Goal: Feedback & Contribution: Submit feedback/report problem

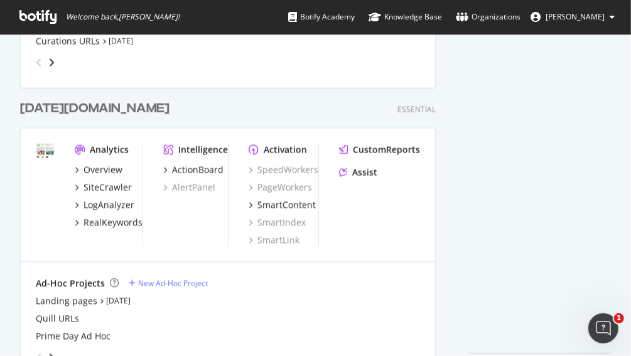
scroll to position [816, 0]
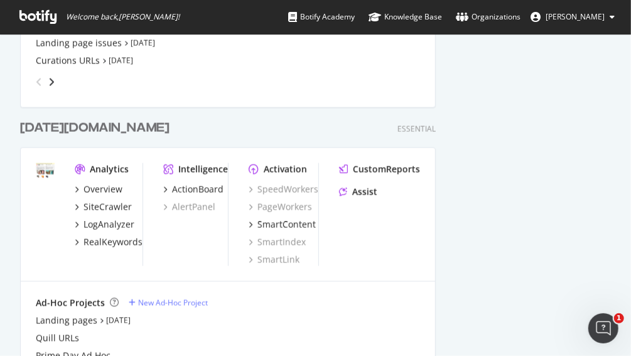
click at [38, 125] on div "[DATE][DOMAIN_NAME]" at bounding box center [95, 128] width 150 height 18
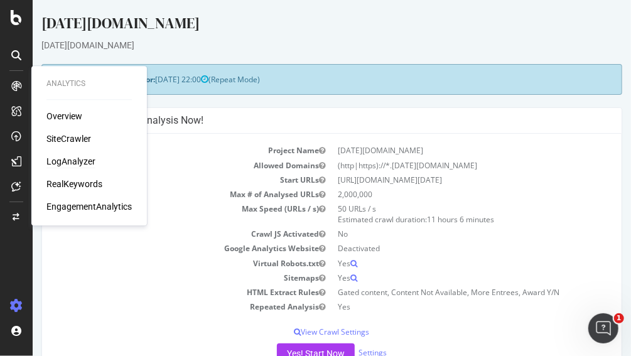
click at [71, 165] on div "LogAnalyzer" at bounding box center [70, 161] width 49 height 13
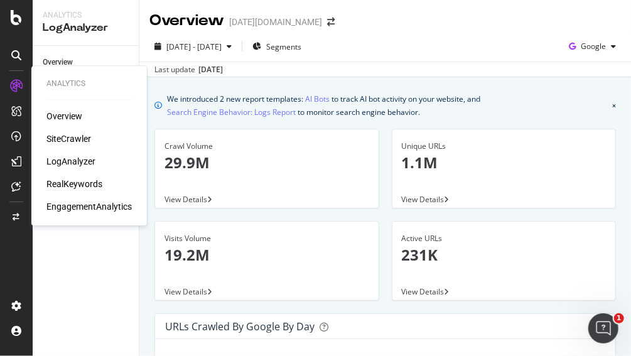
click at [70, 183] on div "RealKeywords" at bounding box center [74, 184] width 56 height 13
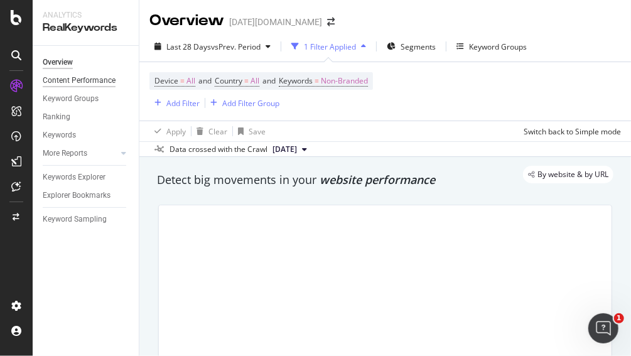
click at [89, 79] on div "Content Performance" at bounding box center [79, 80] width 73 height 13
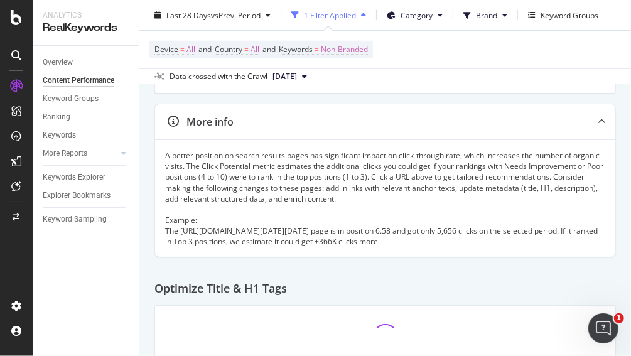
scroll to position [325, 0]
click at [89, 183] on div "Keywords Explorer" at bounding box center [74, 177] width 63 height 13
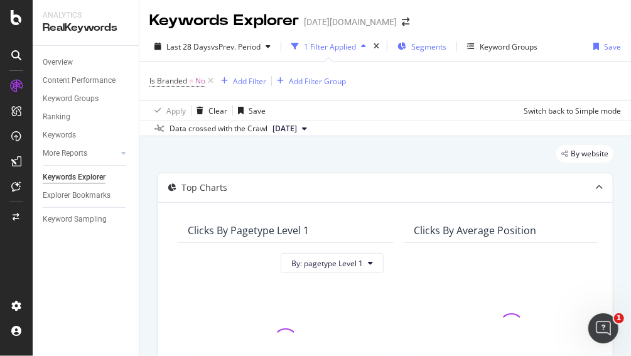
click at [430, 48] on span "Segments" at bounding box center [429, 46] width 35 height 11
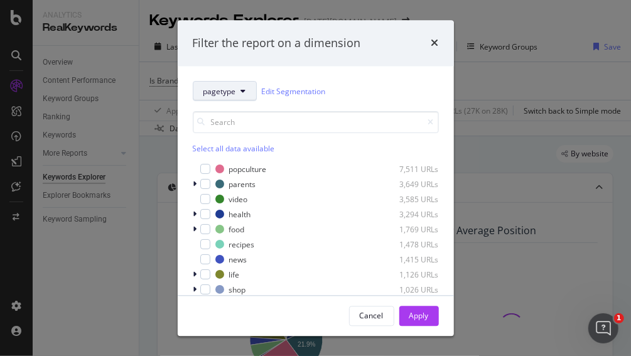
click at [217, 85] on button "pagetype" at bounding box center [225, 92] width 64 height 20
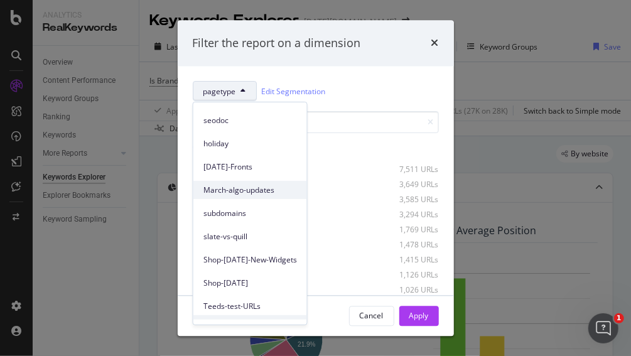
scroll to position [124, 0]
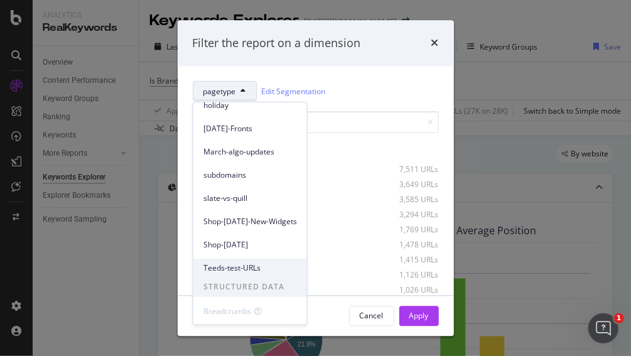
click at [222, 271] on span "Teeds-test-URLs" at bounding box center [251, 268] width 94 height 11
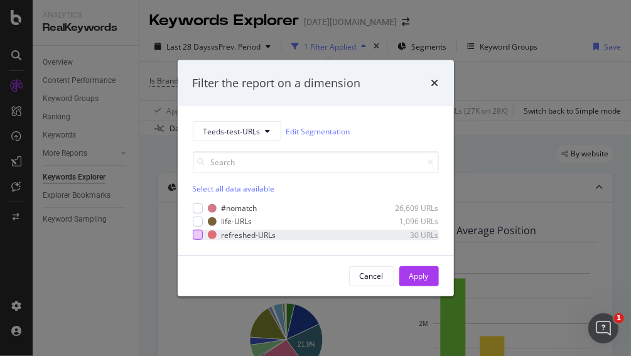
click at [197, 237] on div "modal" at bounding box center [198, 235] width 10 height 10
click at [420, 280] on div "Apply" at bounding box center [419, 276] width 19 height 11
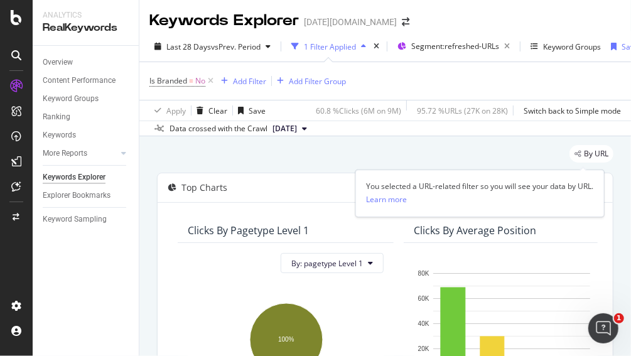
click at [577, 158] on div "By URL" at bounding box center [592, 154] width 44 height 18
click at [451, 162] on div "By URL" at bounding box center [385, 159] width 457 height 28
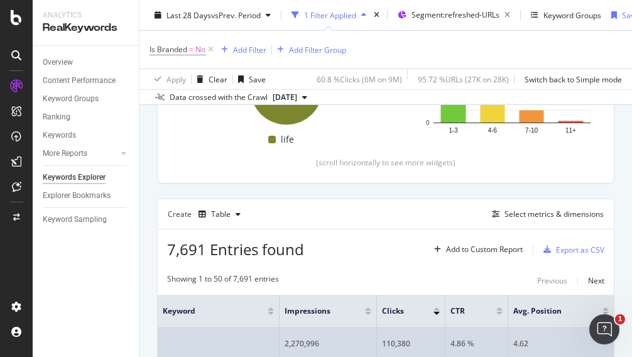
scroll to position [314, 0]
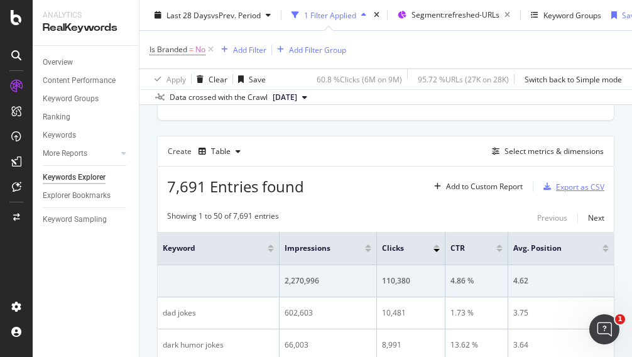
click at [563, 185] on div "Export as CSV" at bounding box center [580, 187] width 48 height 11
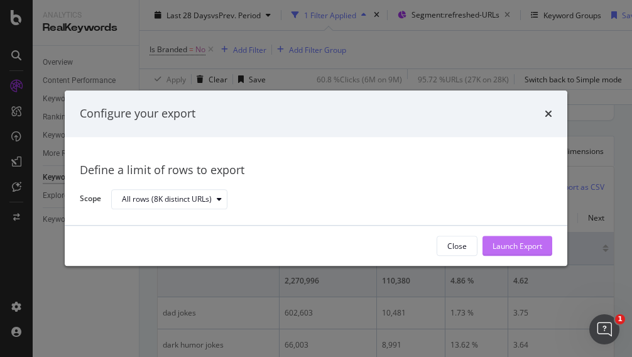
click at [521, 246] on div "Launch Export" at bounding box center [518, 246] width 50 height 11
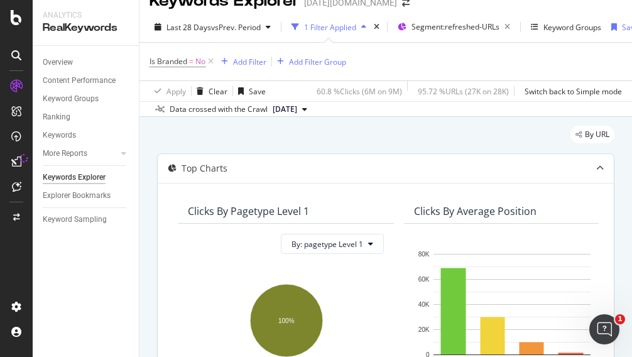
scroll to position [0, 0]
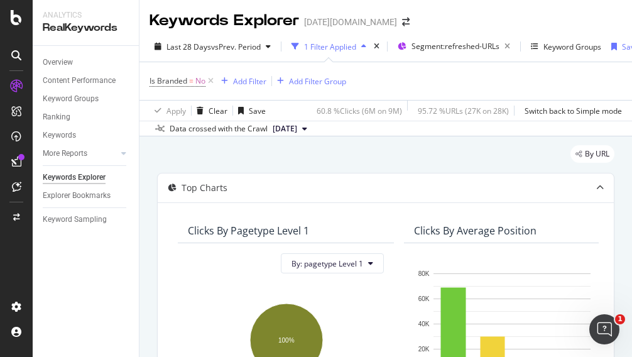
click at [537, 31] on div "Keywords Explorer today.com Last 28 Days vs Prev. Period 1 Filter Applied Segme…" at bounding box center [385, 178] width 493 height 357
click at [569, 43] on div "Keyword Groups" at bounding box center [573, 46] width 58 height 11
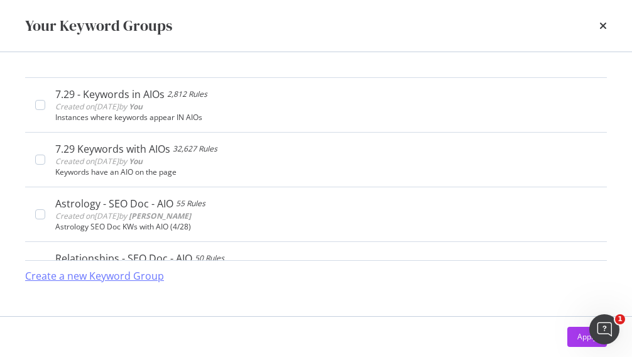
click at [125, 278] on div "Create a new Keyword Group" at bounding box center [94, 276] width 139 height 14
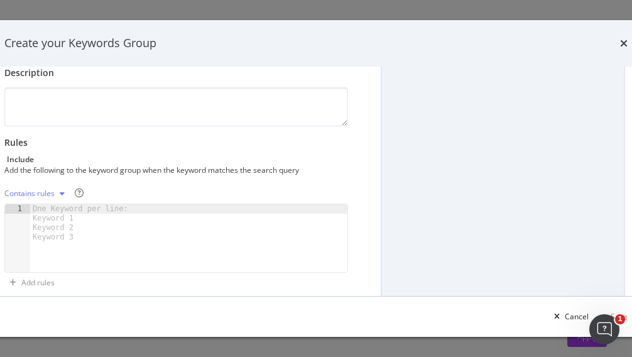
scroll to position [126, 0]
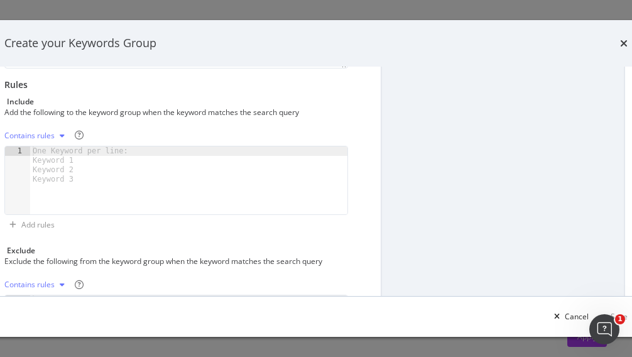
type input "Teads Test URLs Keywords"
click at [51, 132] on div "Contains rules" at bounding box center [29, 136] width 50 height 8
click at [58, 181] on div "Exact rules" at bounding box center [47, 177] width 74 height 16
click at [112, 290] on div "Contains rules" at bounding box center [176, 285] width 344 height 20
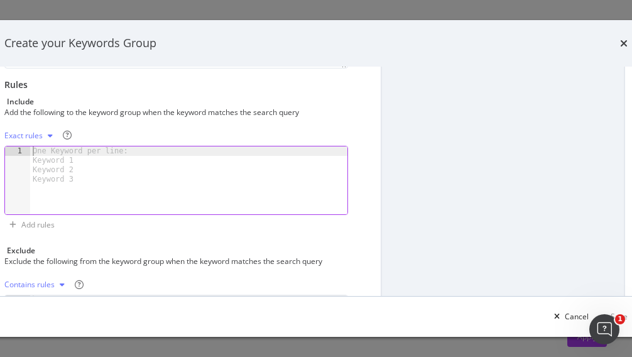
click at [46, 152] on div "One Keyword per line: Keyword 1 Keyword 2 Keyword 3" at bounding box center [82, 165] width 105 height 38
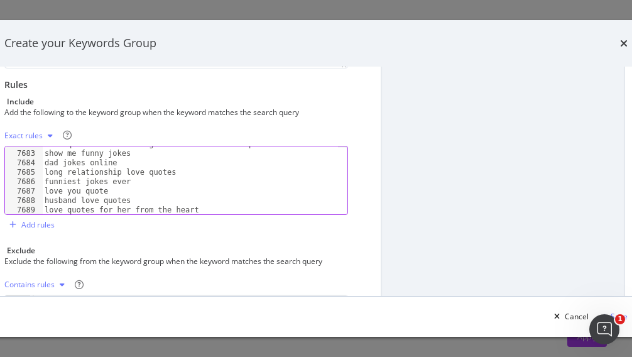
scroll to position [0, 0]
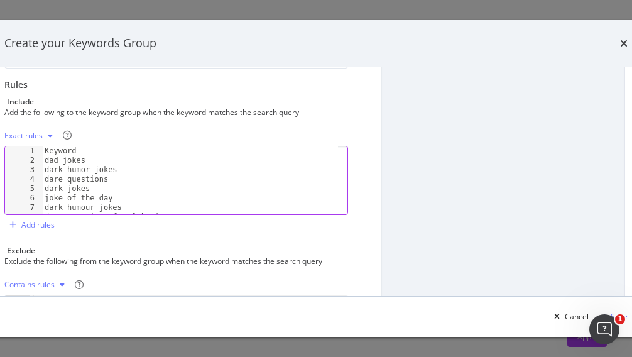
click at [44, 160] on div "Keyword dad jokes dark humor jokes dare questions dark jokes joke of the day da…" at bounding box center [189, 189] width 295 height 87
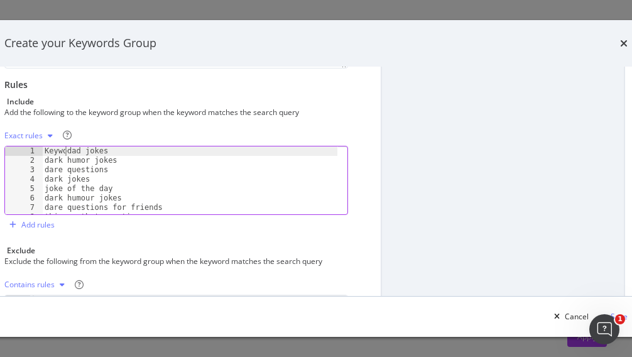
click at [18, 151] on div "Keywodad jokes 1 2 3 4 5 6 7 8 9 Keywodad jokes dark humor jokes dare questions…" at bounding box center [176, 180] width 344 height 69
click at [68, 151] on div "Keywodad jokes dark humor jokes dare questions dark jokes joke of the day dark …" at bounding box center [189, 180] width 295 height 68
click at [65, 150] on div "Keywodad jokes dark humor jokes dare questions dark jokes joke of the day dark …" at bounding box center [189, 189] width 295 height 87
type textarea "dad jokes"
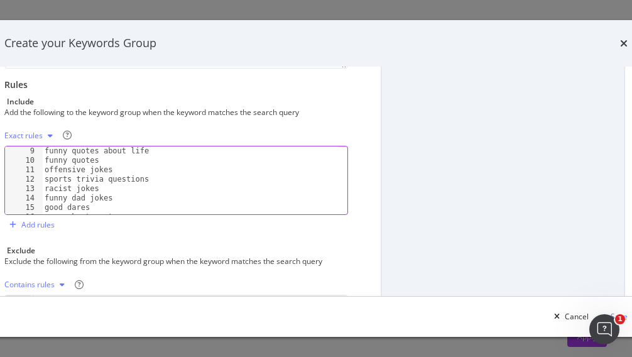
scroll to position [31, 0]
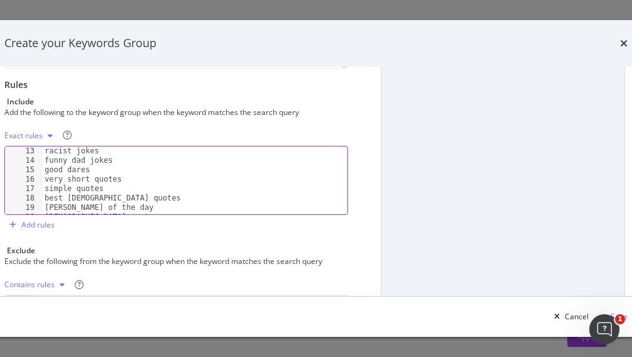
click at [429, 197] on div "modal" at bounding box center [503, 162] width 244 height 314
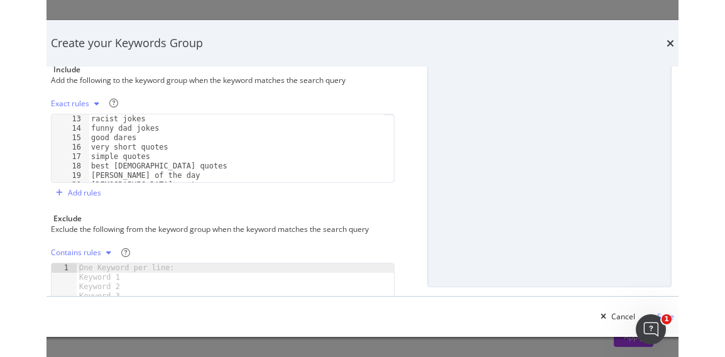
scroll to position [275, 0]
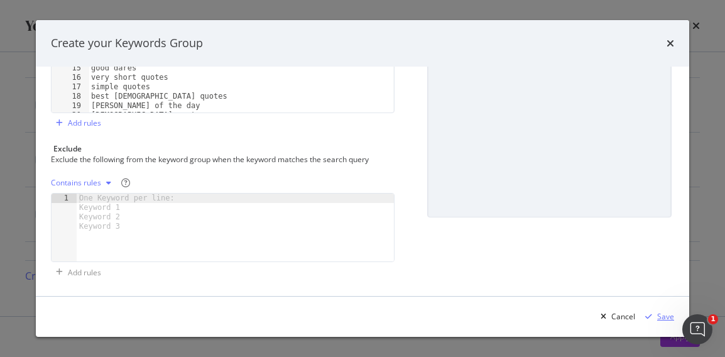
click at [631, 315] on div "Save" at bounding box center [665, 316] width 17 height 11
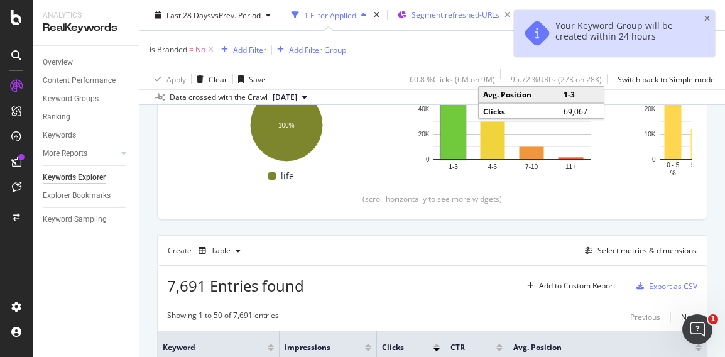
scroll to position [189, 0]
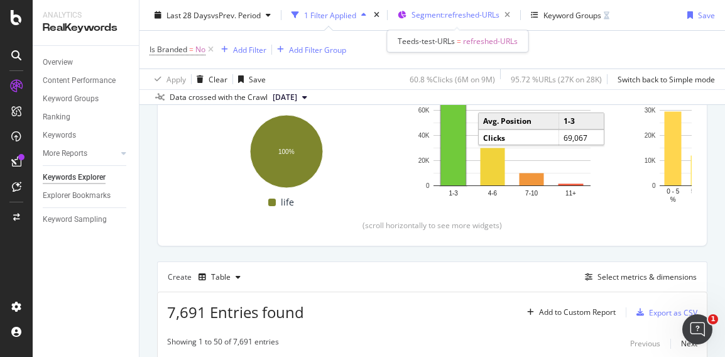
click at [452, 16] on span "Segment: refreshed-URLs" at bounding box center [456, 14] width 88 height 11
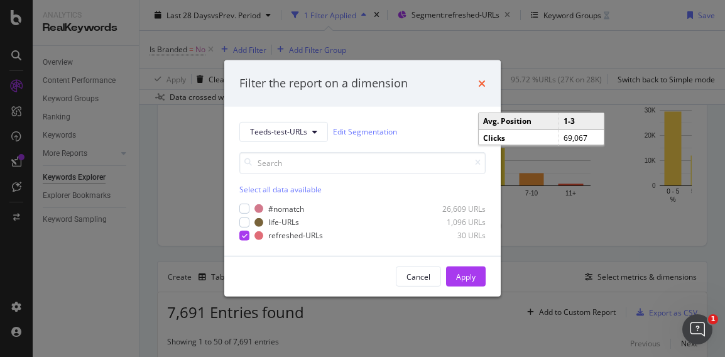
click at [481, 81] on icon "times" at bounding box center [482, 84] width 8 height 10
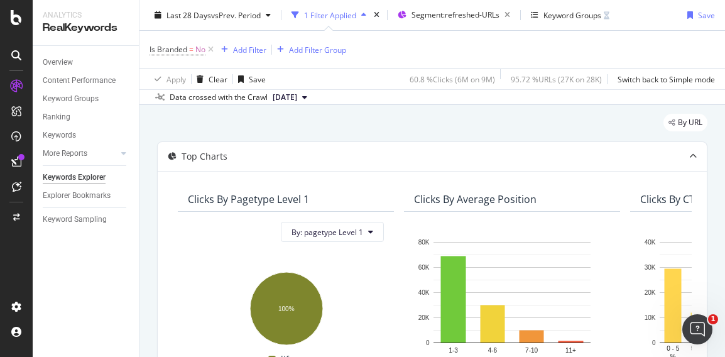
scroll to position [0, 0]
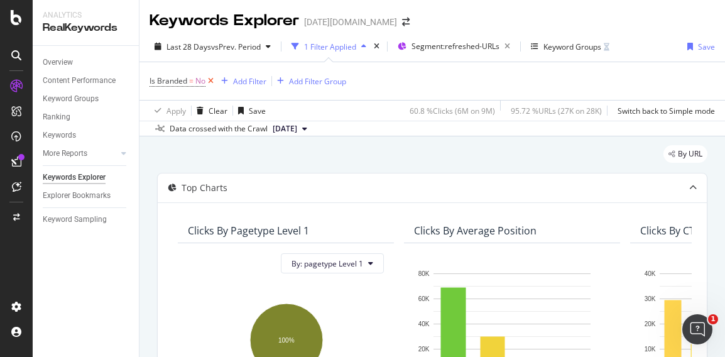
click at [209, 80] on icon at bounding box center [210, 81] width 11 height 13
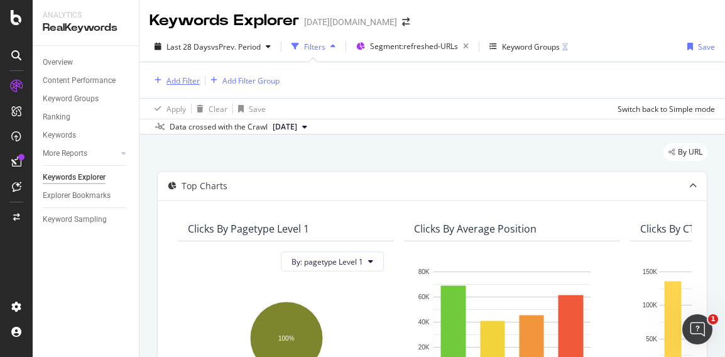
click at [176, 79] on div "Add Filter" at bounding box center [183, 80] width 33 height 11
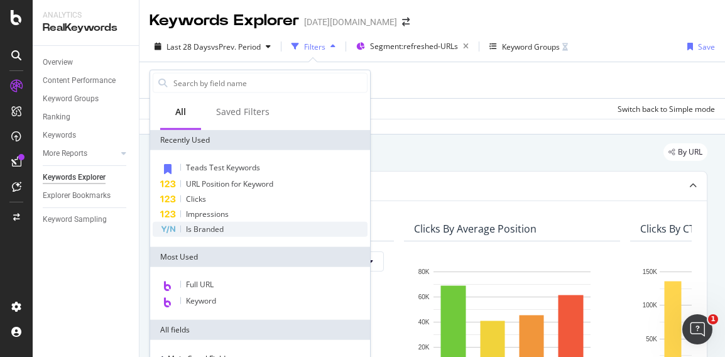
click at [217, 229] on span "Is Branded" at bounding box center [205, 229] width 38 height 11
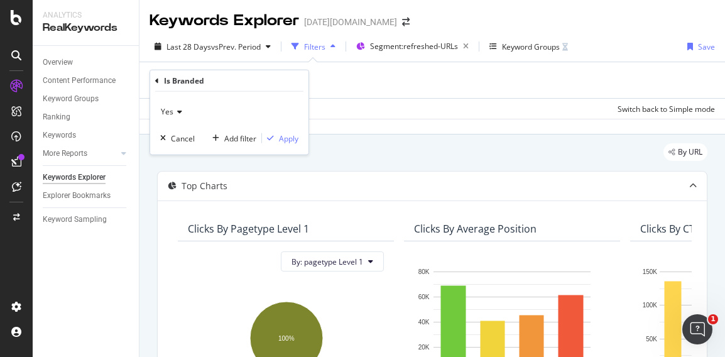
click at [173, 109] on icon at bounding box center [177, 112] width 9 height 8
click at [200, 160] on div "No" at bounding box center [230, 154] width 134 height 16
click at [293, 136] on div "Apply" at bounding box center [288, 138] width 19 height 11
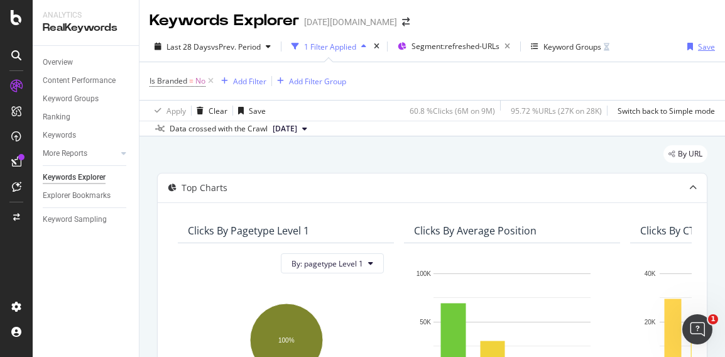
click at [631, 48] on div "button" at bounding box center [690, 47] width 16 height 8
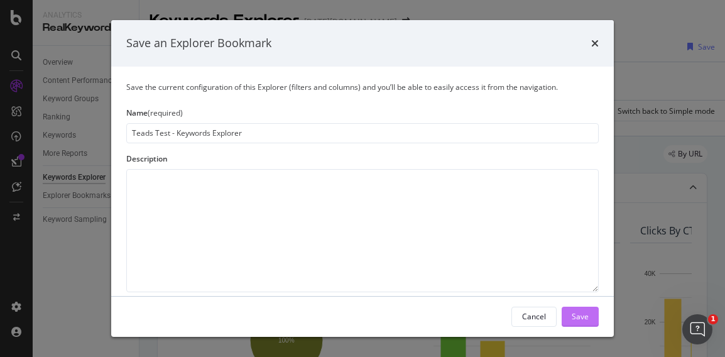
type input "Teads Test - Keywords Explorer"
click at [580, 314] on div "Save" at bounding box center [580, 316] width 17 height 11
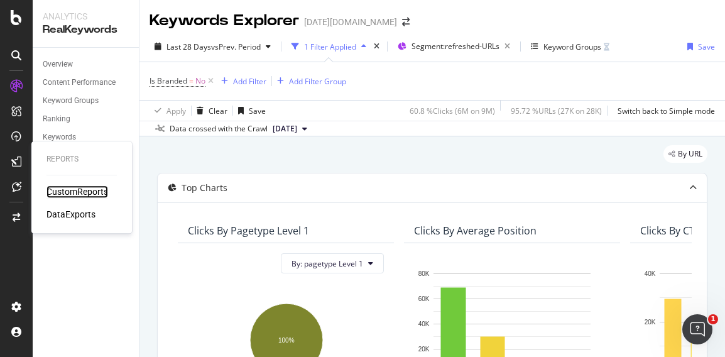
click at [84, 189] on div "CustomReports" at bounding box center [77, 191] width 62 height 13
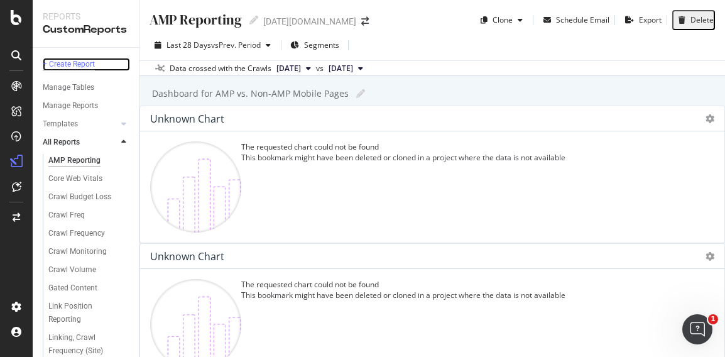
click at [77, 62] on div "+ Create Report" at bounding box center [69, 64] width 52 height 13
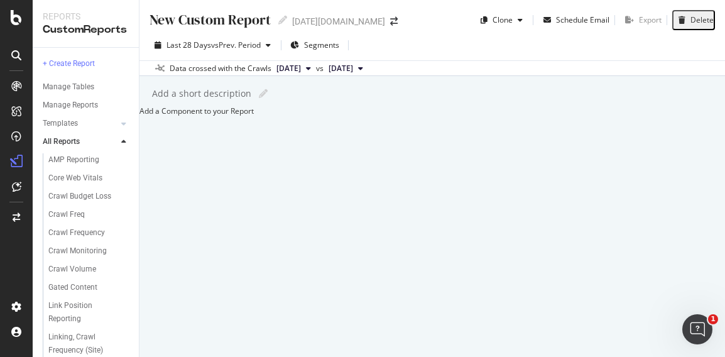
click at [259, 24] on div "New Custom Report" at bounding box center [210, 19] width 121 height 19
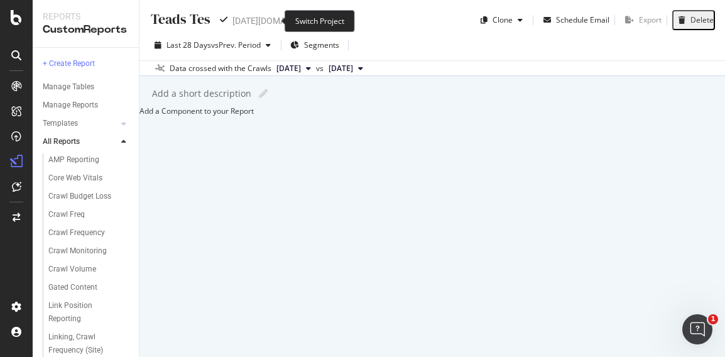
type input "Teads Test"
click at [385, 16] on div "Teads Test Teads Test today.com Clone Schedule Email Export Delete" at bounding box center [432, 15] width 586 height 30
click at [139, 116] on div at bounding box center [139, 111] width 0 height 11
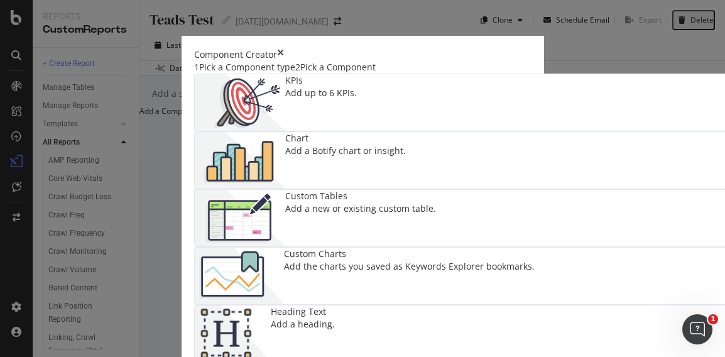
click at [285, 167] on img "modal" at bounding box center [240, 160] width 90 height 57
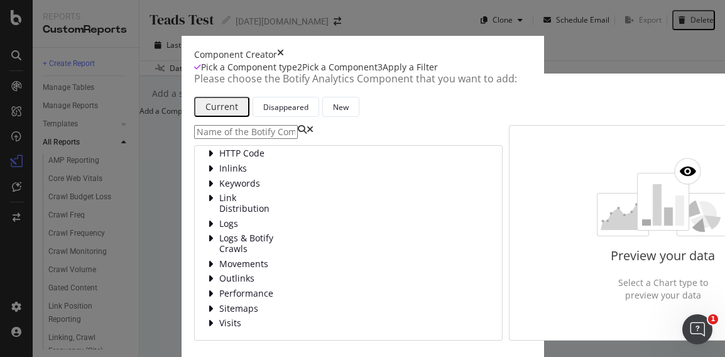
scroll to position [80, 0]
click at [219, 229] on span "Logs" at bounding box center [247, 224] width 56 height 11
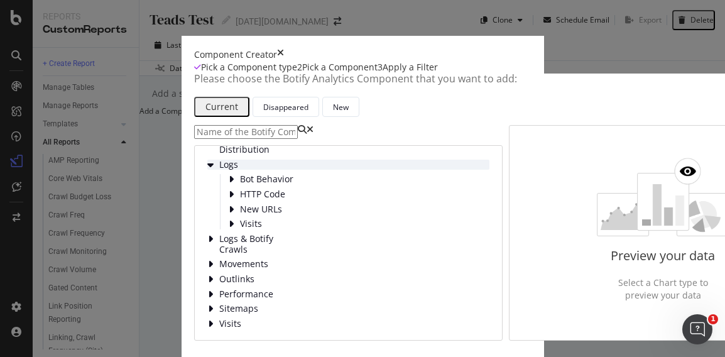
scroll to position [148, 0]
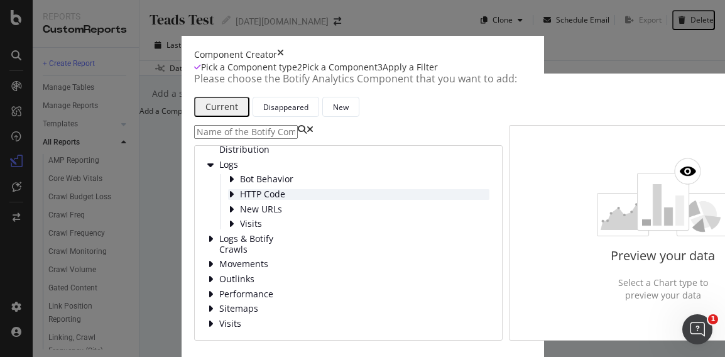
click at [240, 200] on span "HTTP Code" at bounding box center [268, 194] width 56 height 11
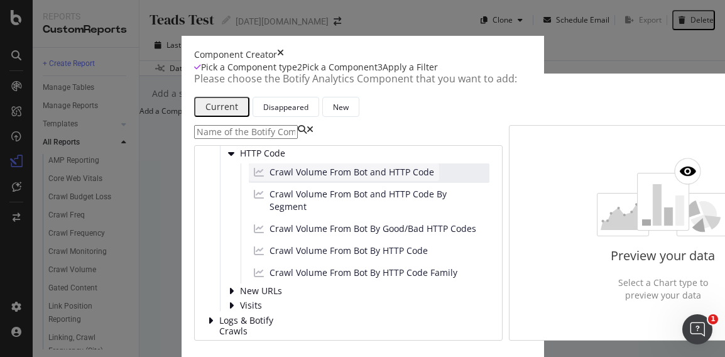
click at [295, 178] on span "Crawl Volume From Bot and HTTP Code" at bounding box center [352, 172] width 165 height 13
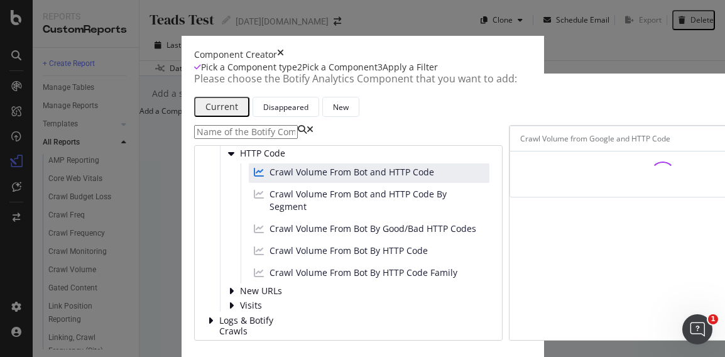
scroll to position [126, 0]
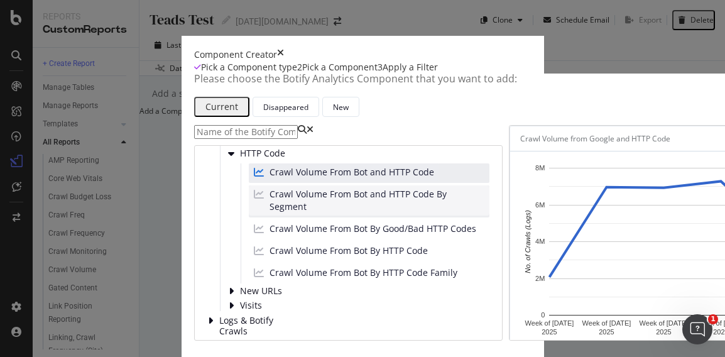
click at [270, 188] on span "Crawl Volume From Bot and HTTP Code By Segment" at bounding box center [377, 200] width 215 height 25
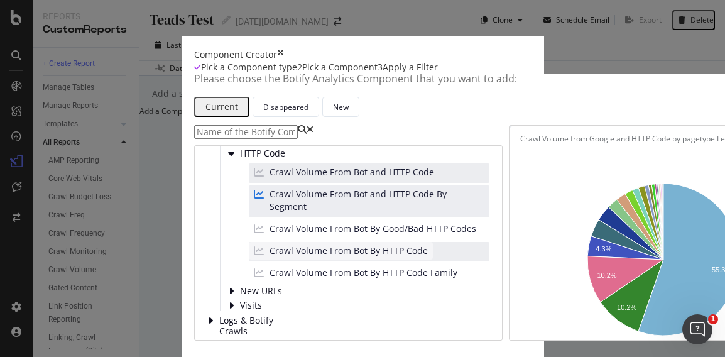
scroll to position [85, 0]
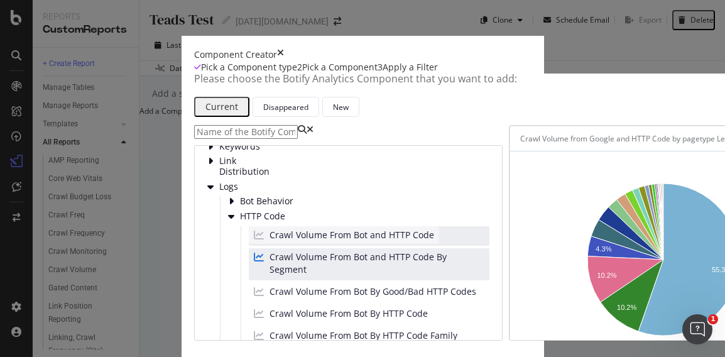
click at [270, 229] on span "Crawl Volume From Bot and HTTP Code" at bounding box center [352, 235] width 165 height 13
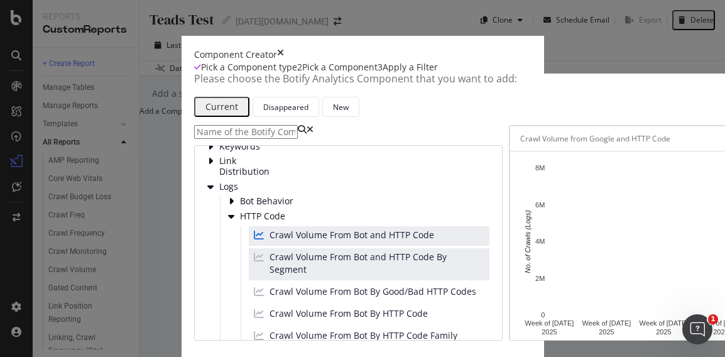
scroll to position [26, 0]
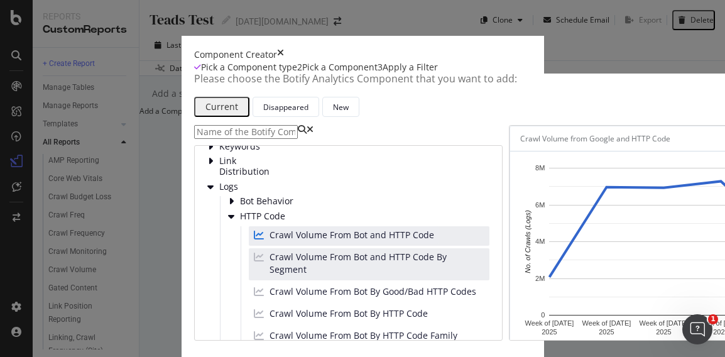
click at [664, 151] on div "Crawl Volume from Google and HTTP Code" at bounding box center [663, 138] width 306 height 25
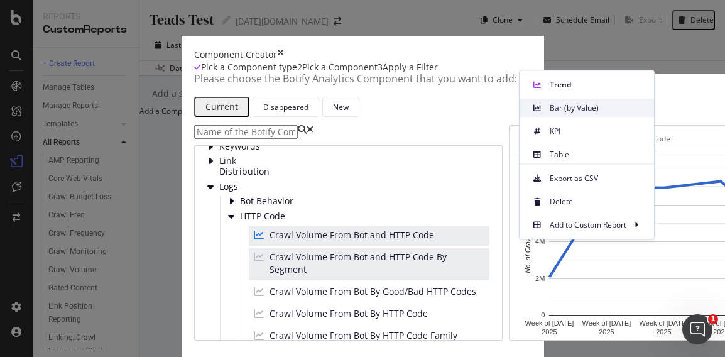
click at [552, 106] on span "Bar (by Value)" at bounding box center [597, 107] width 94 height 11
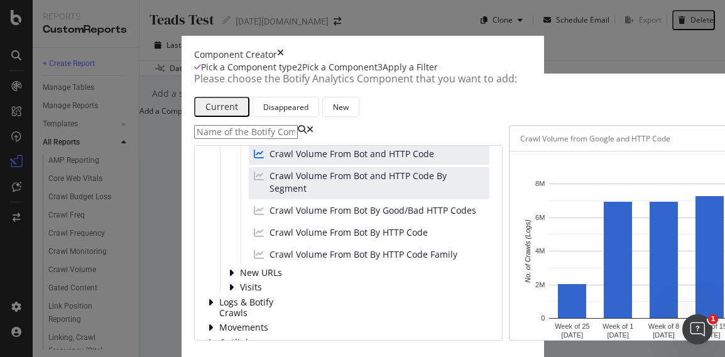
scroll to position [274, 0]
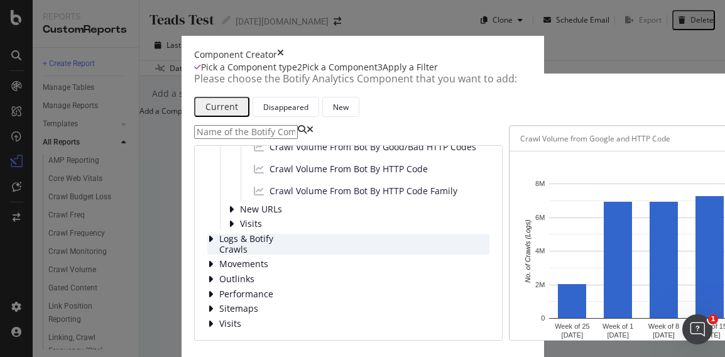
click at [219, 234] on span "Logs & Botify Crawls" at bounding box center [247, 244] width 56 height 21
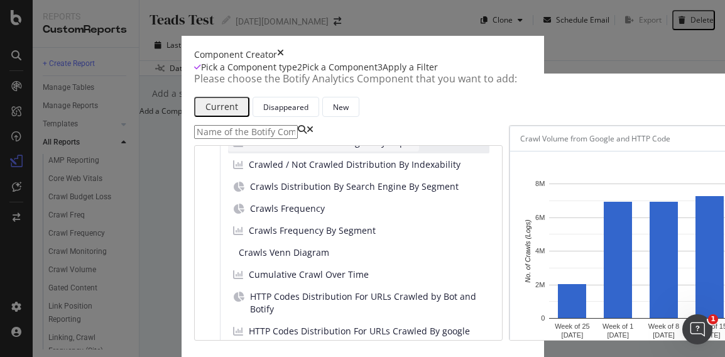
scroll to position [400, 0]
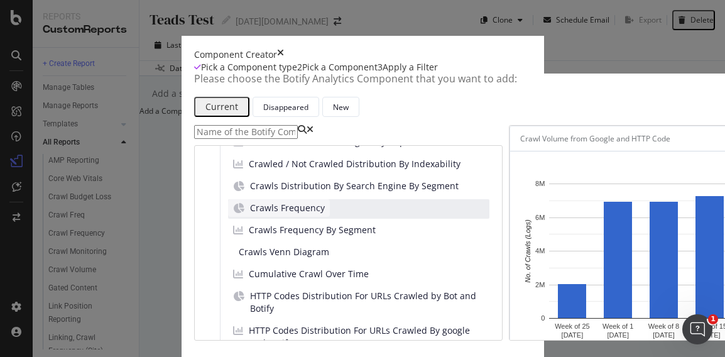
click at [250, 202] on span "Crawls Frequency" at bounding box center [287, 208] width 75 height 13
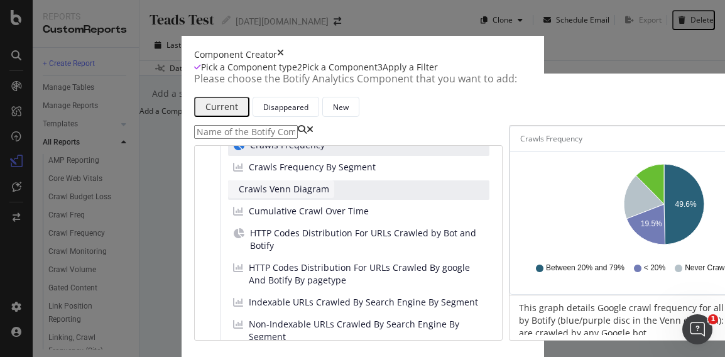
scroll to position [525, 0]
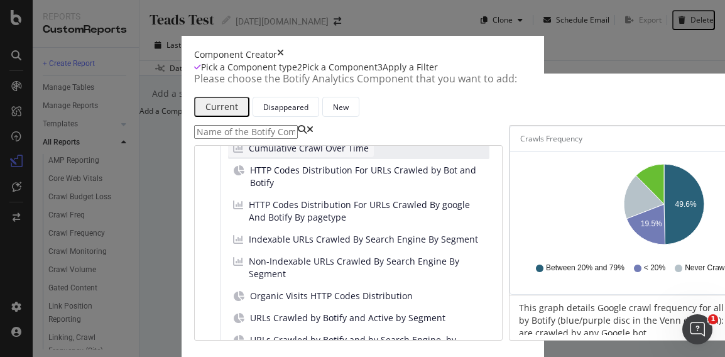
click at [249, 155] on span "Cumulative Crawl Over Time" at bounding box center [309, 148] width 120 height 13
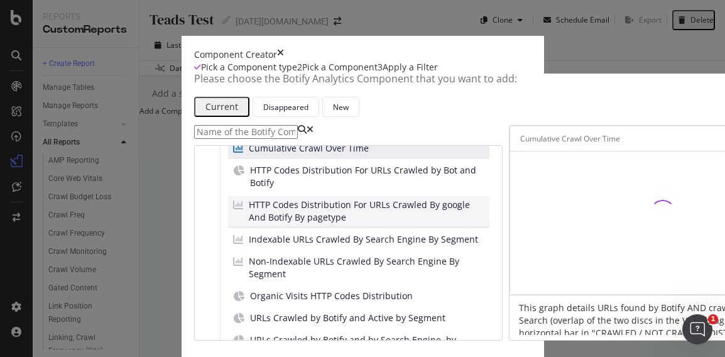
click at [249, 224] on span "HTTP Codes Distribution For URLs Crawled By google And Botify By pagetype" at bounding box center [367, 211] width 236 height 25
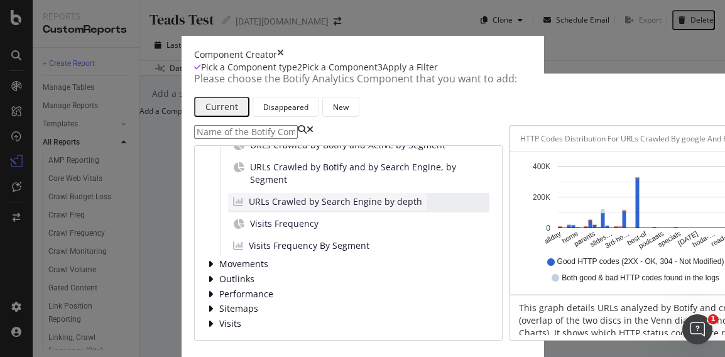
scroll to position [764, 0]
click at [249, 208] on span "URLs Crawled by Search Engine by depth" at bounding box center [335, 201] width 173 height 13
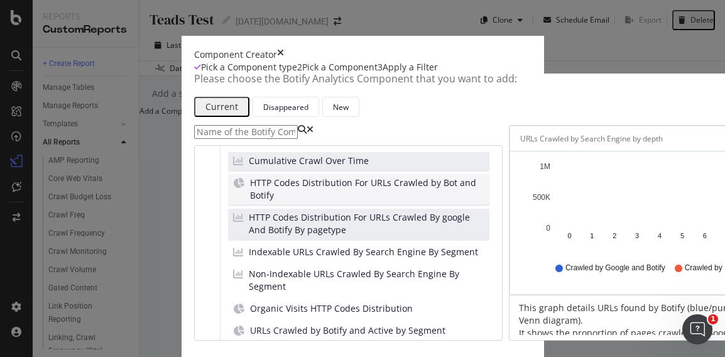
scroll to position [576, 0]
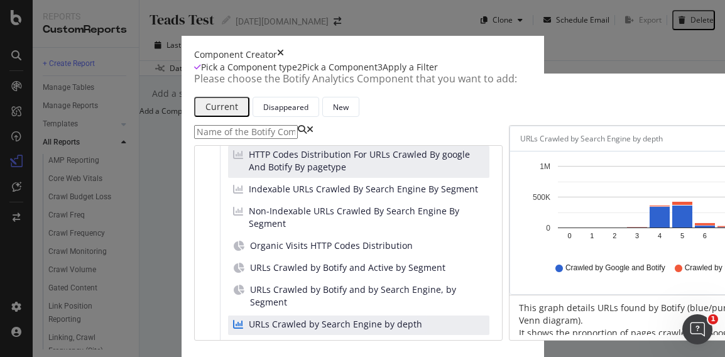
click at [250, 139] on span "HTTP Codes Distribution For URLs Crawled by Bot and Botify" at bounding box center [367, 126] width 234 height 25
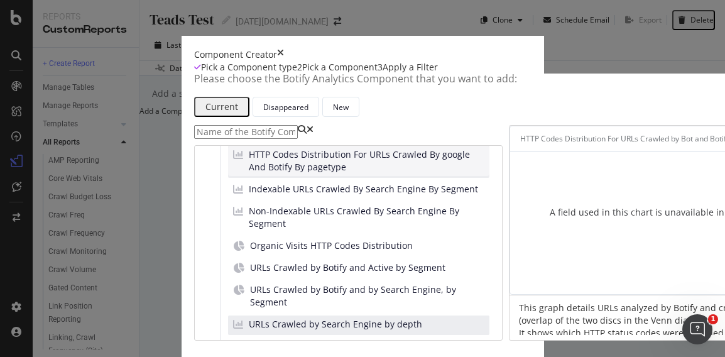
click at [249, 173] on span "HTTP Codes Distribution For URLs Crawled By google And Botify By pagetype" at bounding box center [367, 160] width 236 height 25
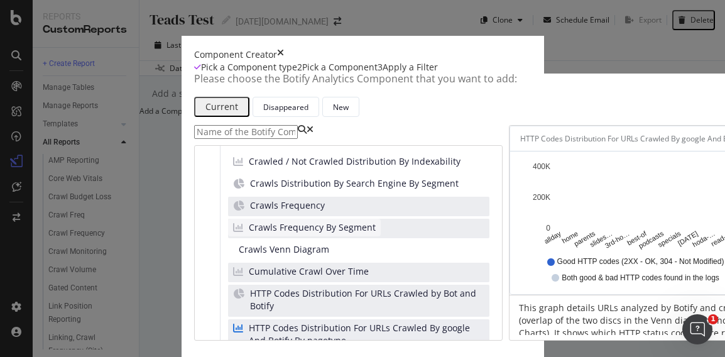
scroll to position [387, 0]
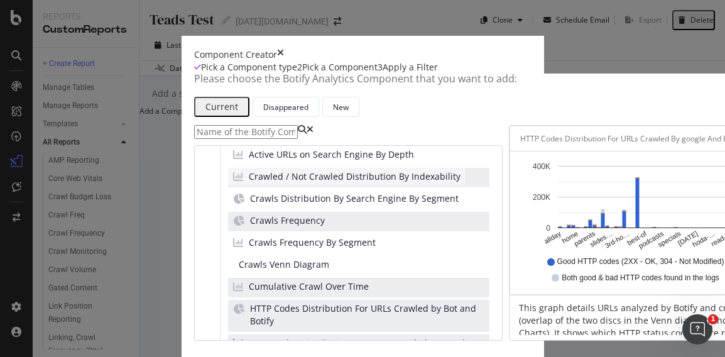
click at [249, 183] on span "Crawled / Not Crawled Distribution By Indexability" at bounding box center [355, 176] width 212 height 13
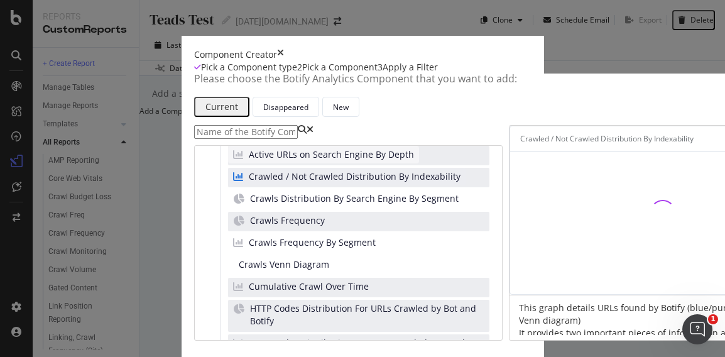
click at [249, 161] on span "Active URLs on Search Engine By Depth" at bounding box center [331, 154] width 165 height 13
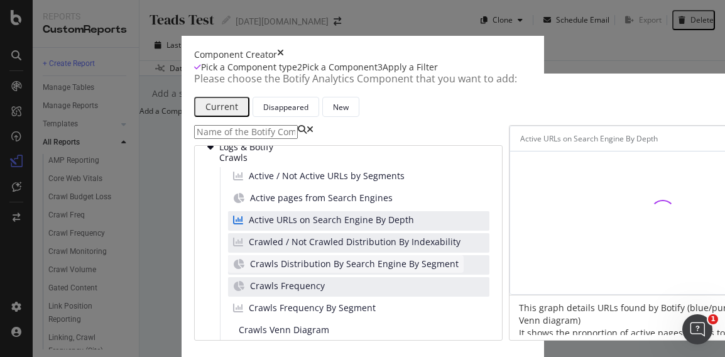
scroll to position [261, 0]
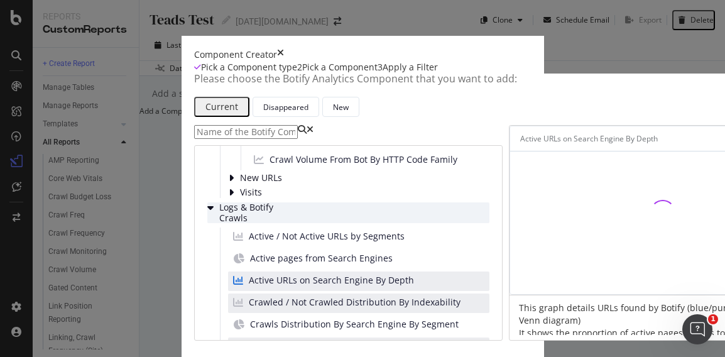
click at [207, 223] on div "Logs & Botify Crawls" at bounding box center [348, 212] width 282 height 21
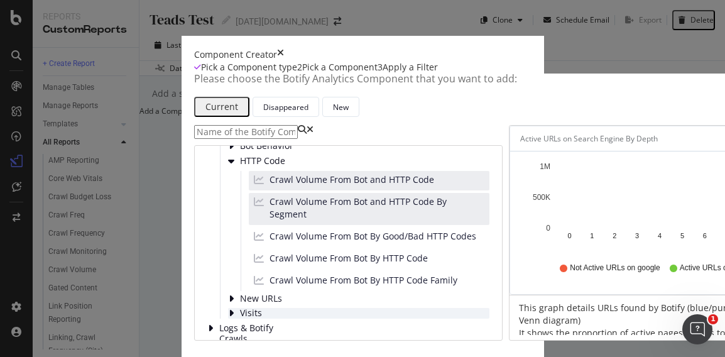
scroll to position [136, 0]
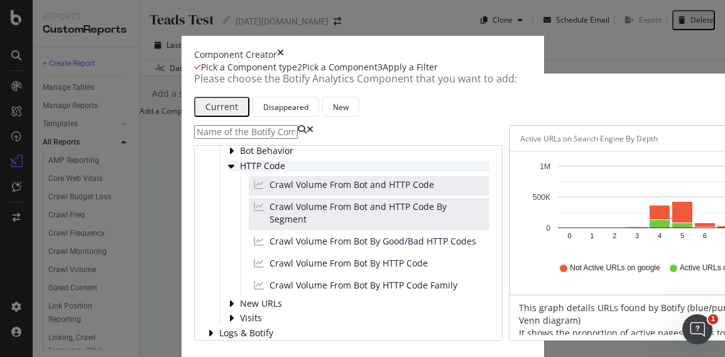
click at [228, 172] on div "modal" at bounding box center [232, 166] width 9 height 11
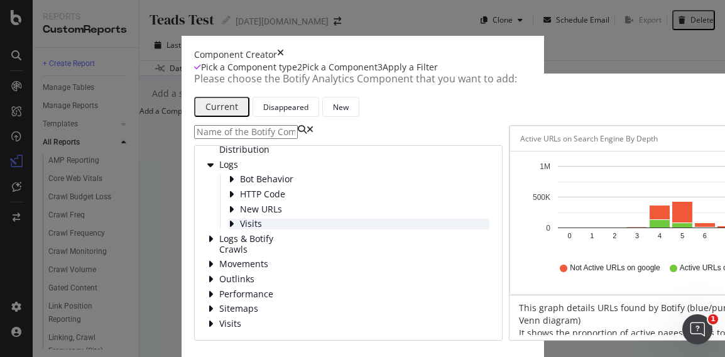
click at [240, 229] on span "Visits" at bounding box center [268, 224] width 56 height 11
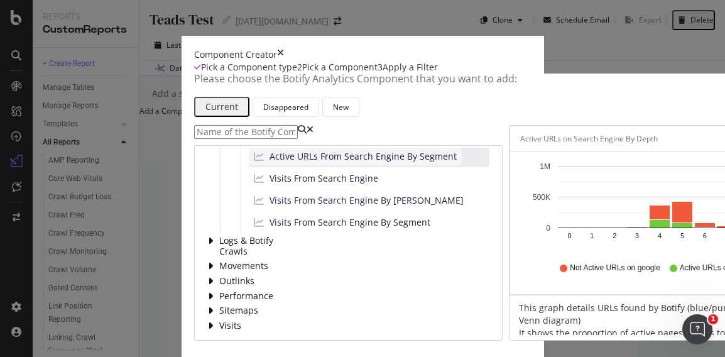
scroll to position [261, 0]
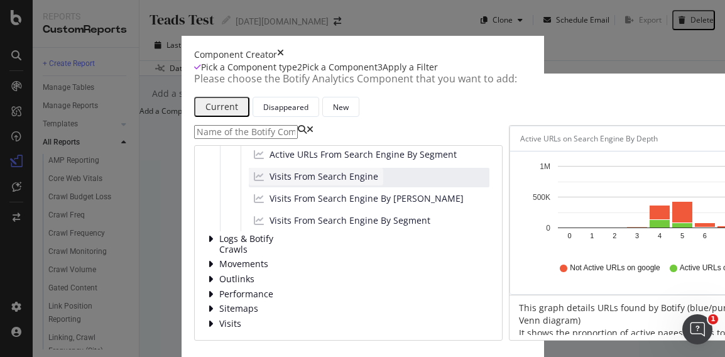
click at [270, 183] on span "Visits From Search Engine" at bounding box center [324, 176] width 109 height 13
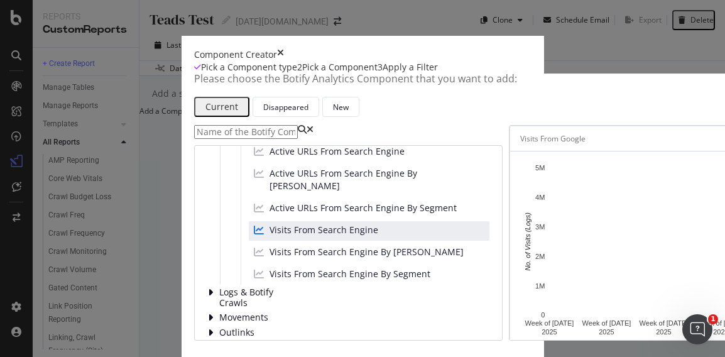
scroll to position [26, 0]
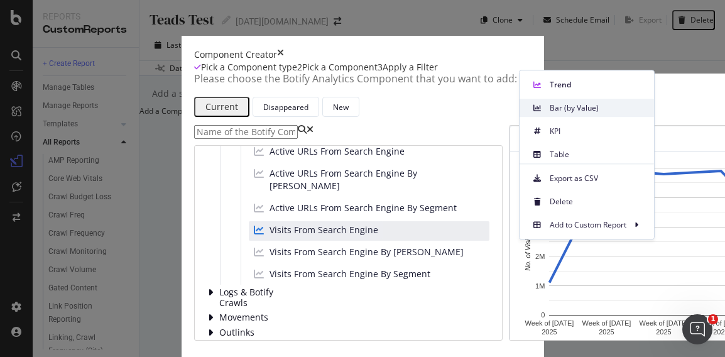
click at [569, 104] on span "Bar (by Value)" at bounding box center [597, 107] width 94 height 11
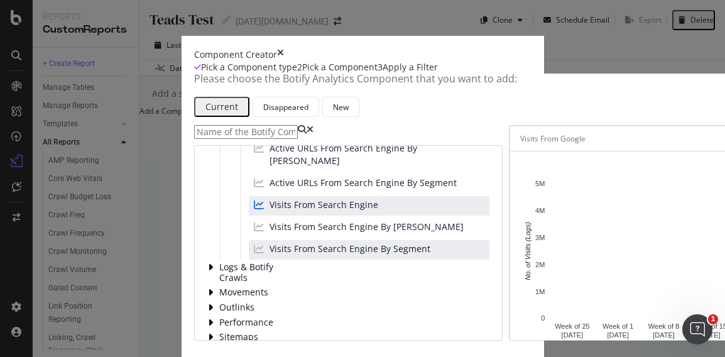
scroll to position [261, 0]
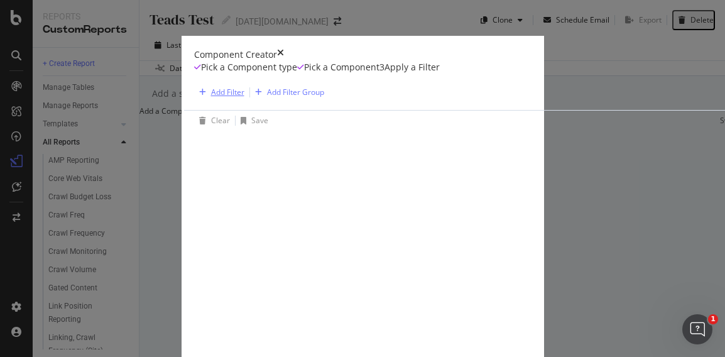
click at [211, 97] on div "Add Filter" at bounding box center [227, 92] width 33 height 11
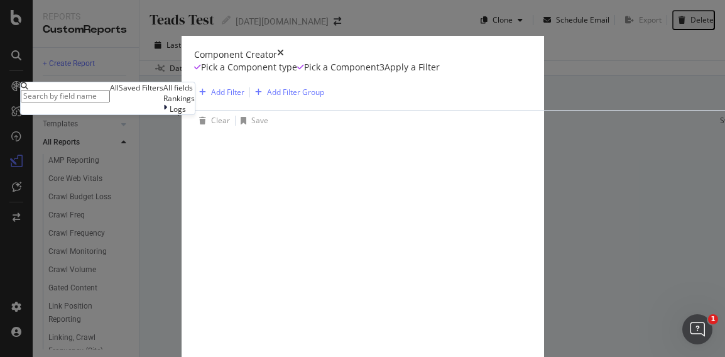
type input "j"
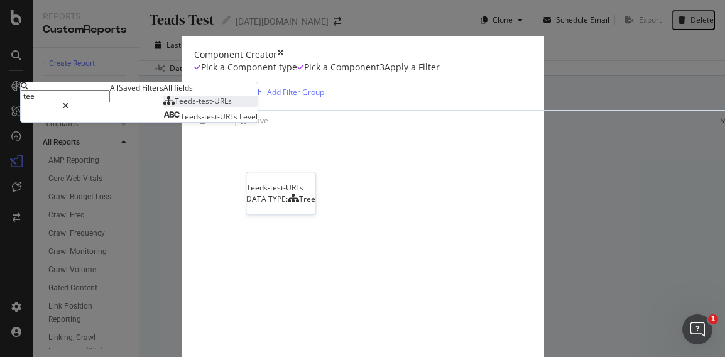
type input "tee"
click at [175, 106] on span "Teeds-test-URLs" at bounding box center [203, 101] width 57 height 11
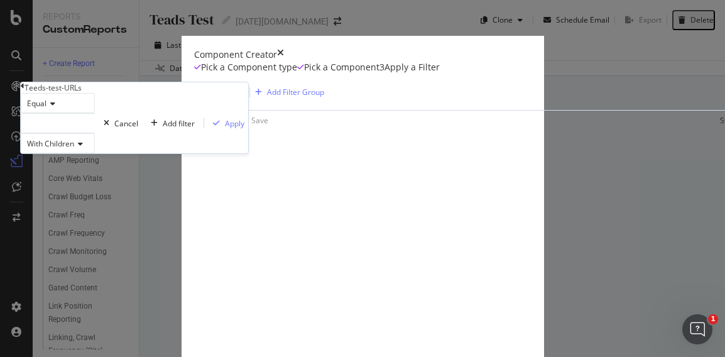
click at [90, 133] on div "modal" at bounding box center [58, 123] width 74 height 20
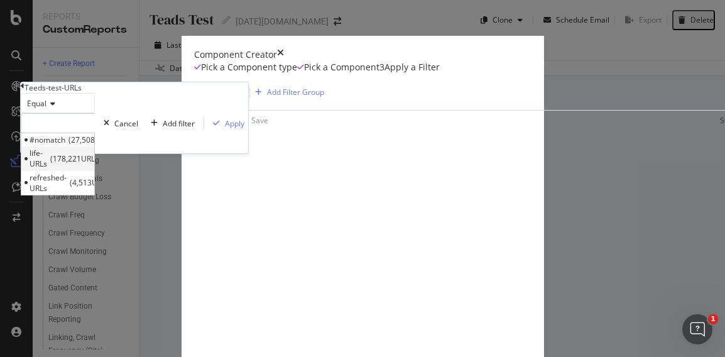
click at [102, 164] on span "178,221 URLS" at bounding box center [76, 158] width 52 height 11
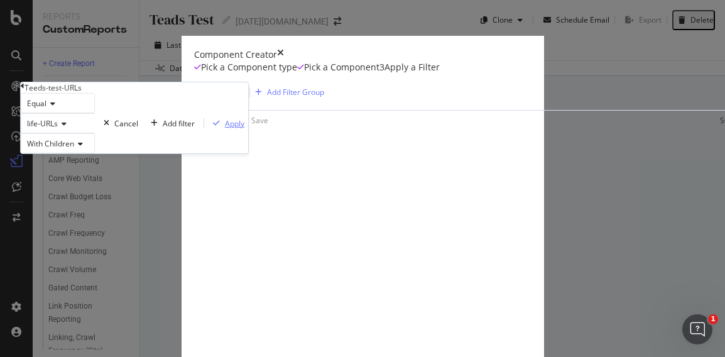
click at [225, 129] on div "Apply" at bounding box center [234, 123] width 19 height 11
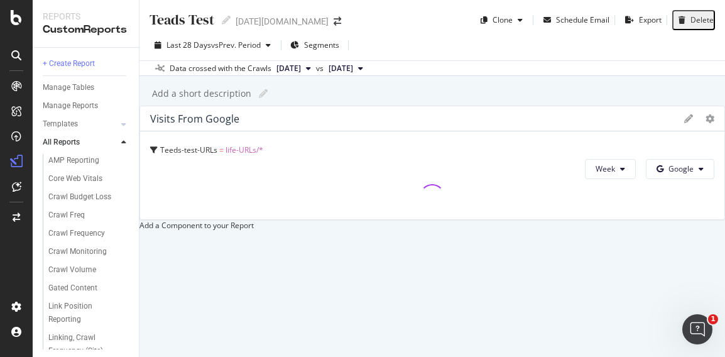
click at [139, 231] on div at bounding box center [139, 225] width 0 height 11
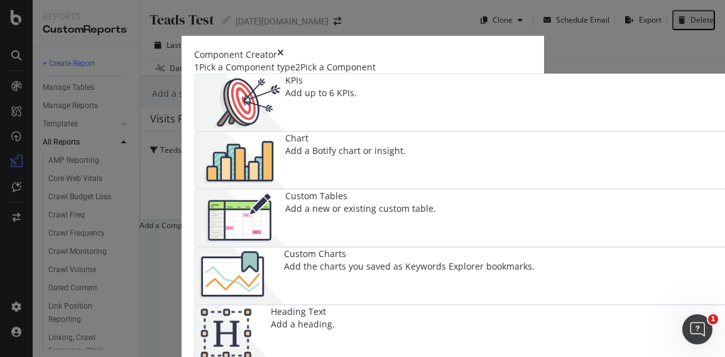
click at [285, 167] on img "modal" at bounding box center [240, 160] width 90 height 57
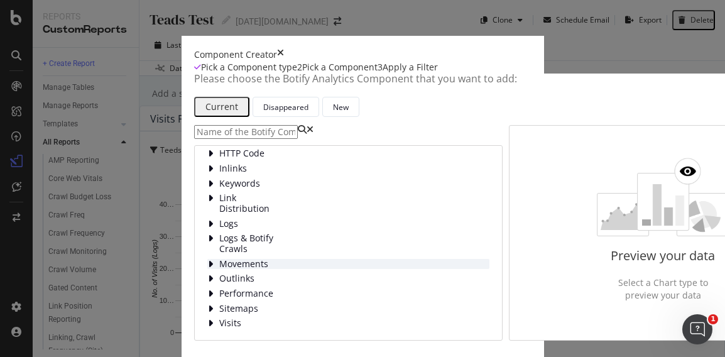
scroll to position [63, 0]
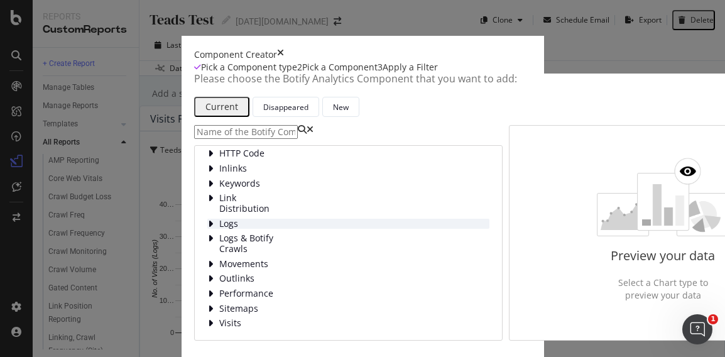
click at [219, 219] on span "Logs" at bounding box center [247, 224] width 56 height 11
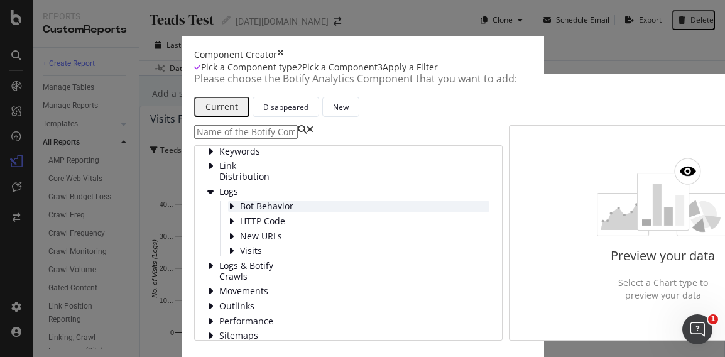
click at [240, 204] on span "Bot Behavior" at bounding box center [268, 206] width 56 height 11
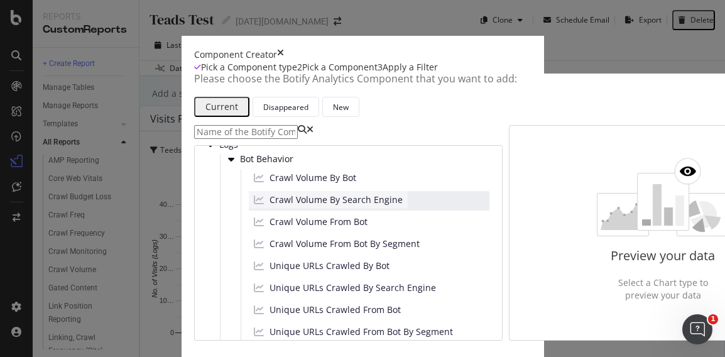
scroll to position [143, 0]
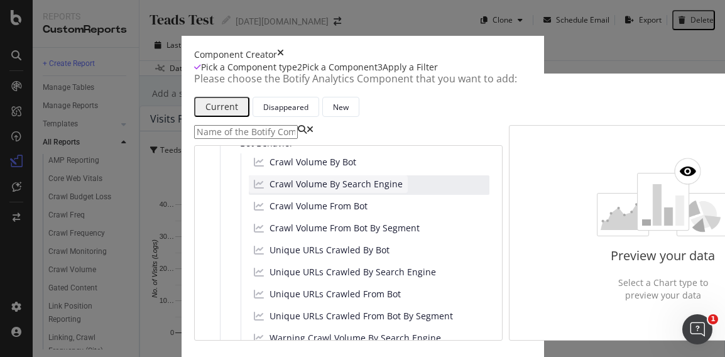
click at [270, 190] on span "Crawl Volume By Search Engine" at bounding box center [336, 184] width 133 height 13
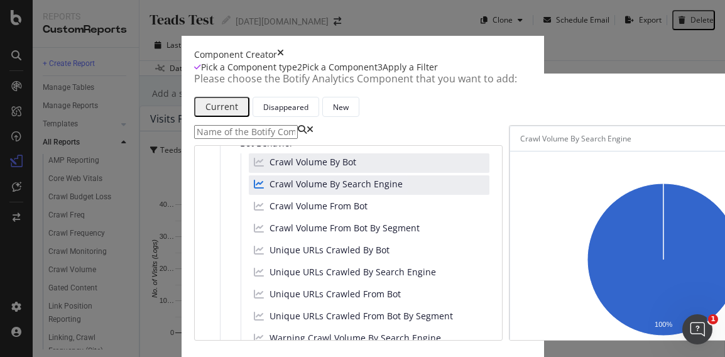
click at [249, 167] on div "Crawl Volume By Bot" at bounding box center [369, 162] width 241 height 19
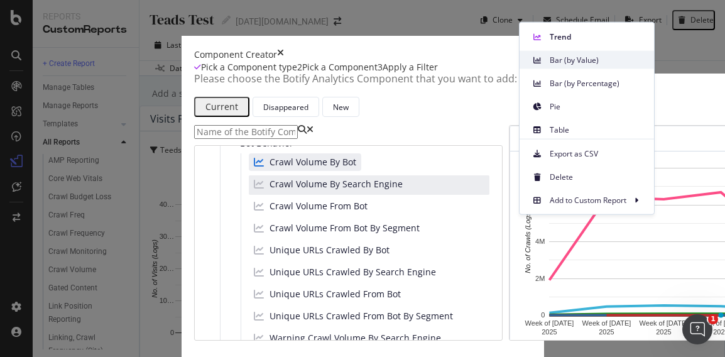
click at [563, 62] on span "Bar (by Value)" at bounding box center [597, 59] width 94 height 11
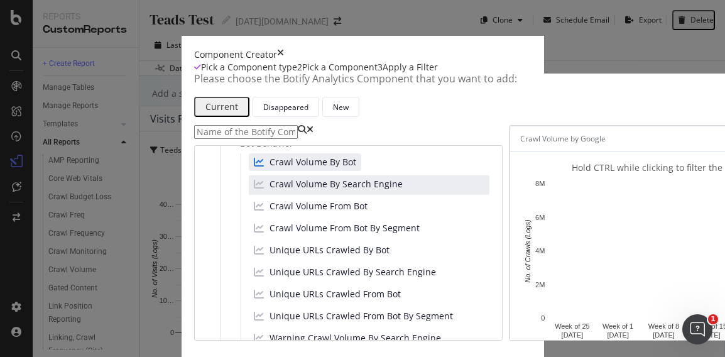
scroll to position [89, 0]
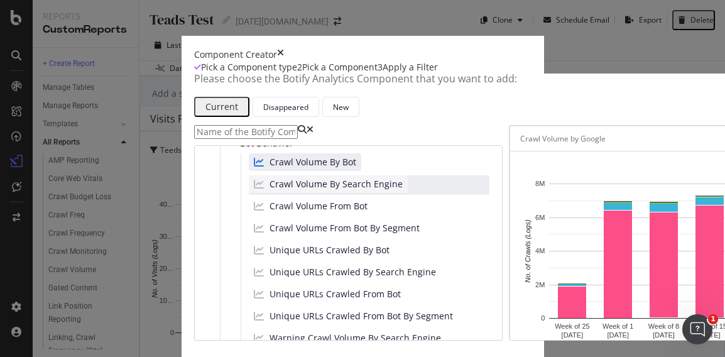
click at [270, 178] on span "Crawl Volume By Search Engine" at bounding box center [336, 184] width 133 height 13
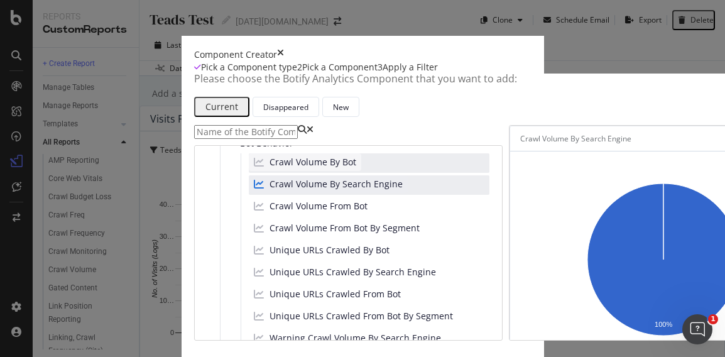
click at [249, 153] on div "Crawl Volume By Bot" at bounding box center [305, 162] width 112 height 18
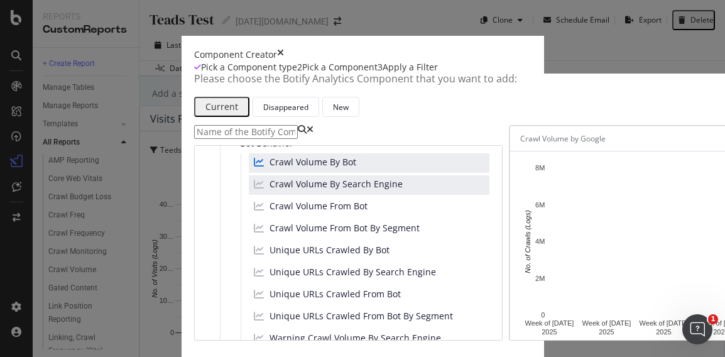
scroll to position [26, 0]
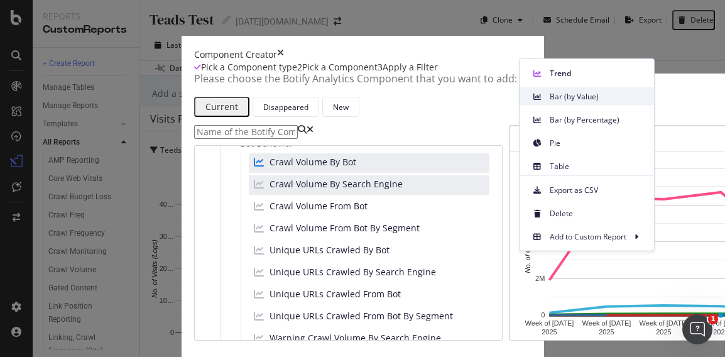
click at [568, 101] on span "Bar (by Value)" at bounding box center [597, 95] width 94 height 11
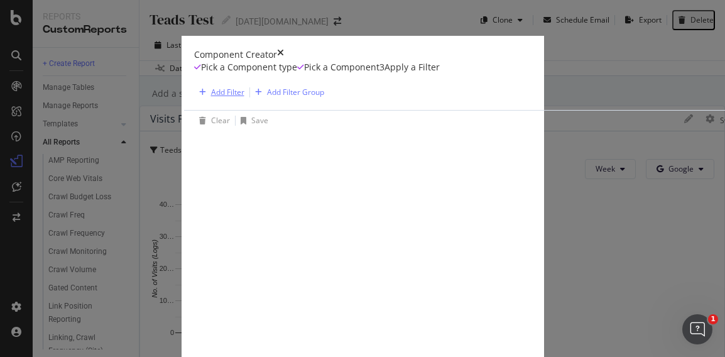
click at [211, 97] on div "Add Filter" at bounding box center [227, 92] width 33 height 11
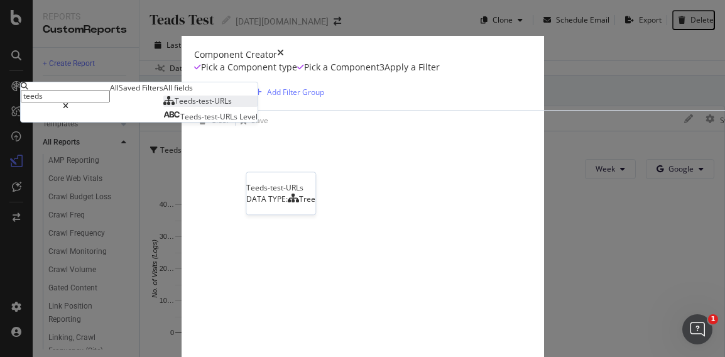
type input "teeds"
click at [175, 106] on span "Teeds-test-URLs" at bounding box center [203, 101] width 57 height 11
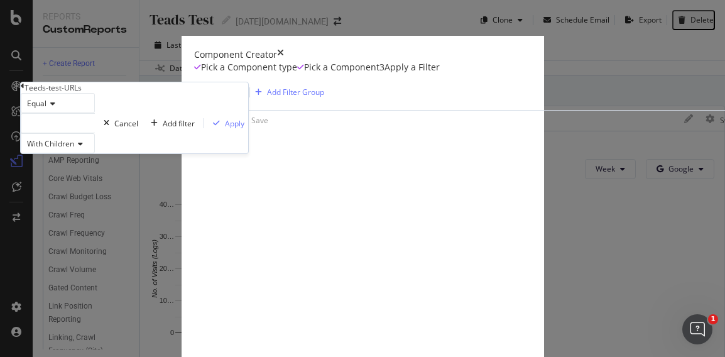
click at [81, 133] on div "modal" at bounding box center [58, 123] width 74 height 20
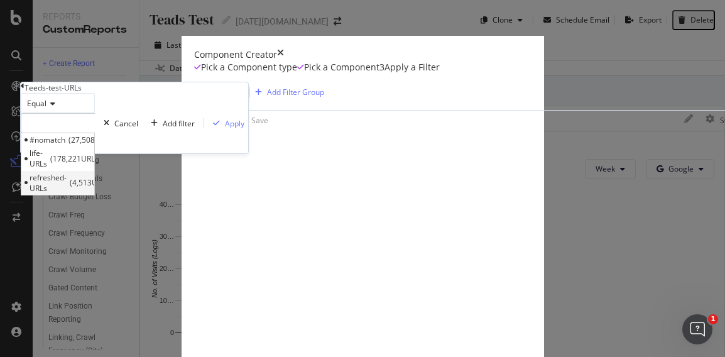
click at [67, 194] on span "refreshed-URLs" at bounding box center [48, 182] width 37 height 21
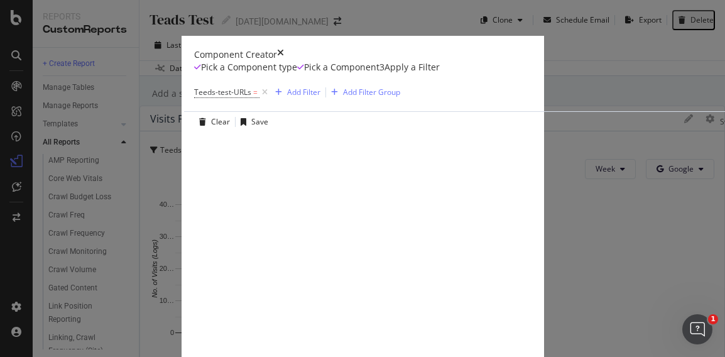
click at [194, 98] on span "Teeds-test-URLs =" at bounding box center [226, 92] width 65 height 11
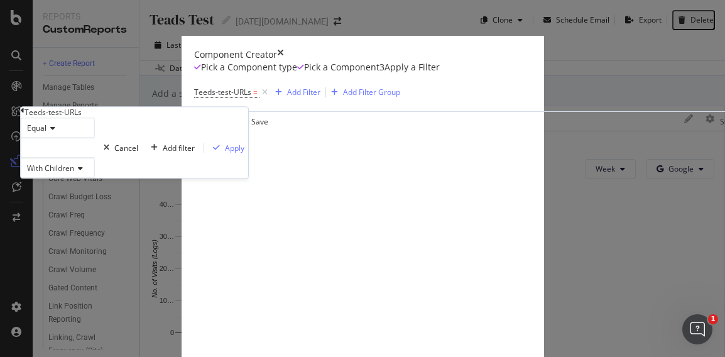
click at [94, 158] on div "modal" at bounding box center [58, 148] width 74 height 20
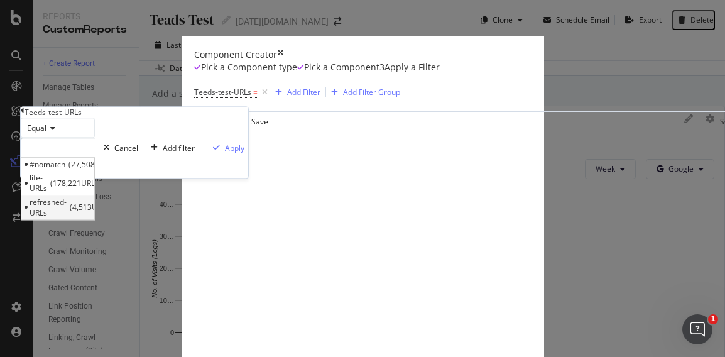
click at [112, 212] on span "4,513 URLS" at bounding box center [91, 207] width 43 height 11
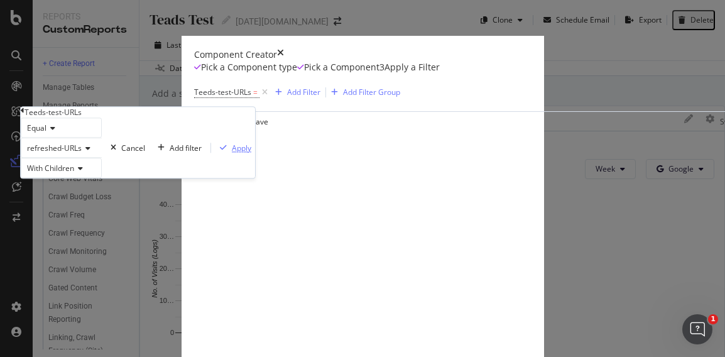
click at [232, 153] on div "Apply" at bounding box center [241, 148] width 19 height 11
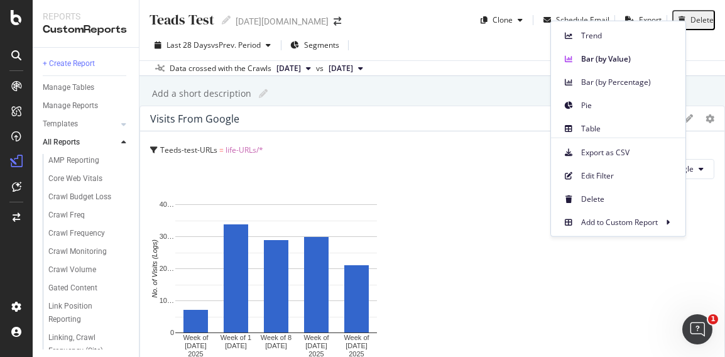
click at [713, 175] on div "Teads Test Teads Test today.com Clone Schedule Email Export Delete Last 28 Days…" at bounding box center [432, 178] width 586 height 357
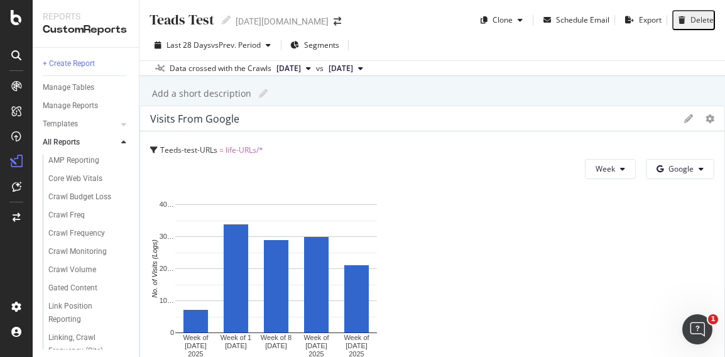
drag, startPoint x: 497, startPoint y: 131, endPoint x: 483, endPoint y: 126, distance: 15.3
click at [229, 125] on div "Visits From Google" at bounding box center [194, 118] width 89 height 13
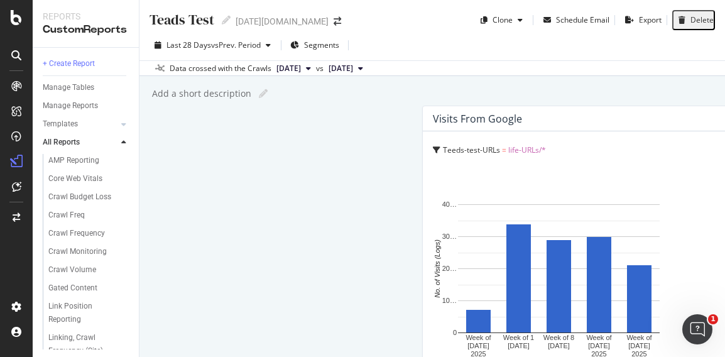
drag, startPoint x: 499, startPoint y: 130, endPoint x: 205, endPoint y: 134, distance: 294.1
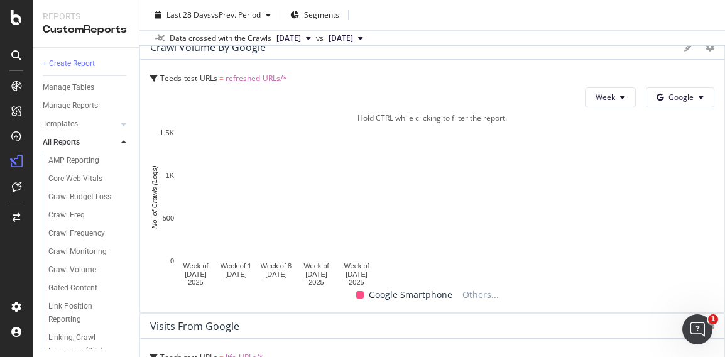
scroll to position [189, 0]
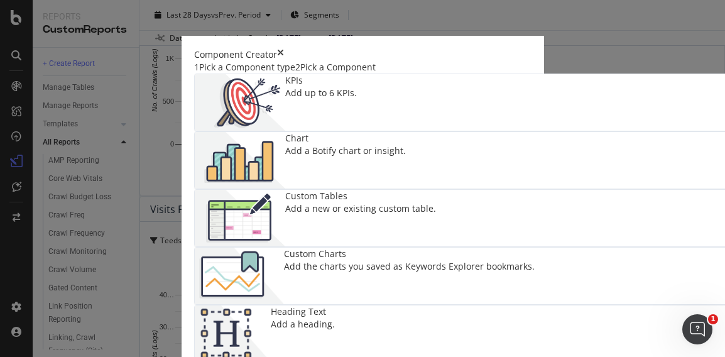
click at [406, 136] on div "Chart Add a Botify chart or insight." at bounding box center [345, 160] width 121 height 57
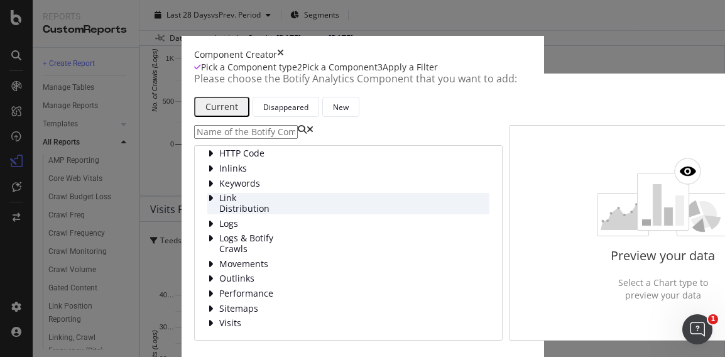
scroll to position [80, 0]
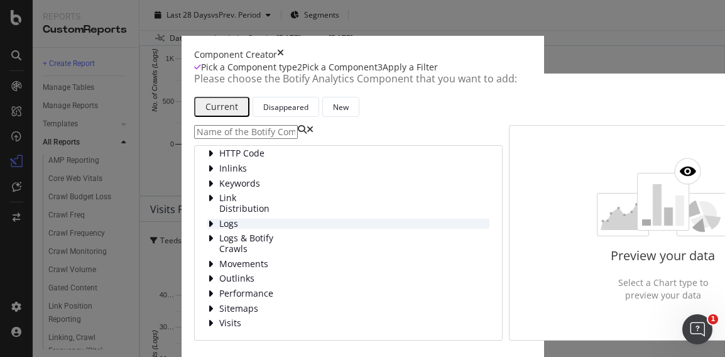
click at [219, 229] on span "Logs" at bounding box center [247, 224] width 56 height 11
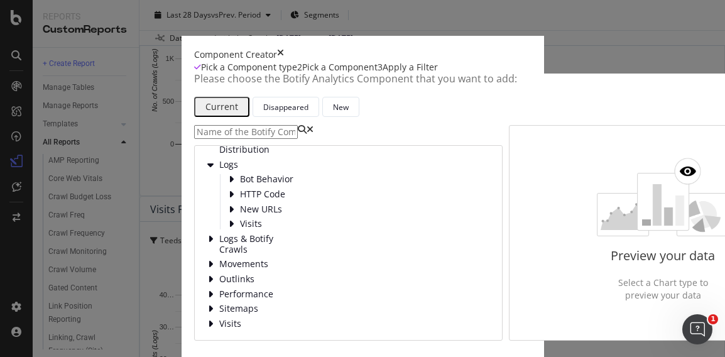
scroll to position [143, 0]
click at [240, 185] on span "Bot Behavior" at bounding box center [268, 179] width 56 height 11
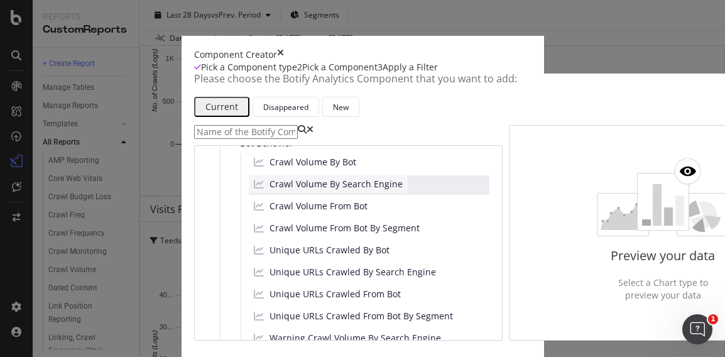
click at [270, 190] on span "Crawl Volume By Search Engine" at bounding box center [336, 184] width 133 height 13
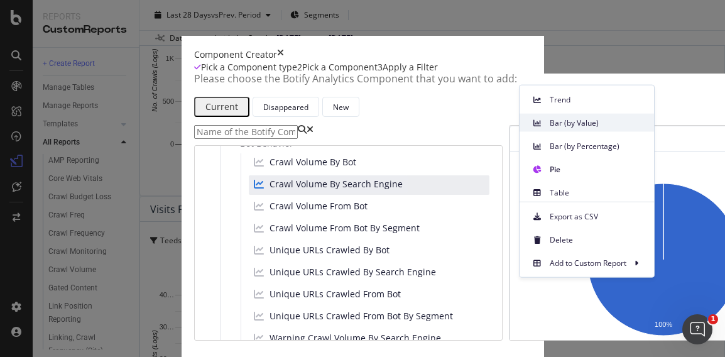
click at [572, 124] on span "Bar (by Value)" at bounding box center [597, 122] width 94 height 11
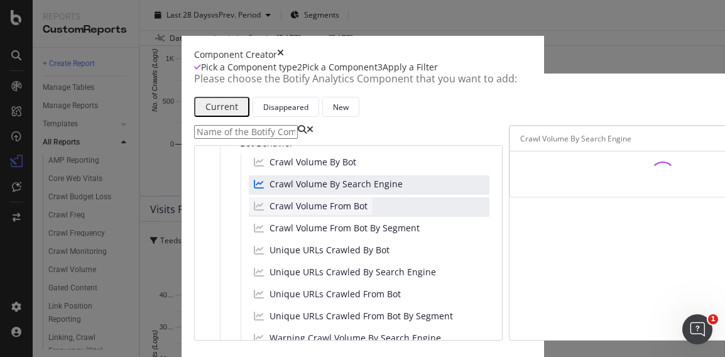
scroll to position [80, 0]
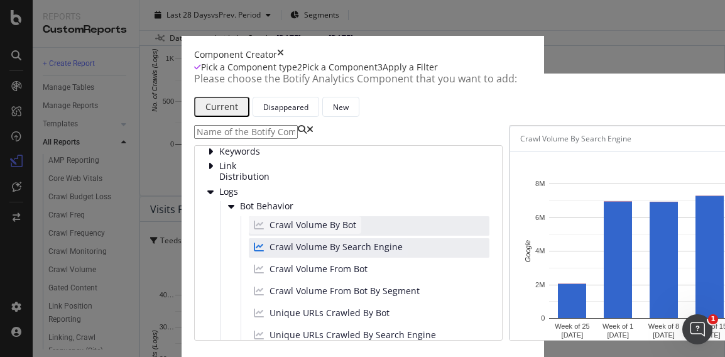
click at [270, 219] on span "Crawl Volume By Bot" at bounding box center [313, 225] width 87 height 13
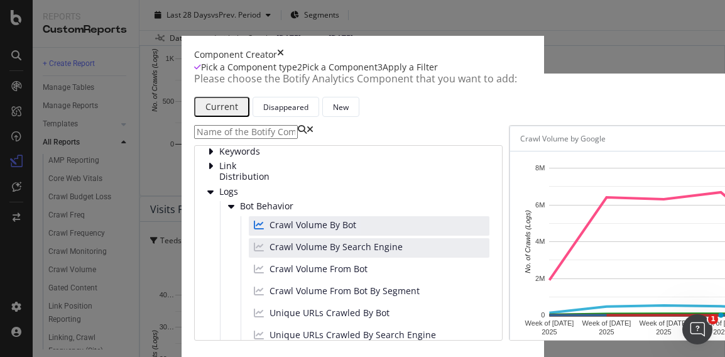
scroll to position [0, 0]
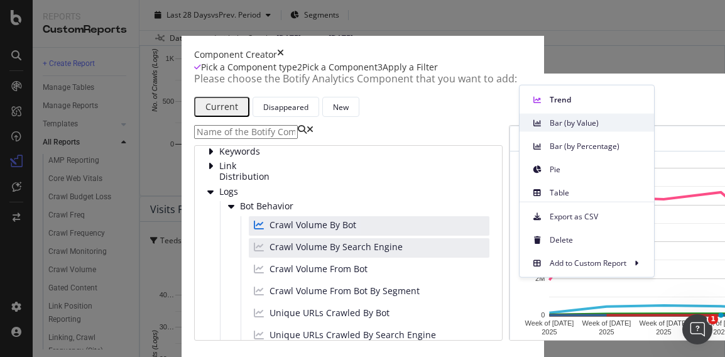
click at [585, 124] on span "Bar (by Value)" at bounding box center [597, 122] width 94 height 11
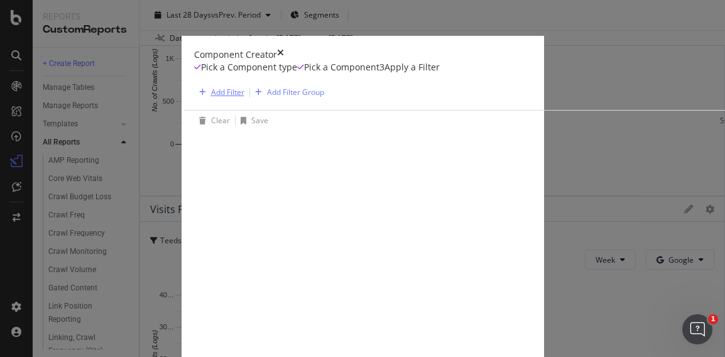
click at [211, 97] on div "Add Filter" at bounding box center [227, 92] width 33 height 11
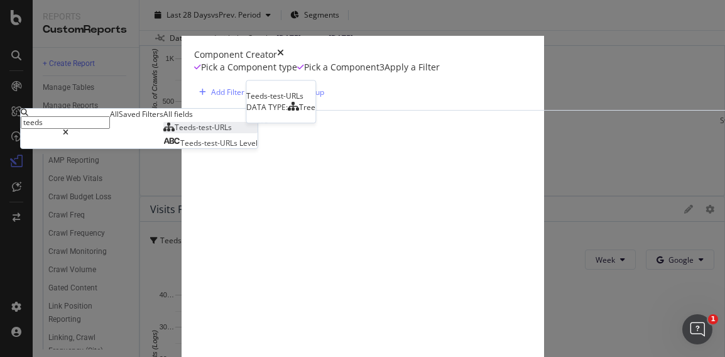
type input "teeds"
click at [163, 133] on div "Teeds-test-URLs" at bounding box center [197, 127] width 68 height 11
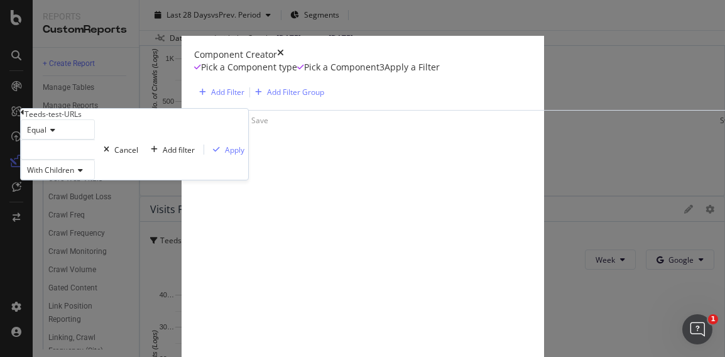
click at [95, 160] on div "modal" at bounding box center [58, 149] width 74 height 20
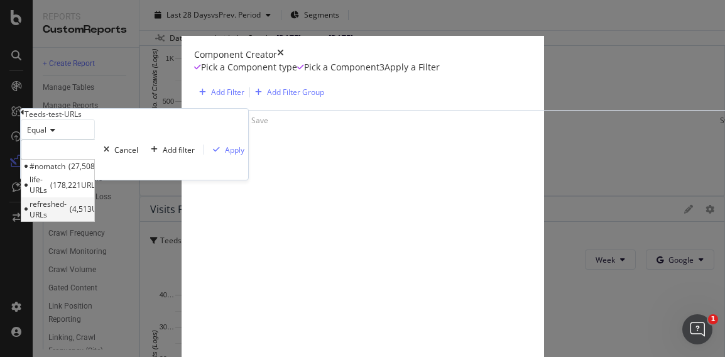
click at [112, 214] on span "4,513 URLS" at bounding box center [91, 209] width 43 height 11
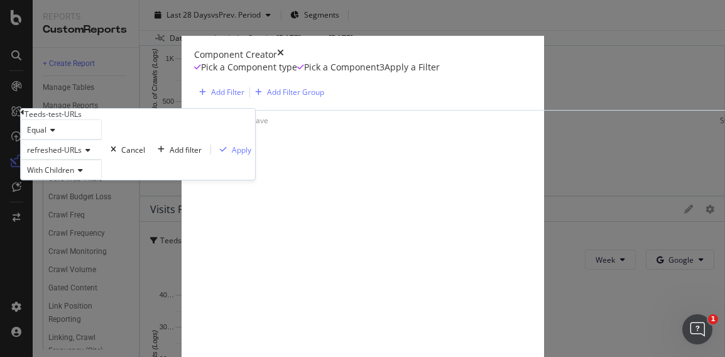
click at [82, 155] on span "refreshed-URLs" at bounding box center [54, 150] width 55 height 11
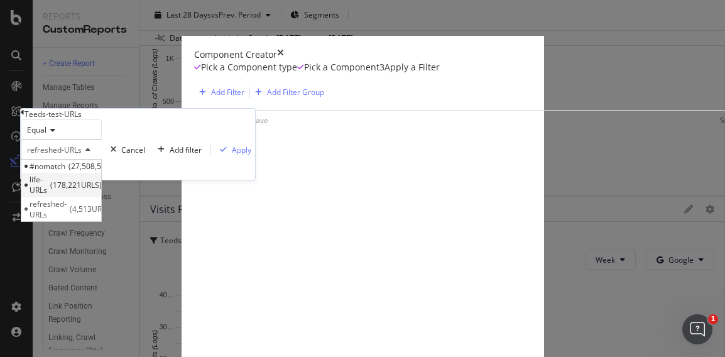
click at [102, 190] on span "178,221 URLS" at bounding box center [76, 185] width 52 height 11
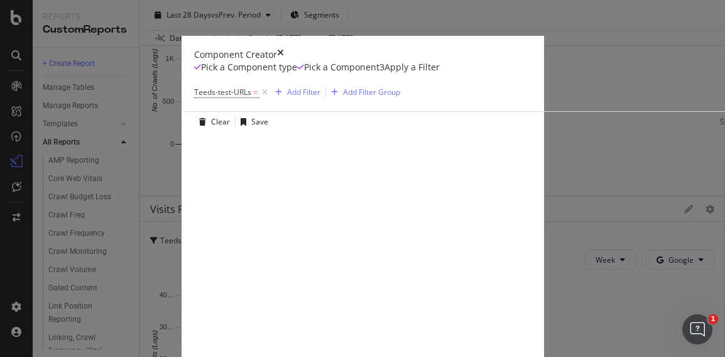
click at [194, 97] on span "Teeds-test-URLs" at bounding box center [222, 92] width 57 height 11
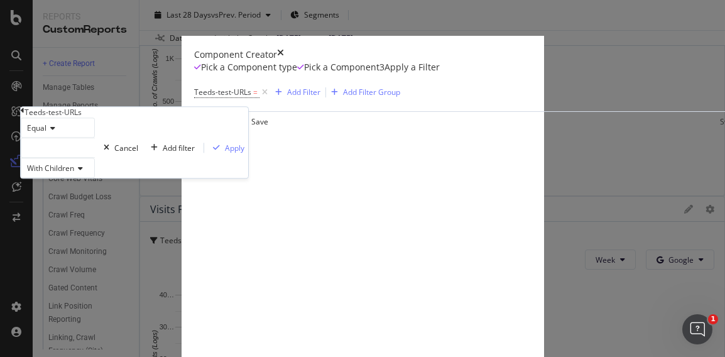
click at [95, 158] on div "modal" at bounding box center [58, 148] width 74 height 20
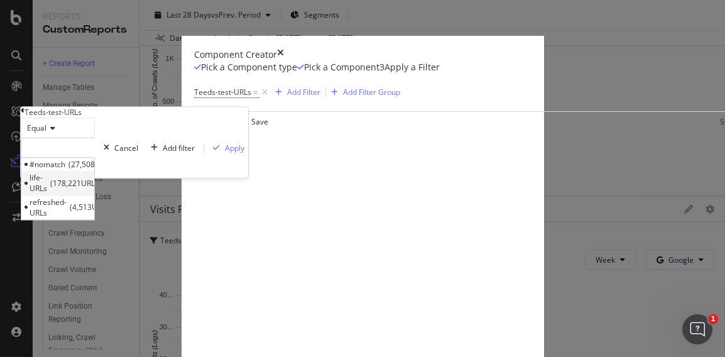
click at [102, 189] on span "178,221 URLS" at bounding box center [76, 183] width 52 height 11
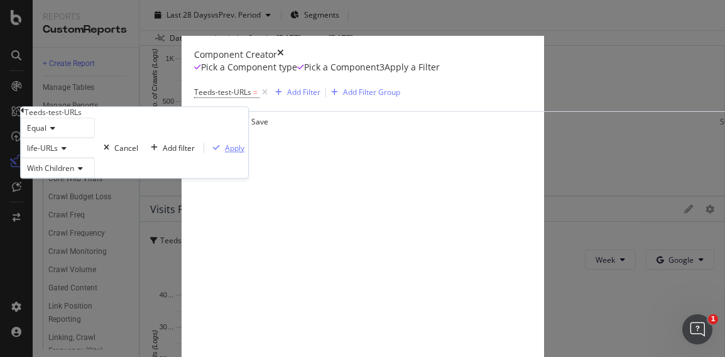
click at [225, 153] on div "Apply" at bounding box center [234, 148] width 19 height 11
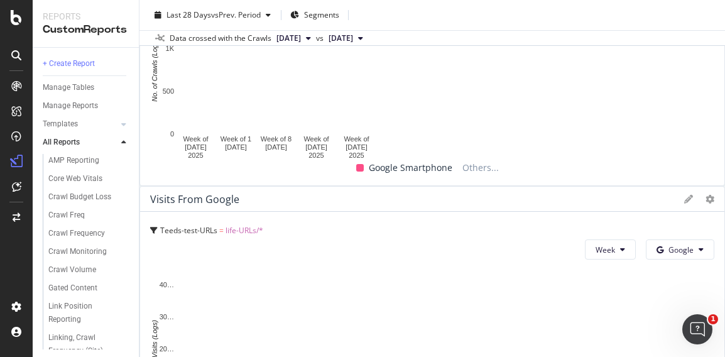
scroll to position [251, 0]
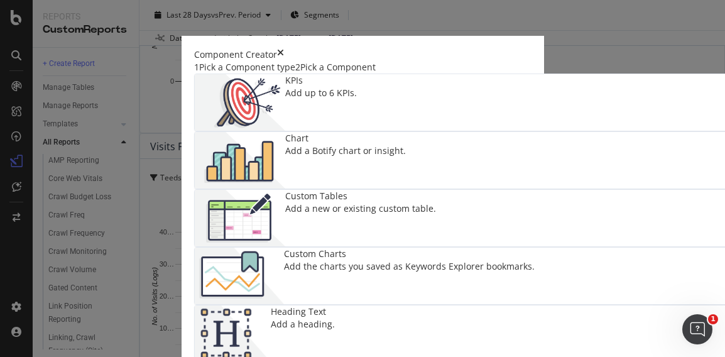
click at [691, 192] on div "Component Creator 1 Pick a Component type 2 Pick a Component KPIs Add up to 6 K…" at bounding box center [362, 178] width 725 height 357
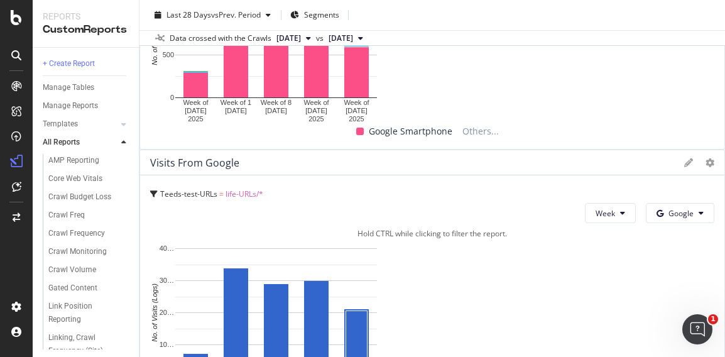
scroll to position [314, 0]
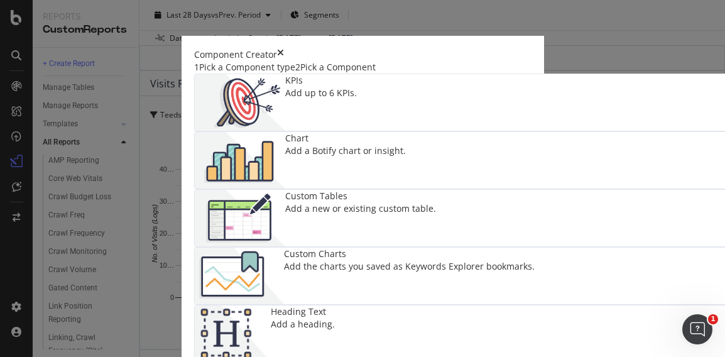
click at [285, 152] on img "modal" at bounding box center [240, 160] width 90 height 57
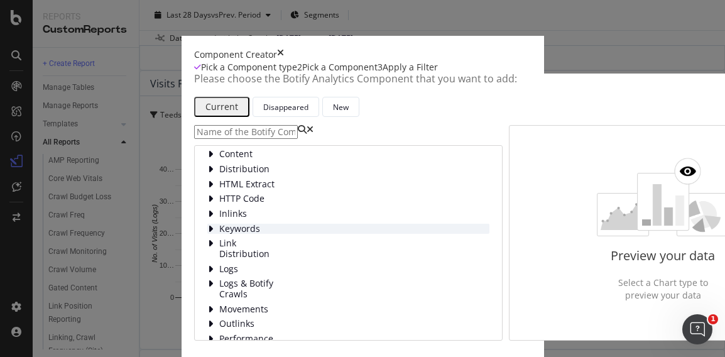
scroll to position [0, 0]
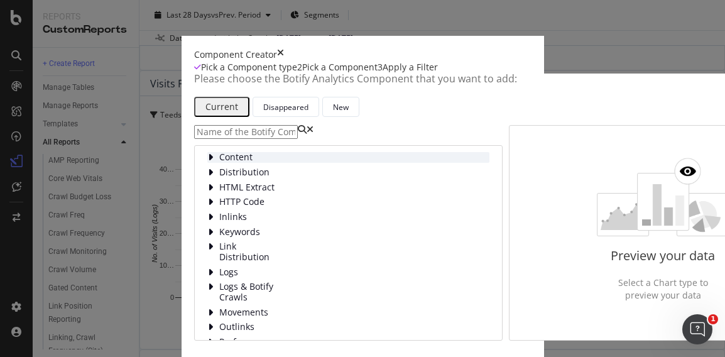
click at [219, 163] on span "Content" at bounding box center [247, 157] width 56 height 11
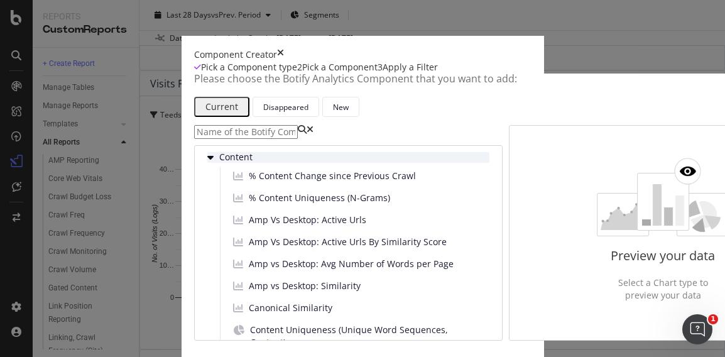
click at [219, 163] on span "Content" at bounding box center [247, 157] width 56 height 11
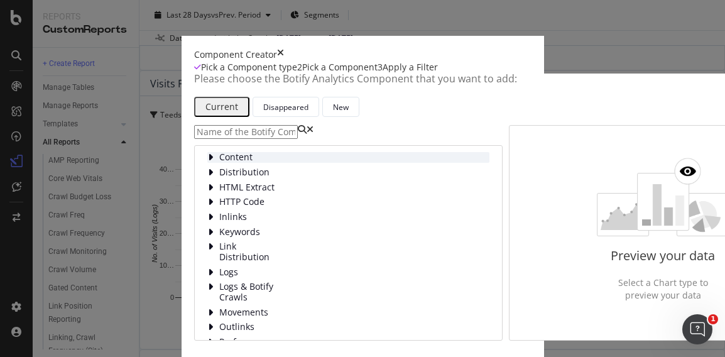
click at [207, 163] on div "Content" at bounding box center [348, 157] width 282 height 11
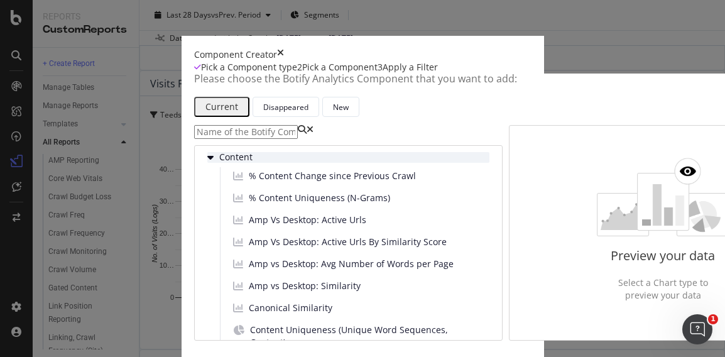
click at [219, 163] on span "Content" at bounding box center [247, 157] width 56 height 11
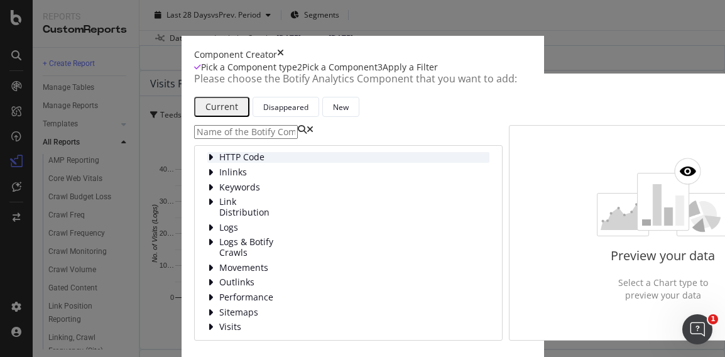
scroll to position [63, 0]
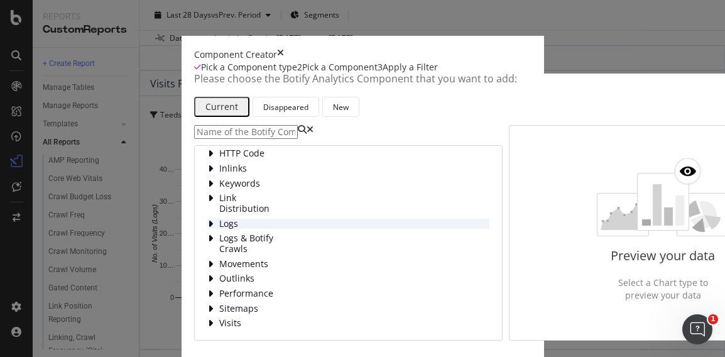
click at [219, 229] on span "Logs" at bounding box center [247, 224] width 56 height 11
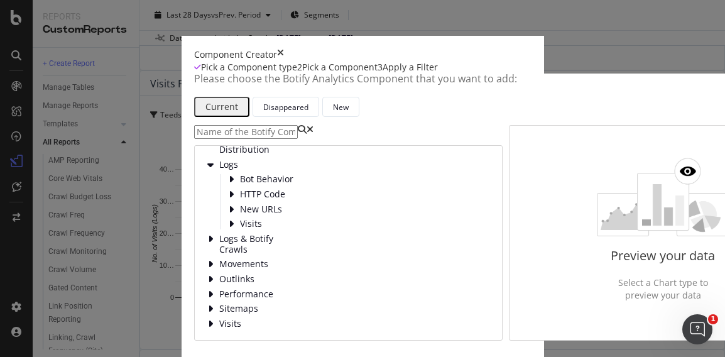
scroll to position [148, 0]
drag, startPoint x: 136, startPoint y: 202, endPoint x: 145, endPoint y: 205, distance: 9.6
click at [240, 185] on span "Bot Behavior" at bounding box center [268, 179] width 56 height 11
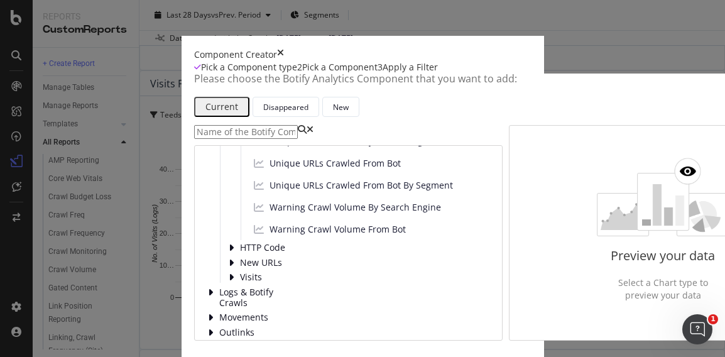
scroll to position [211, 0]
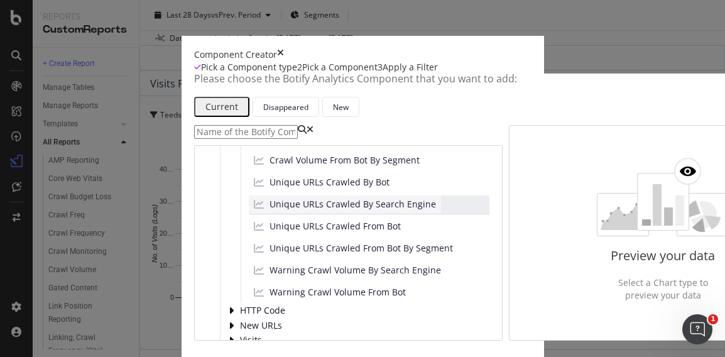
click at [270, 210] on span "Unique URLs Crawled By Search Engine" at bounding box center [353, 204] width 167 height 13
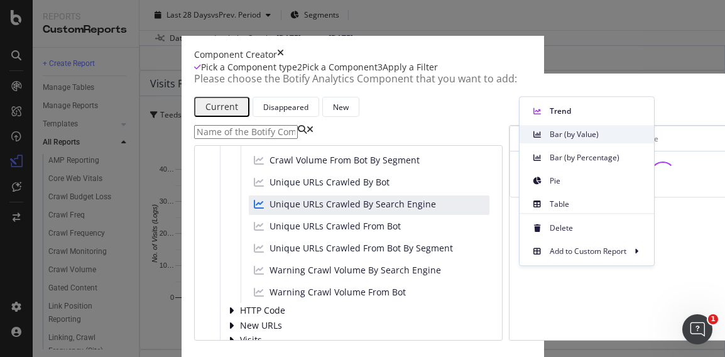
click at [562, 137] on span "Bar (by Value)" at bounding box center [597, 134] width 94 height 11
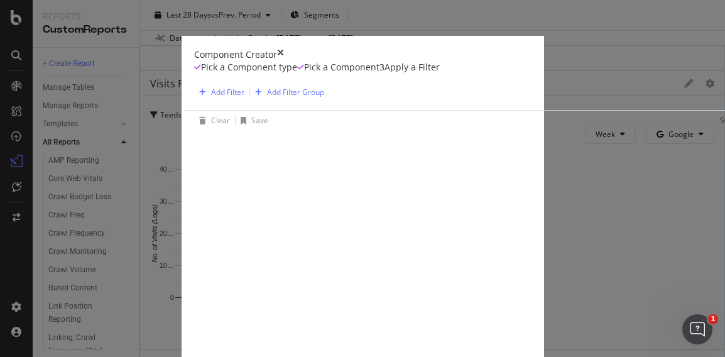
scroll to position [0, 0]
click at [211, 97] on div "Add Filter" at bounding box center [227, 92] width 33 height 11
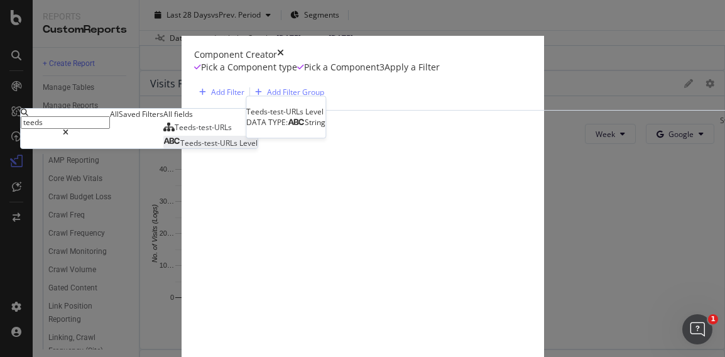
type input "teeds"
click at [180, 148] on span "Teeds-test-URLs" at bounding box center [209, 143] width 59 height 11
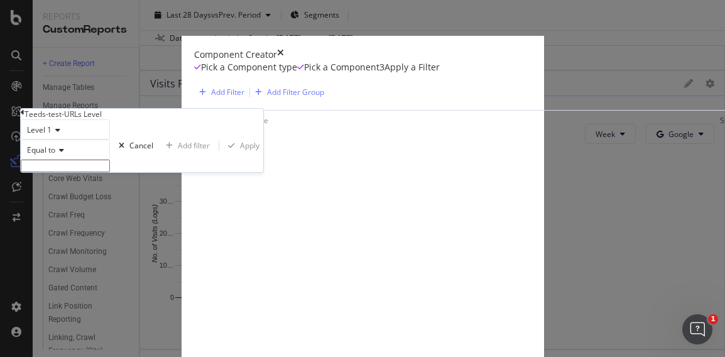
click at [63, 119] on div "Teeds-test-URLs Level" at bounding box center [142, 114] width 243 height 11
click at [25, 116] on icon "modal" at bounding box center [23, 113] width 4 height 8
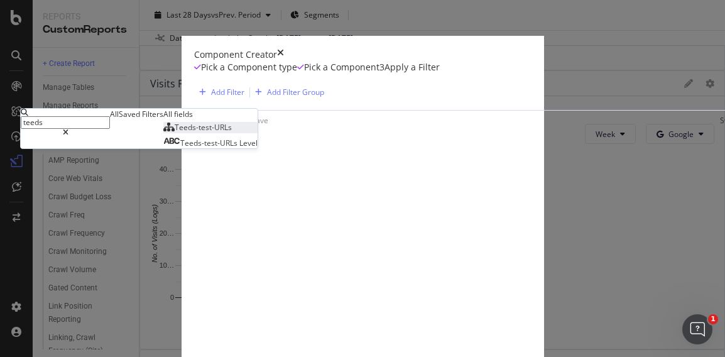
click at [175, 133] on span "Teeds-test-URLs" at bounding box center [203, 127] width 57 height 11
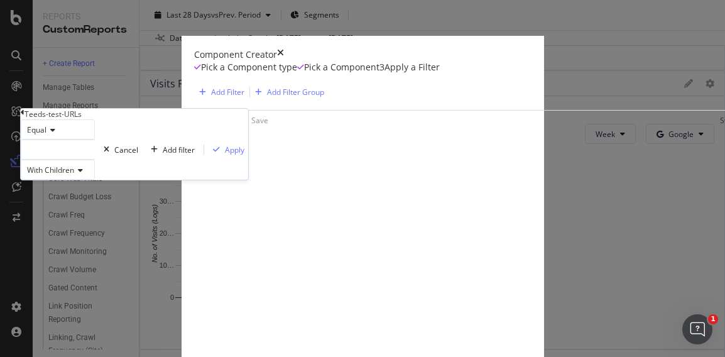
click at [95, 160] on div "modal" at bounding box center [58, 149] width 74 height 20
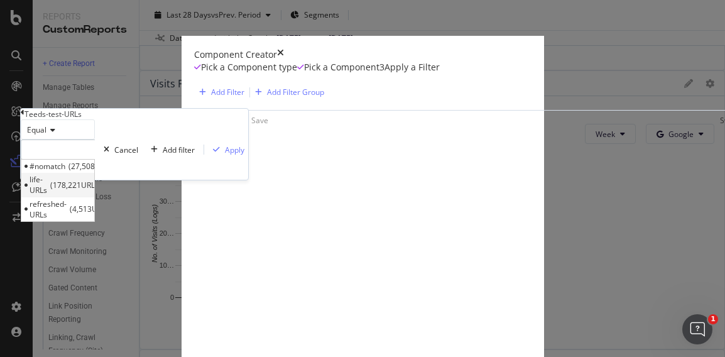
click at [102, 190] on span "178,221 URLS" at bounding box center [76, 185] width 52 height 11
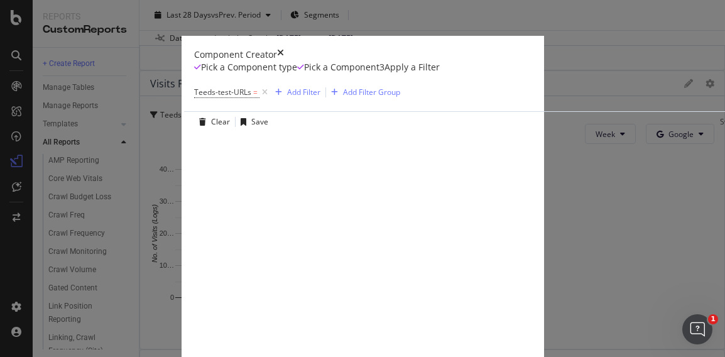
click at [194, 97] on span "Teeds-test-URLs" at bounding box center [222, 92] width 57 height 11
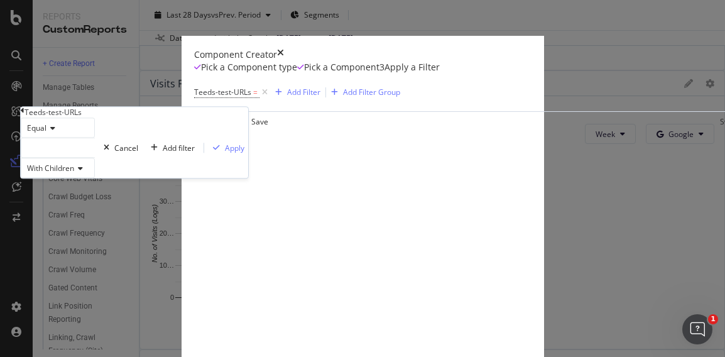
click at [95, 158] on div "modal" at bounding box center [58, 148] width 74 height 20
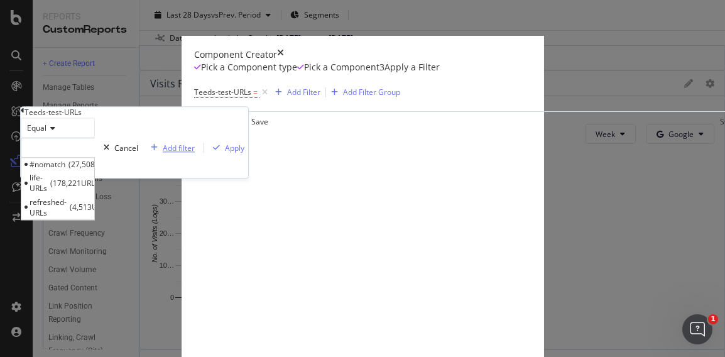
click at [67, 218] on span "refreshed-URLs" at bounding box center [48, 207] width 37 height 21
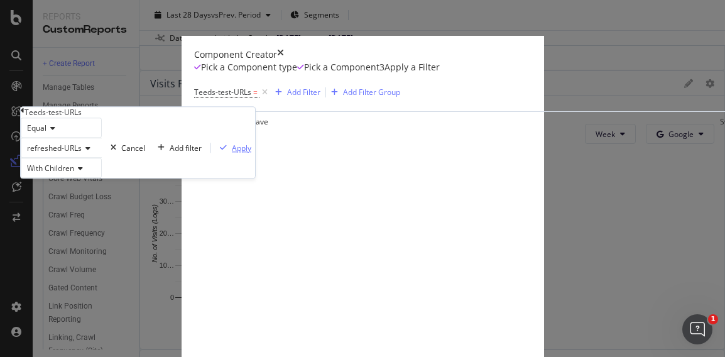
click at [232, 153] on div "Apply" at bounding box center [241, 148] width 19 height 11
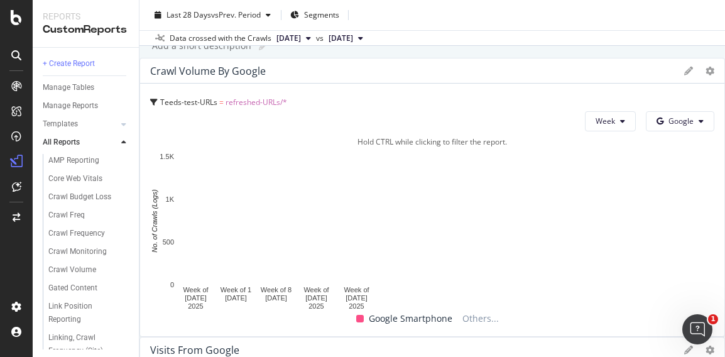
scroll to position [126, 0]
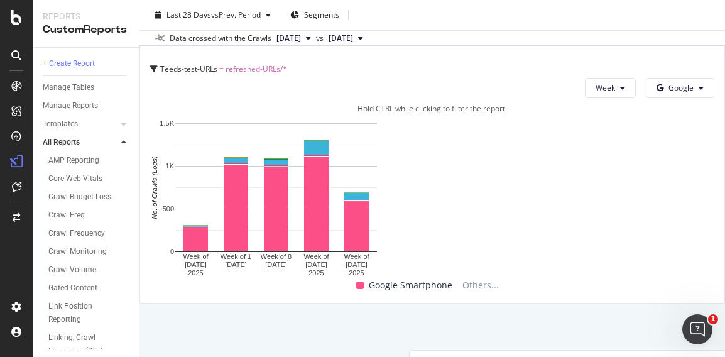
drag, startPoint x: 248, startPoint y: 300, endPoint x: 518, endPoint y: 51, distance: 367.3
click at [518, 351] on div "Crawl Volume by Google" at bounding box center [702, 363] width 584 height 25
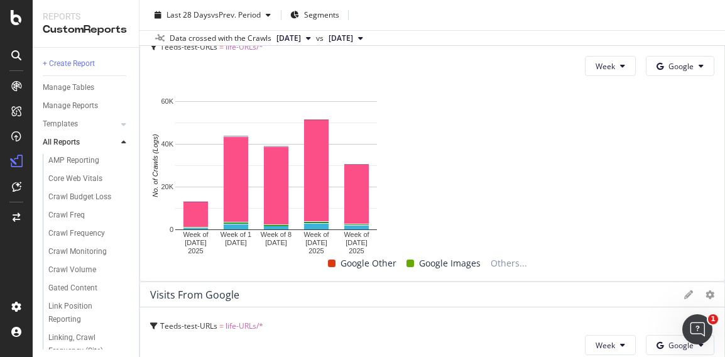
scroll to position [314, 0]
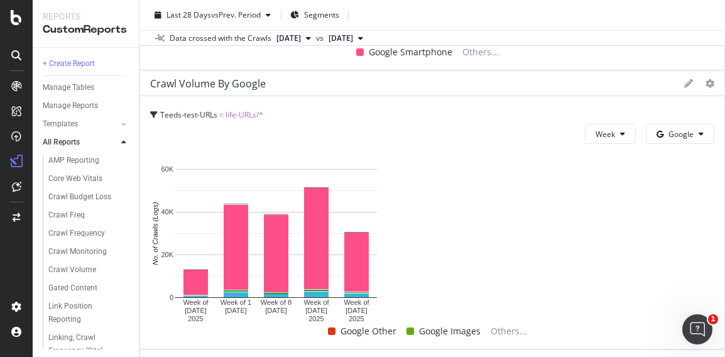
click at [706, 356] on icon at bounding box center [710, 362] width 9 height 9
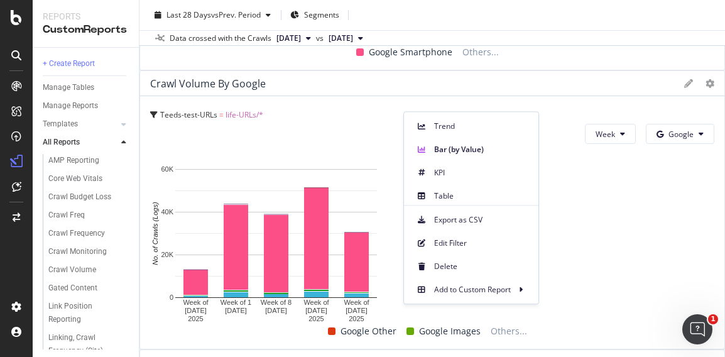
click at [334, 87] on div "Crawl Volume by Google Teeds-test-URLs = refreshed-URLs/* Week Google Hold CTRL…" at bounding box center [432, 360] width 586 height 1138
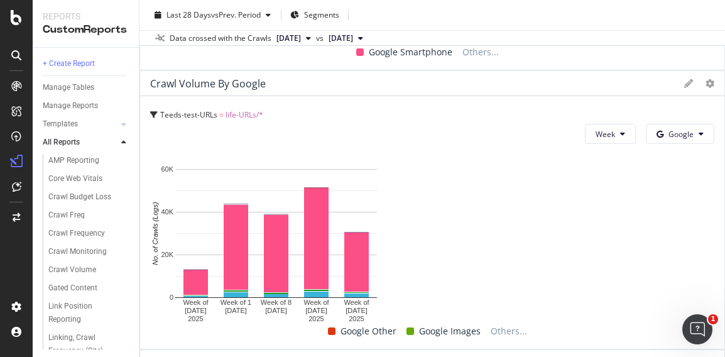
drag, startPoint x: 305, startPoint y: 103, endPoint x: 256, endPoint y: 106, distance: 49.7
click at [256, 356] on div "Visits From Google" at bounding box center [414, 362] width 528 height 13
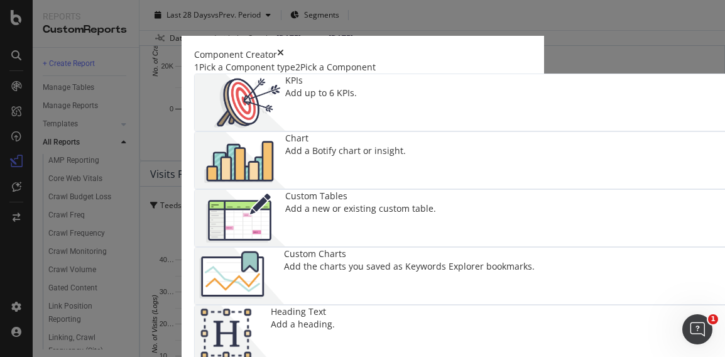
click at [285, 145] on img "modal" at bounding box center [240, 160] width 90 height 57
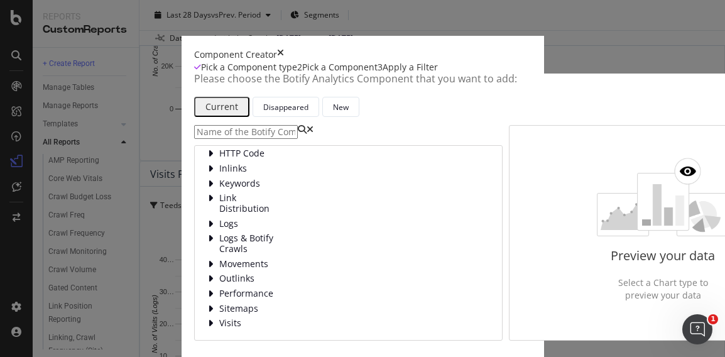
scroll to position [80, 0]
click at [219, 229] on span "Logs" at bounding box center [247, 224] width 56 height 11
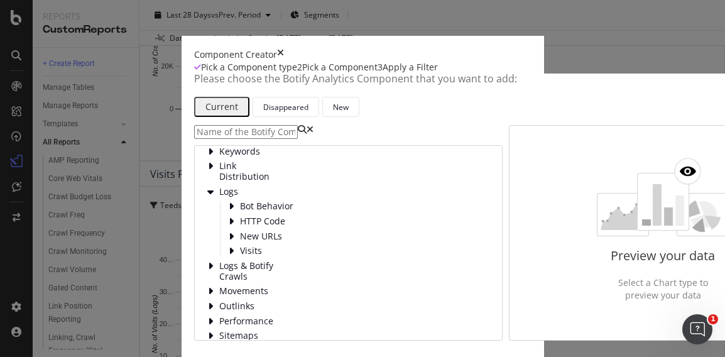
scroll to position [148, 0]
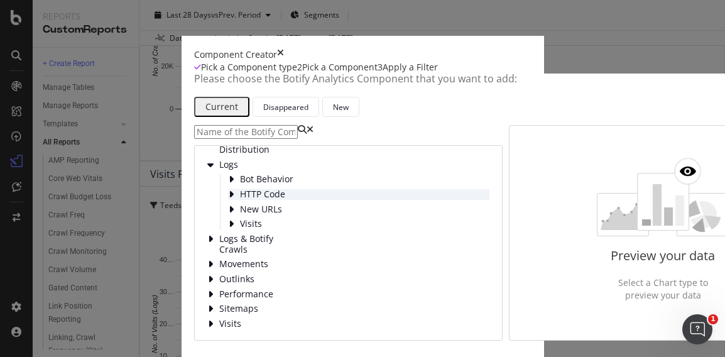
click at [240, 200] on span "HTTP Code" at bounding box center [268, 194] width 56 height 11
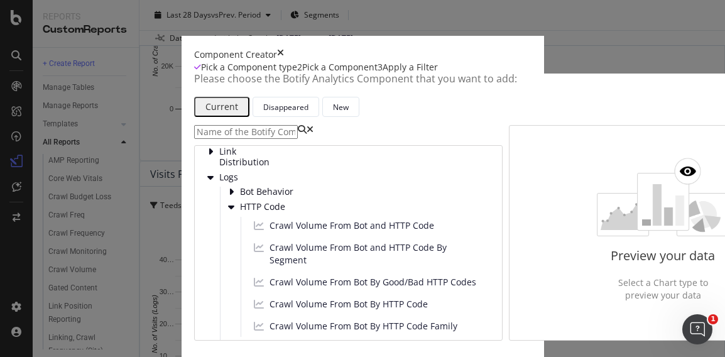
scroll to position [94, 0]
click at [240, 213] on span "HTTP Code" at bounding box center [268, 207] width 56 height 11
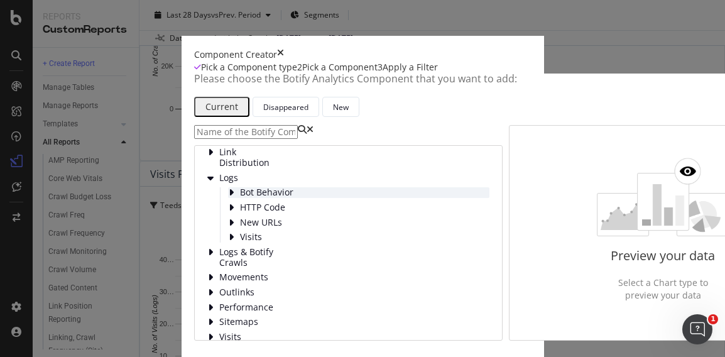
click at [240, 198] on span "Bot Behavior" at bounding box center [268, 192] width 56 height 11
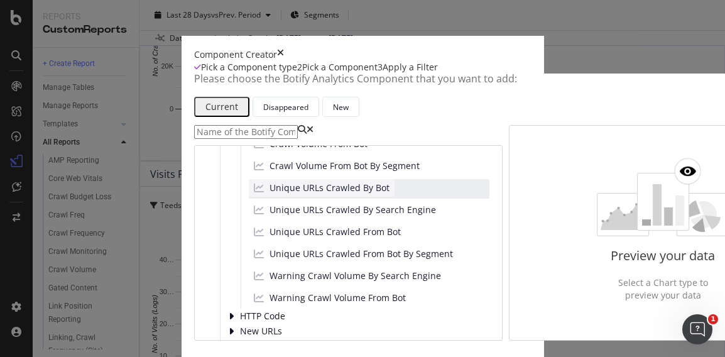
scroll to position [220, 0]
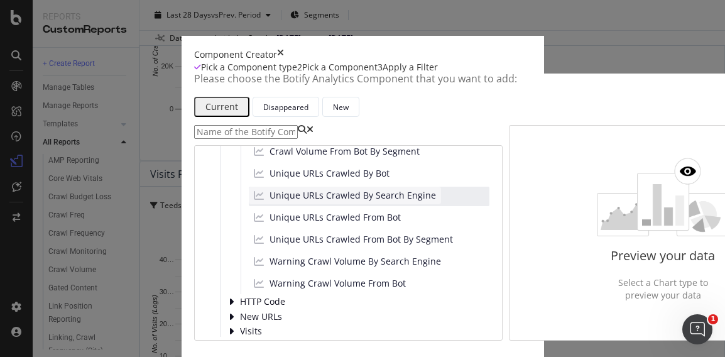
click at [281, 202] on span "Unique URLs Crawled By Search Engine" at bounding box center [353, 195] width 167 height 13
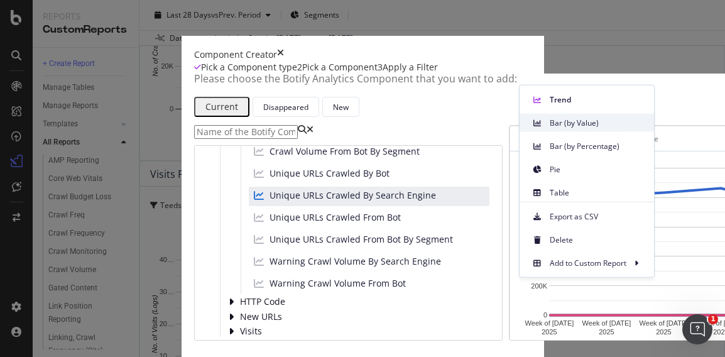
click at [584, 126] on span "Bar (by Value)" at bounding box center [597, 122] width 94 height 11
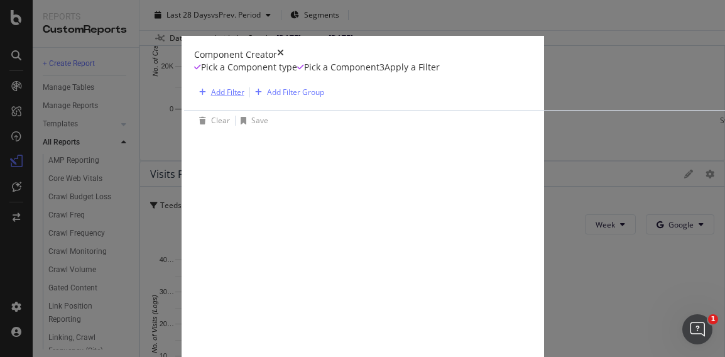
click at [194, 96] on div "modal" at bounding box center [202, 93] width 17 height 8
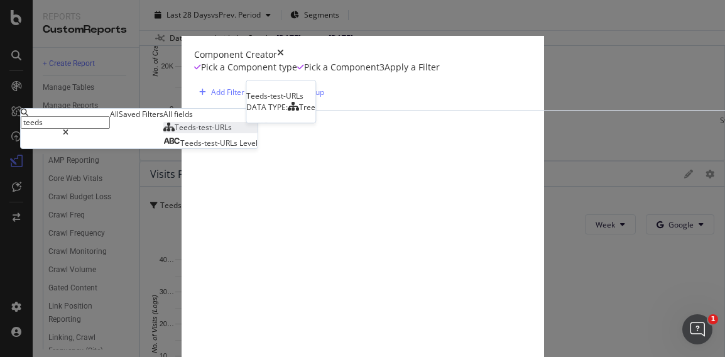
type input "teeds"
click at [175, 133] on span "Teeds-test-URLs" at bounding box center [203, 127] width 57 height 11
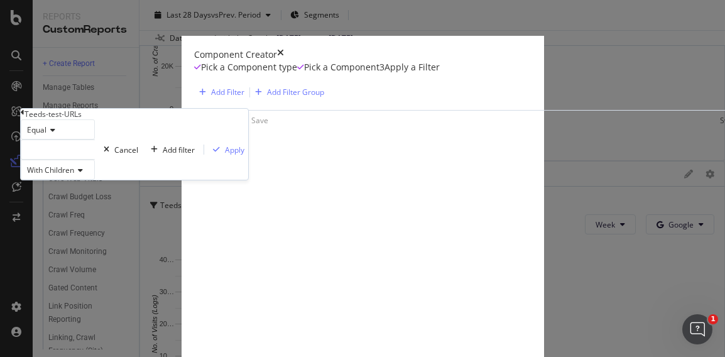
click at [92, 160] on div "modal" at bounding box center [58, 149] width 74 height 20
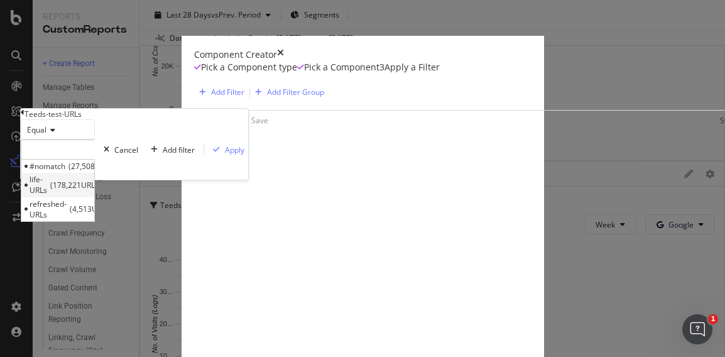
click at [102, 190] on span "178,221 URLS" at bounding box center [76, 185] width 52 height 11
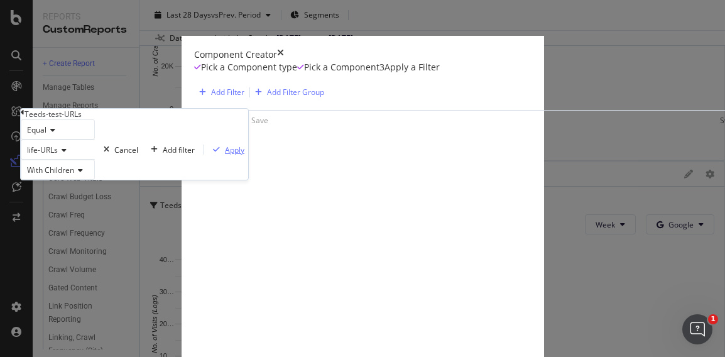
click at [225, 155] on div "Apply" at bounding box center [234, 150] width 19 height 11
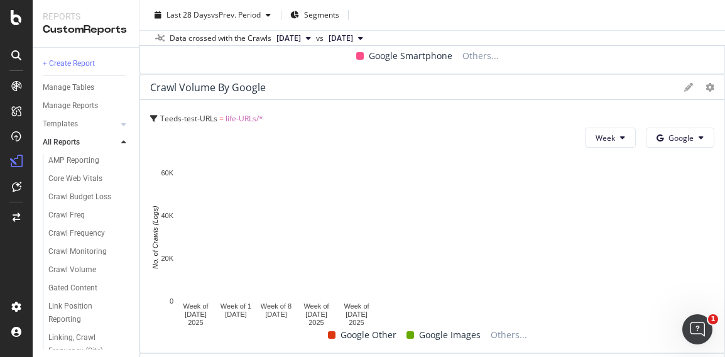
scroll to position [251, 0]
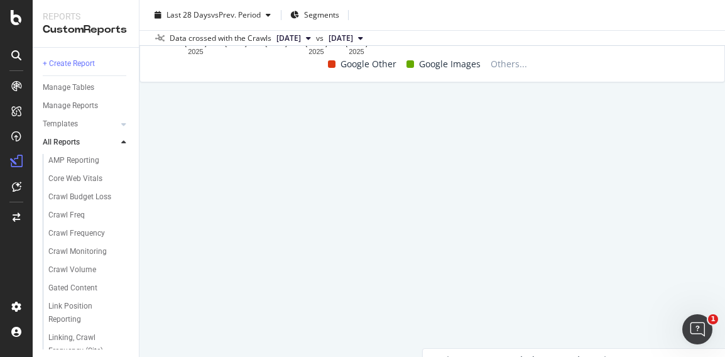
drag, startPoint x: 279, startPoint y: 170, endPoint x: 267, endPoint y: 187, distance: 20.2
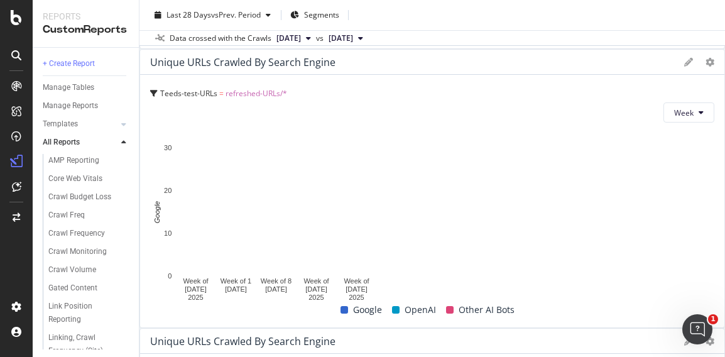
scroll to position [555, 0]
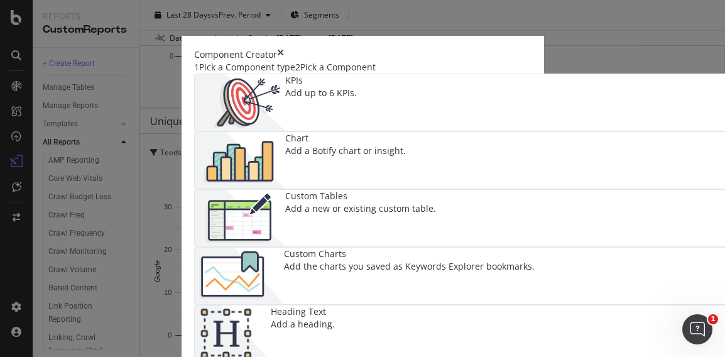
click at [285, 147] on img "modal" at bounding box center [240, 160] width 90 height 57
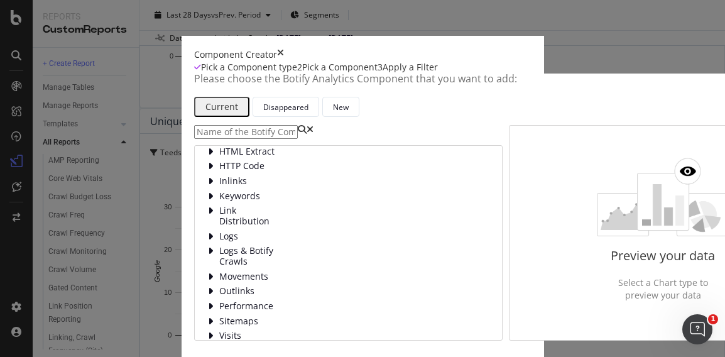
scroll to position [18, 0]
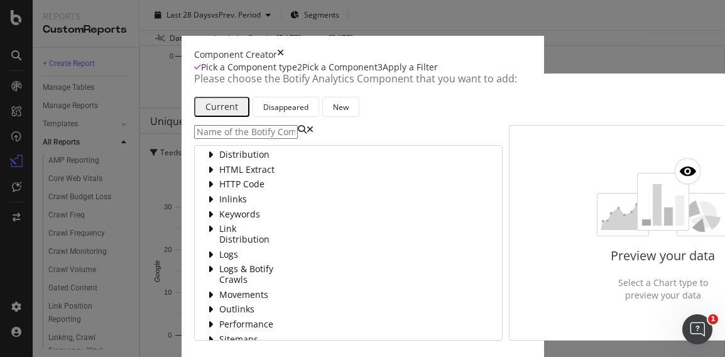
click at [194, 139] on input "modal" at bounding box center [246, 132] width 104 height 14
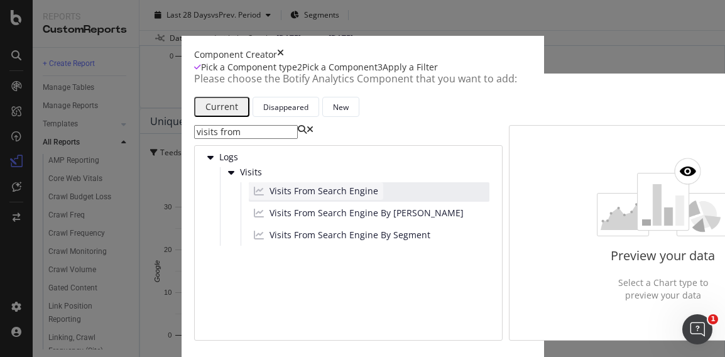
type input "visits from"
click at [270, 197] on span "Visits From Search Engine" at bounding box center [324, 191] width 109 height 13
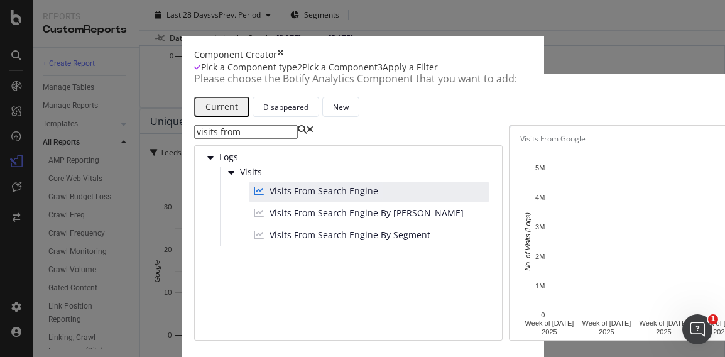
click at [667, 151] on div "Visits From Google" at bounding box center [663, 138] width 306 height 25
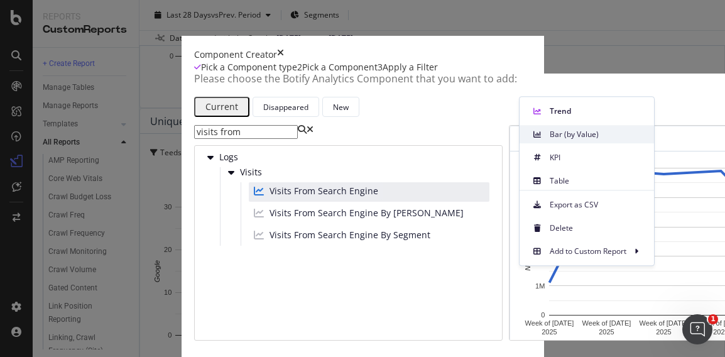
click at [573, 141] on div "Bar (by Value)" at bounding box center [587, 134] width 134 height 18
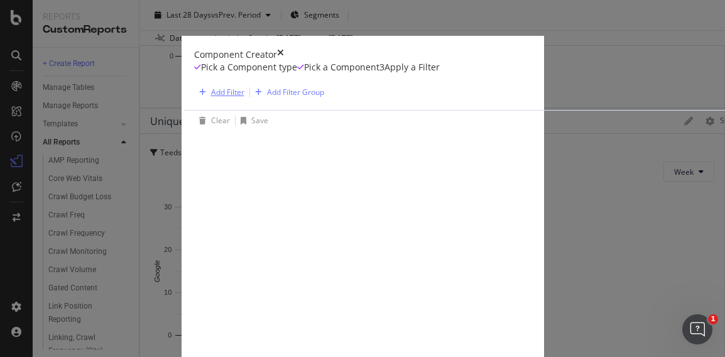
click at [211, 97] on div "Add Filter" at bounding box center [227, 92] width 33 height 11
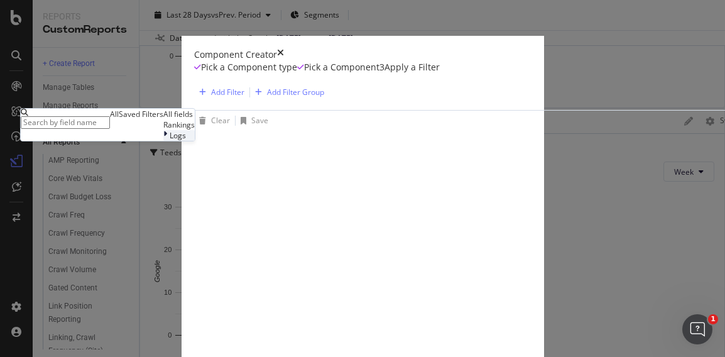
click at [170, 141] on span "Logs" at bounding box center [178, 135] width 16 height 11
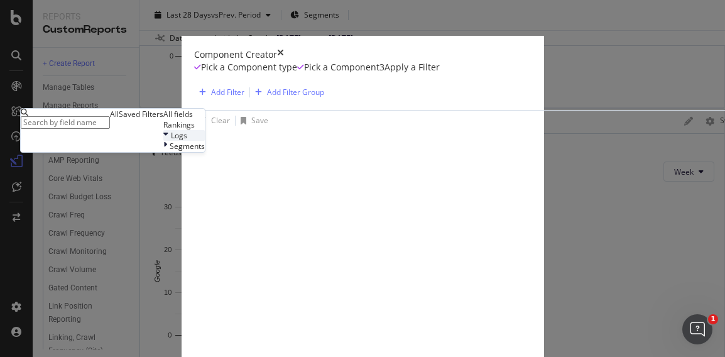
click at [171, 141] on span "Logs" at bounding box center [179, 135] width 16 height 11
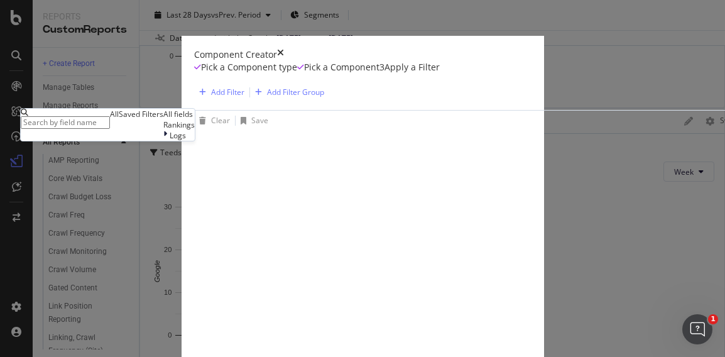
click at [110, 129] on input "modal" at bounding box center [65, 122] width 89 height 13
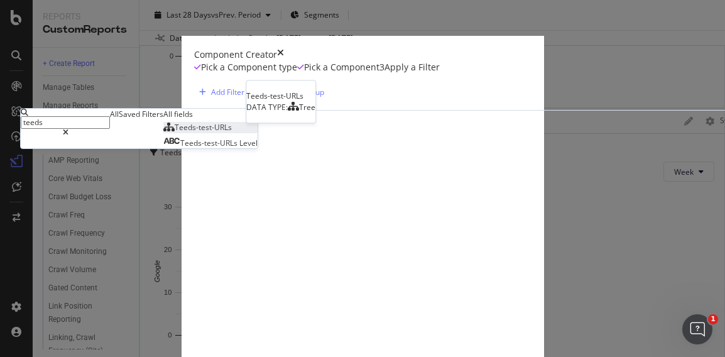
type input "teeds"
click at [172, 133] on div "Teeds-test-URLs" at bounding box center [197, 127] width 68 height 11
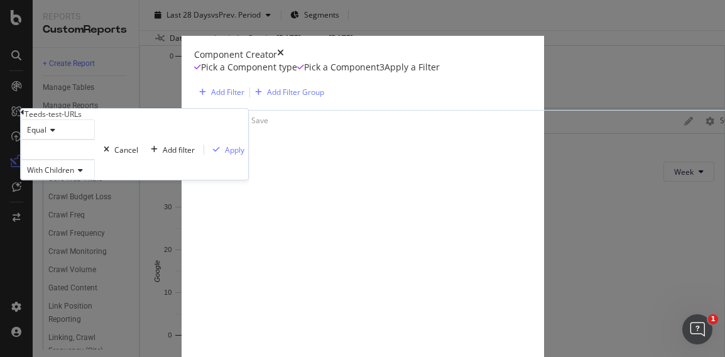
click at [95, 160] on div "modal" at bounding box center [58, 149] width 74 height 20
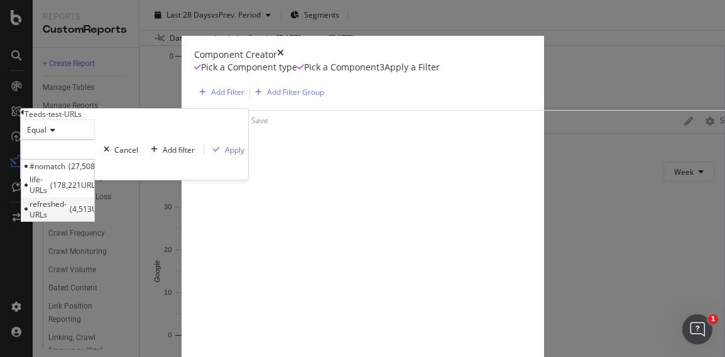
click at [112, 214] on span "4,513 URLS" at bounding box center [91, 209] width 43 height 11
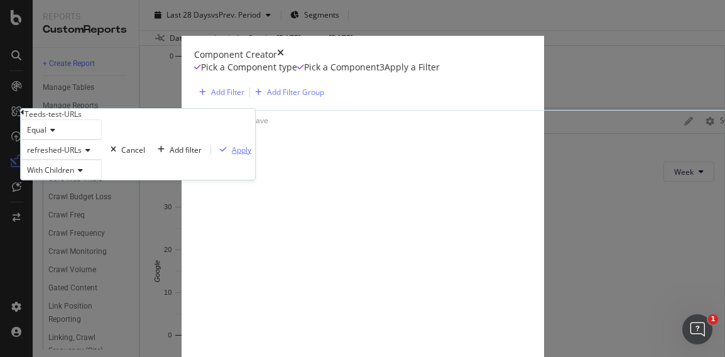
click at [232, 155] on div "Apply" at bounding box center [241, 150] width 19 height 11
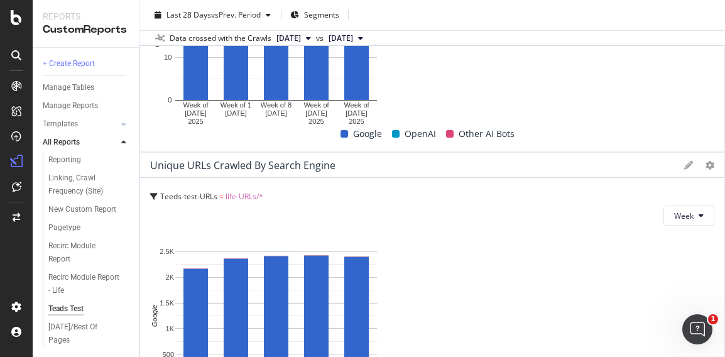
scroll to position [943, 0]
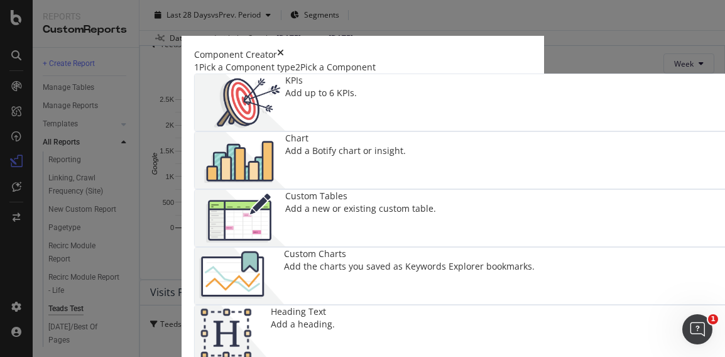
click at [284, 48] on icon "times" at bounding box center [280, 54] width 7 height 13
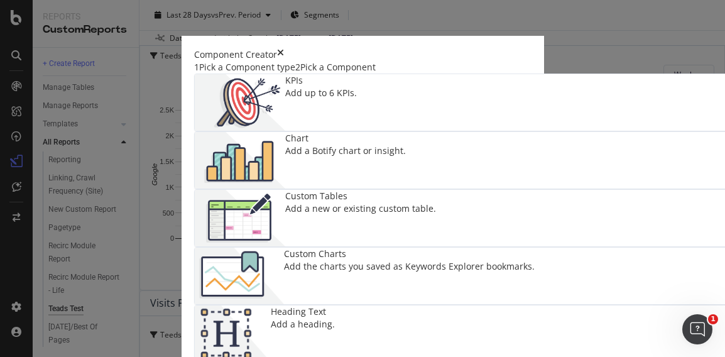
click at [285, 148] on img "modal" at bounding box center [240, 160] width 90 height 57
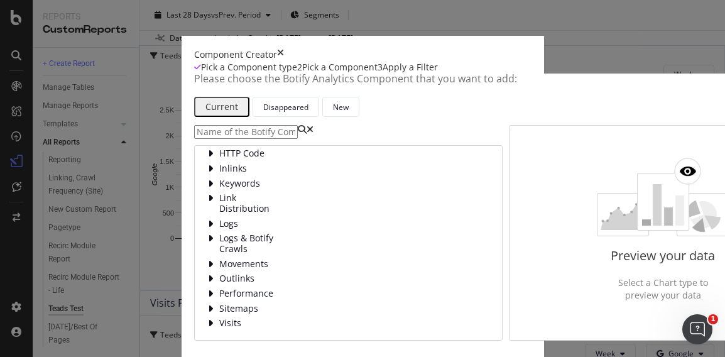
scroll to position [126, 0]
click at [219, 303] on span "Sitemaps" at bounding box center [247, 308] width 56 height 11
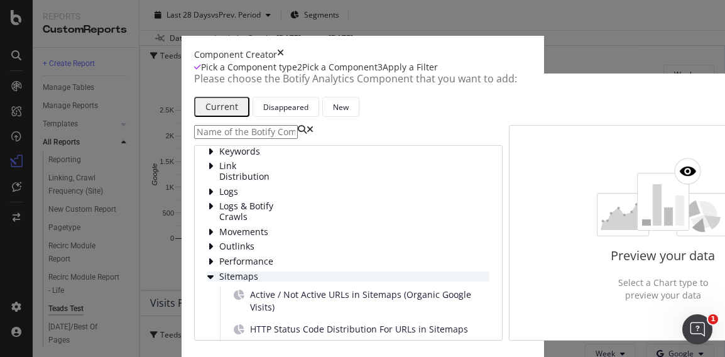
click at [219, 271] on span "Sitemaps" at bounding box center [247, 276] width 56 height 11
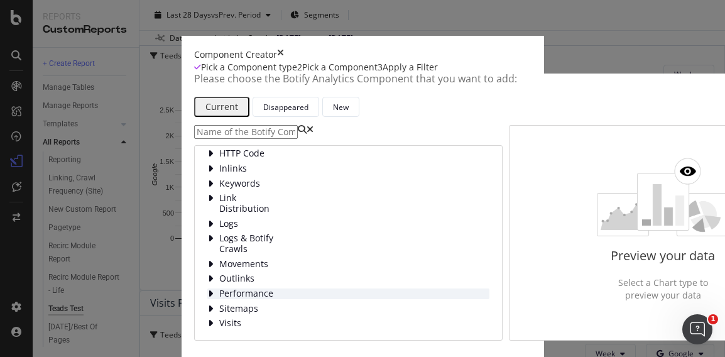
click at [219, 288] on span "Performance" at bounding box center [247, 293] width 56 height 11
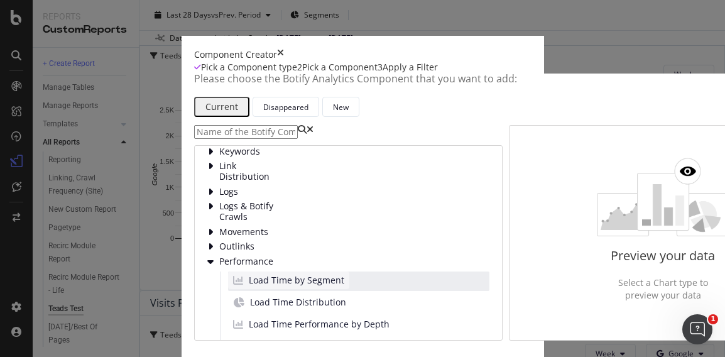
scroll to position [143, 0]
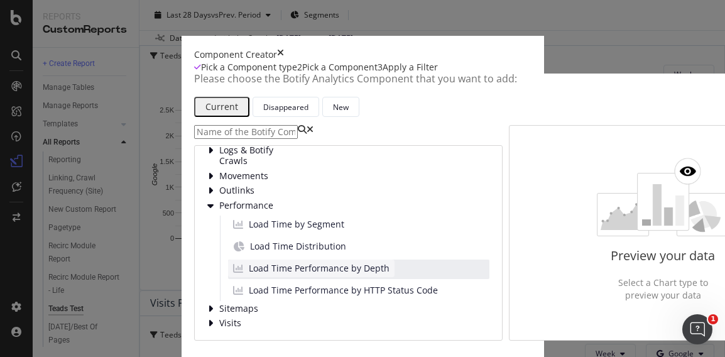
click at [249, 262] on span "Load Time Performance by Depth" at bounding box center [319, 268] width 141 height 13
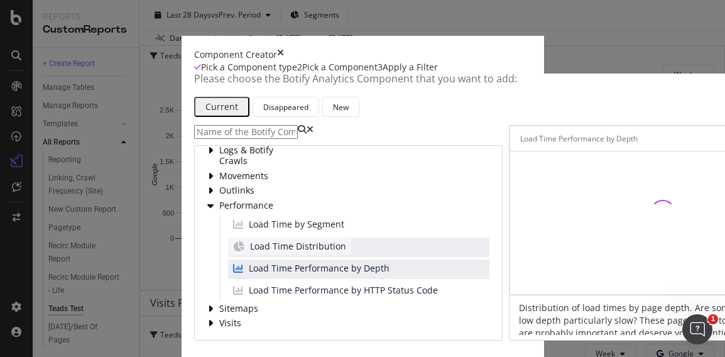
click at [250, 240] on span "Load Time Distribution" at bounding box center [298, 246] width 96 height 13
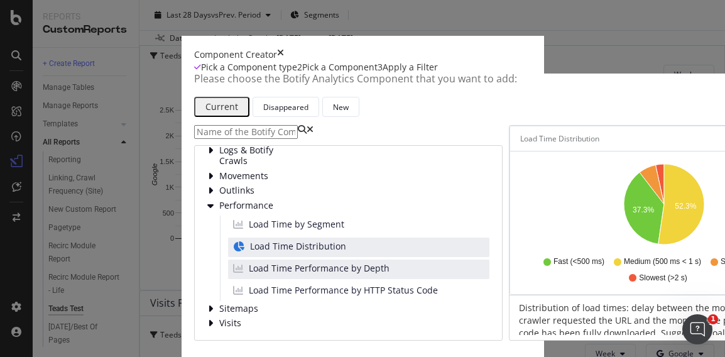
scroll to position [152, 0]
click at [228, 260] on div "Load Time Performance by Depth" at bounding box center [311, 269] width 167 height 18
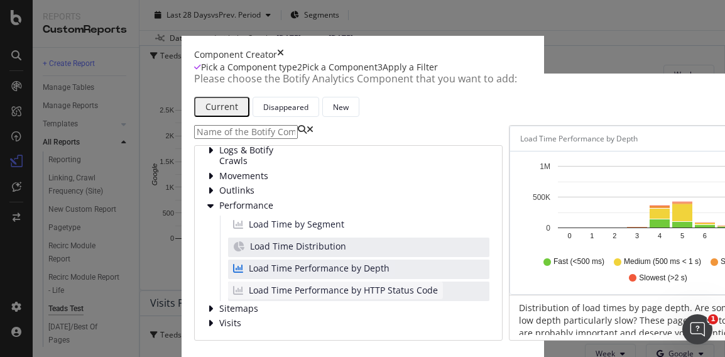
click at [255, 284] on span "Load Time Performance by HTTP Status Code" at bounding box center [343, 290] width 189 height 13
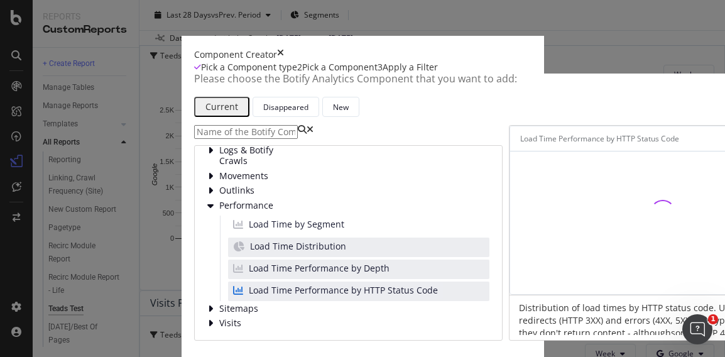
scroll to position [168, 0]
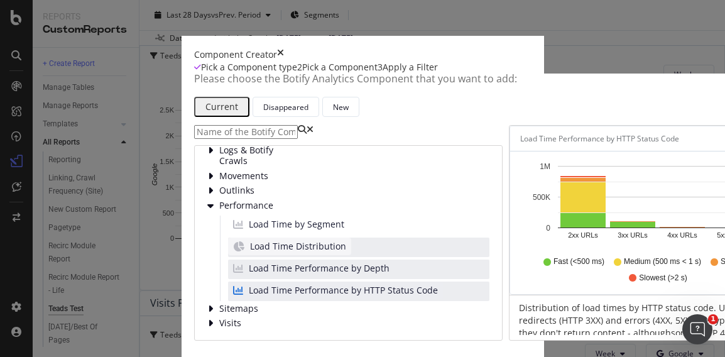
click at [250, 253] on span "Load Time Distribution" at bounding box center [298, 246] width 96 height 13
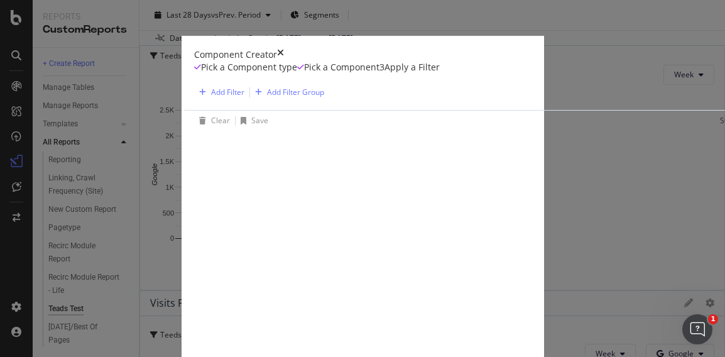
scroll to position [0, 0]
click at [211, 97] on div "Add Filter" at bounding box center [227, 92] width 33 height 11
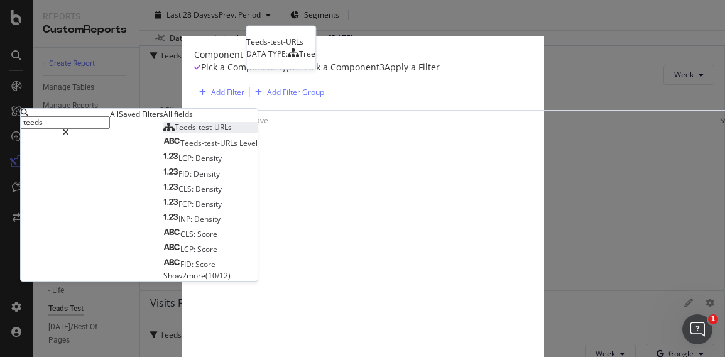
type input "teeds"
click at [175, 133] on span "Teeds-test-URLs" at bounding box center [203, 127] width 57 height 11
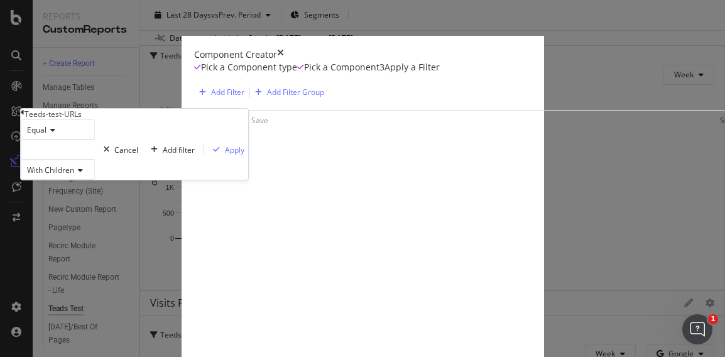
click at [95, 160] on div "modal" at bounding box center [58, 149] width 74 height 20
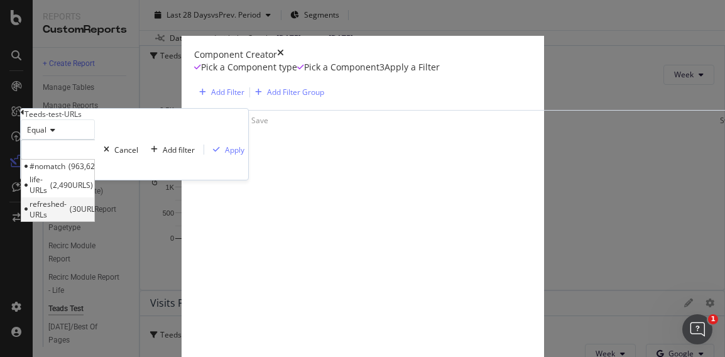
click at [67, 220] on span "refreshed-URLs" at bounding box center [48, 209] width 37 height 21
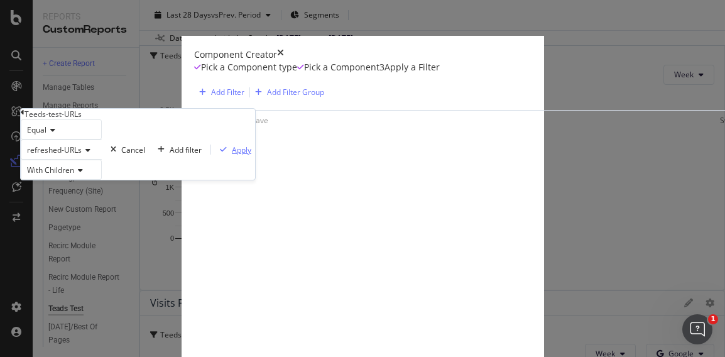
click at [232, 155] on div "Apply" at bounding box center [241, 150] width 19 height 11
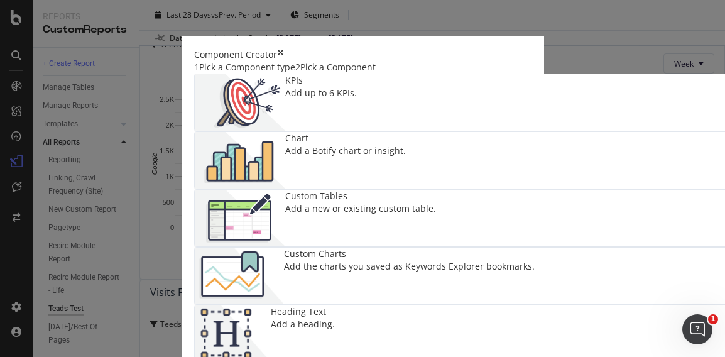
click at [285, 158] on img "modal" at bounding box center [240, 160] width 90 height 57
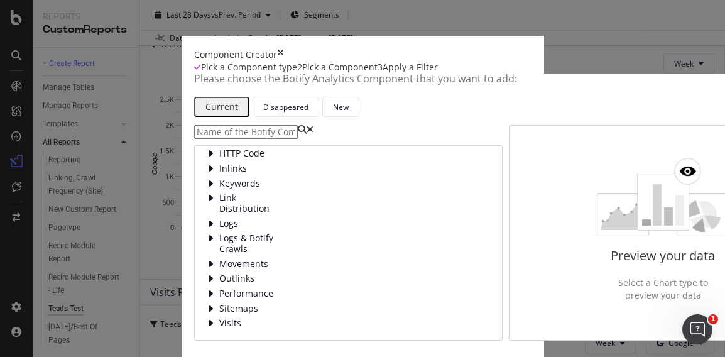
scroll to position [152, 0]
click at [219, 288] on span "Performance" at bounding box center [247, 293] width 56 height 11
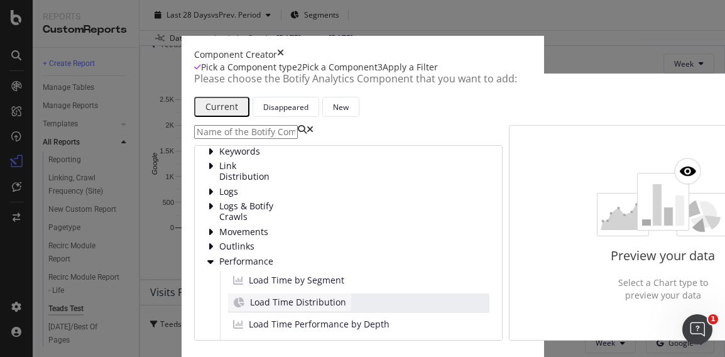
scroll to position [168, 0]
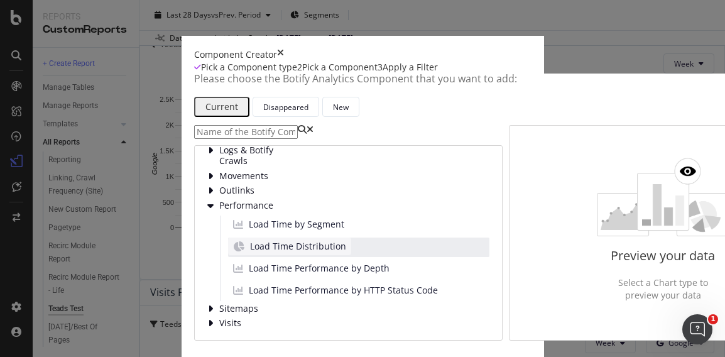
click at [250, 240] on span "Load Time Distribution" at bounding box center [298, 246] width 96 height 13
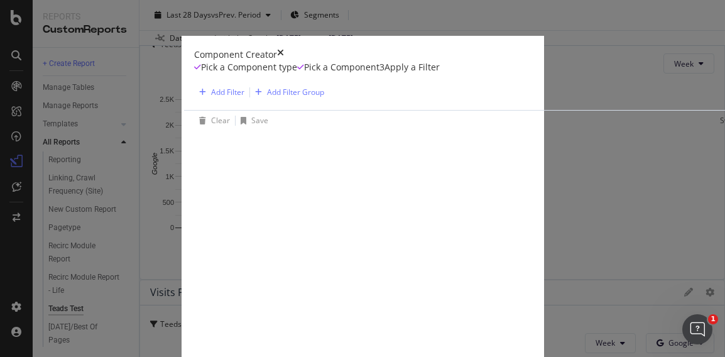
scroll to position [0, 0]
click at [211, 97] on div "Add Filter" at bounding box center [227, 92] width 33 height 11
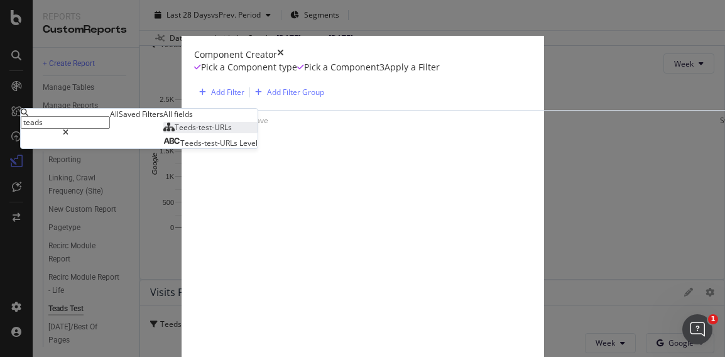
type input "teads"
click at [163, 133] on div "Teeds-test-URLs" at bounding box center [197, 127] width 68 height 11
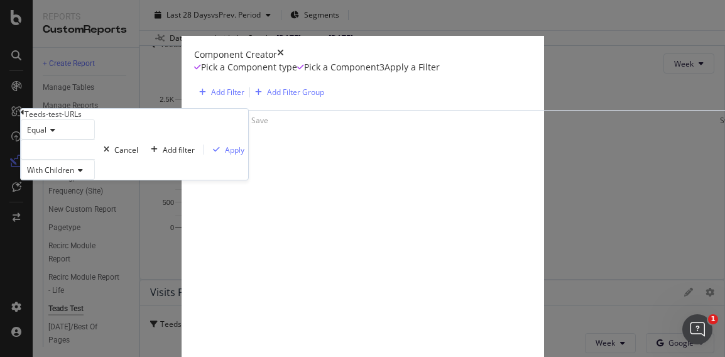
click at [95, 160] on div "modal" at bounding box center [58, 149] width 74 height 20
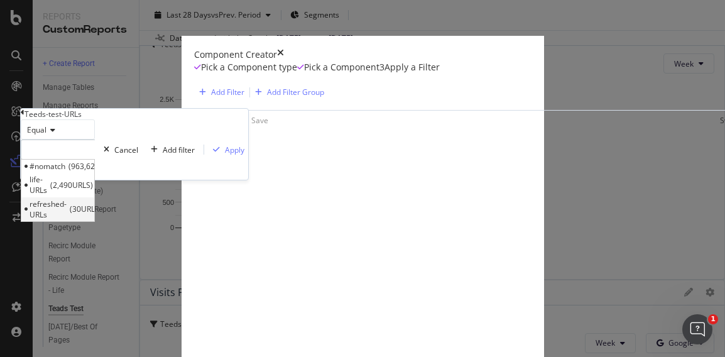
click at [102, 214] on span "30 URLS" at bounding box center [86, 209] width 32 height 11
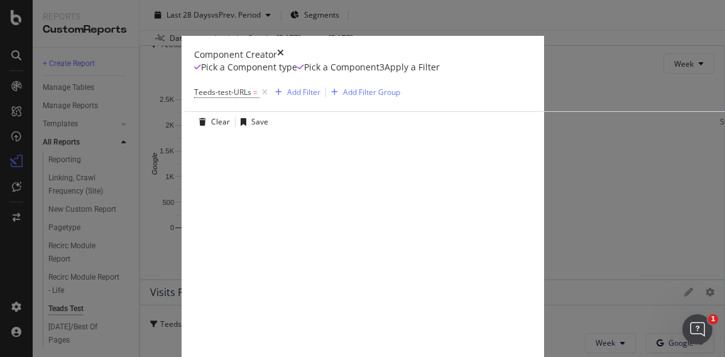
click at [194, 97] on span "Teeds-test-URLs" at bounding box center [222, 92] width 57 height 11
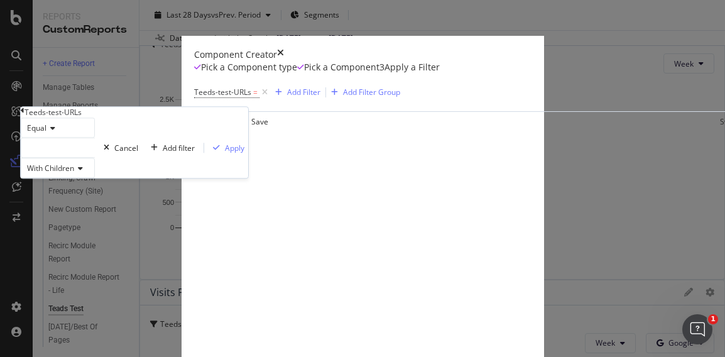
click at [95, 158] on div "modal" at bounding box center [58, 148] width 74 height 20
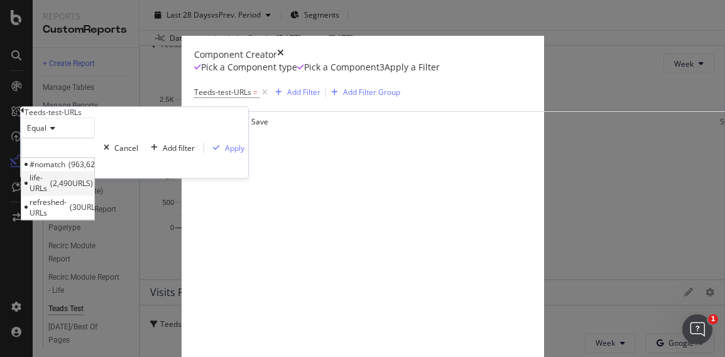
click at [93, 189] on span "2,490 URLS" at bounding box center [71, 183] width 43 height 11
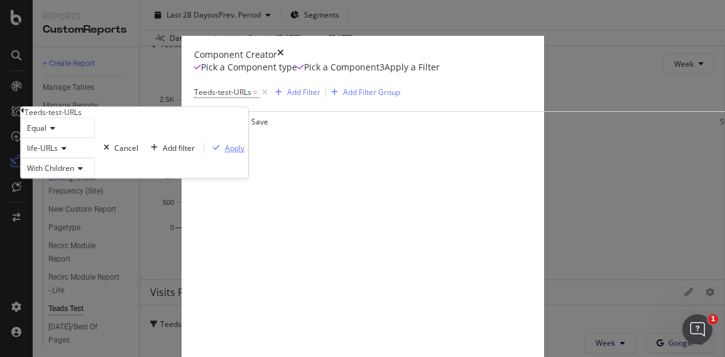
click at [225, 153] on div "Apply" at bounding box center [234, 148] width 19 height 11
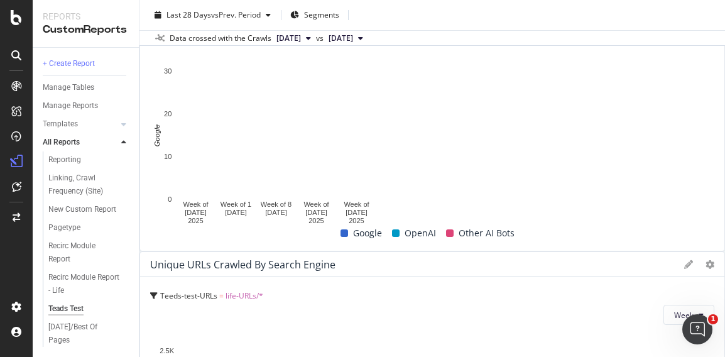
scroll to position [628, 0]
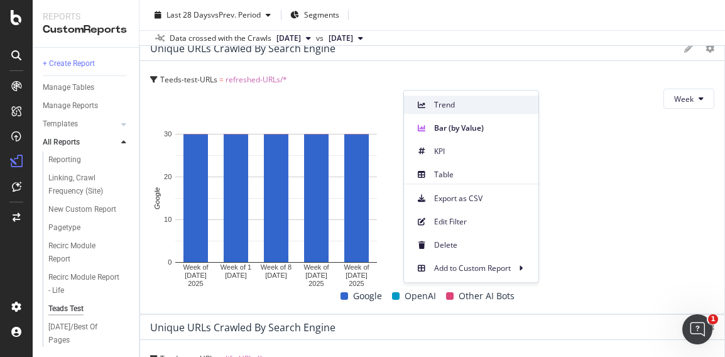
click at [439, 102] on span "Trend" at bounding box center [481, 104] width 94 height 11
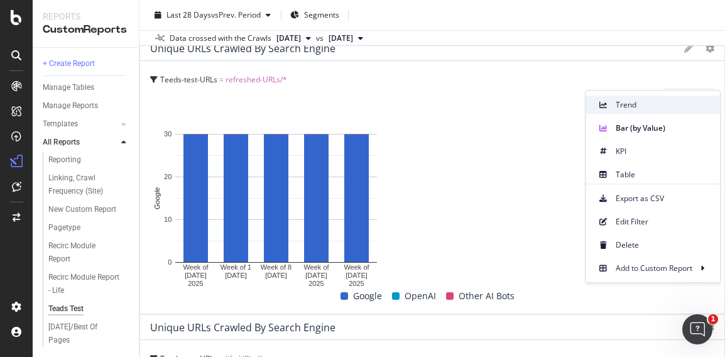
click at [630, 108] on span "Trend" at bounding box center [663, 104] width 94 height 11
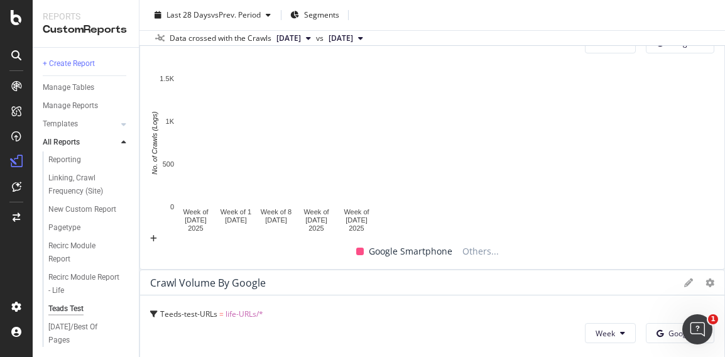
scroll to position [314, 0]
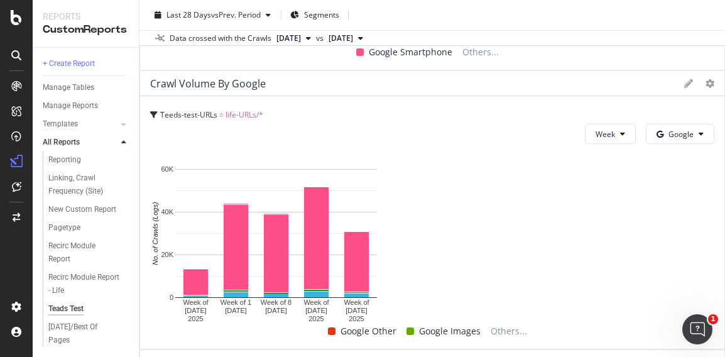
click at [384, 177] on span "Day" at bounding box center [384, 182] width 23 height 11
click at [664, 185] on span "Day" at bounding box center [666, 182] width 23 height 11
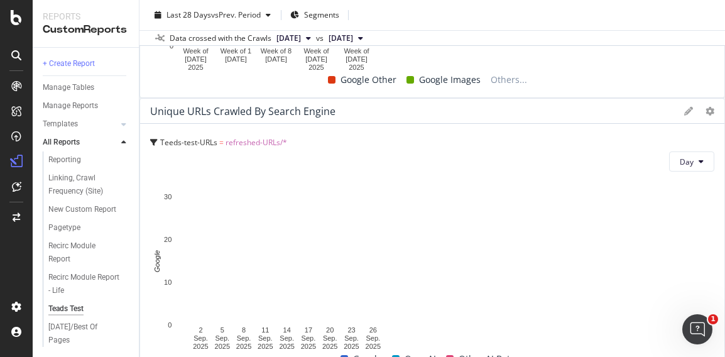
scroll to position [566, 0]
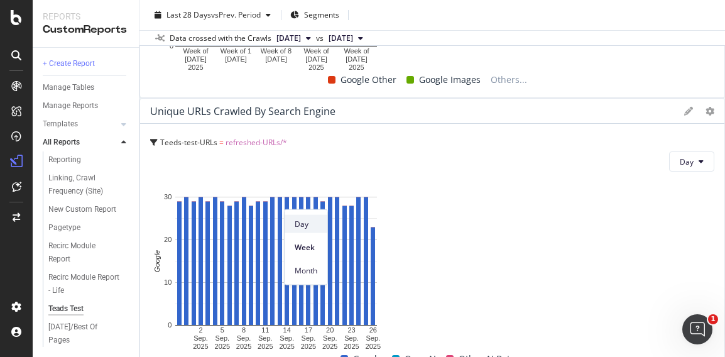
click at [304, 224] on span "Day" at bounding box center [306, 223] width 23 height 11
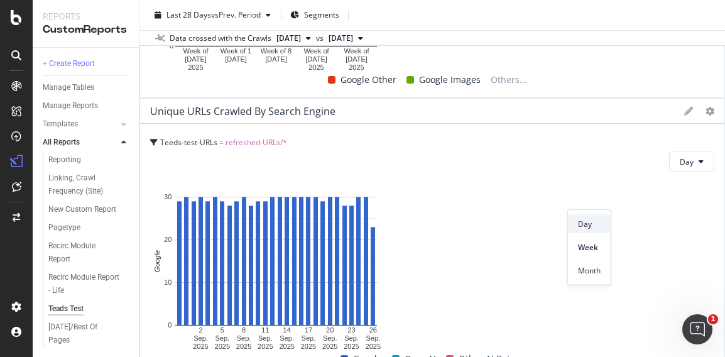
click at [582, 219] on span "Day" at bounding box center [589, 223] width 23 height 11
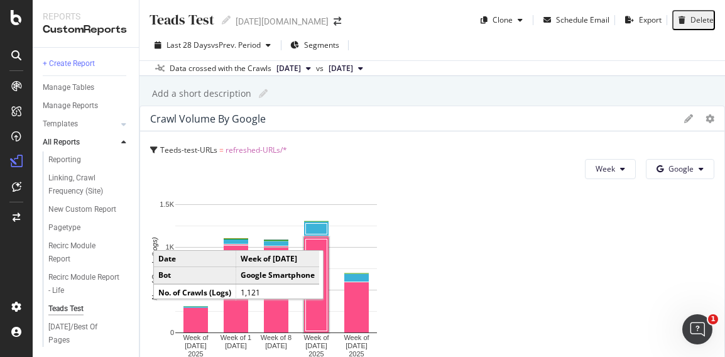
scroll to position [0, 0]
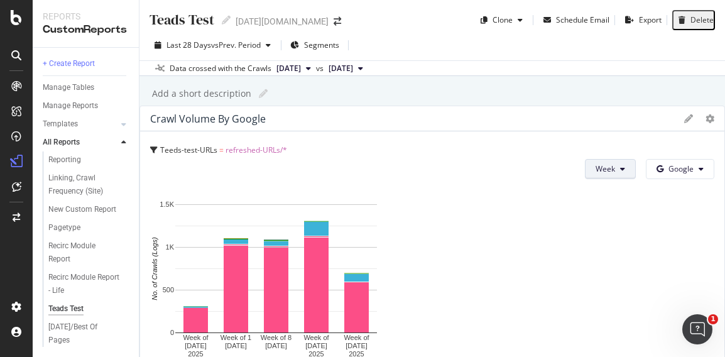
click at [596, 174] on span "Week" at bounding box center [605, 168] width 19 height 11
click at [308, 203] on span "Day" at bounding box center [306, 203] width 23 height 11
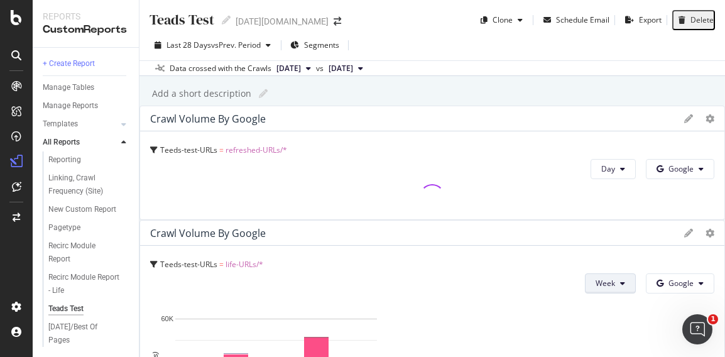
click at [598, 273] on button "Week" at bounding box center [610, 283] width 51 height 20
click at [573, 200] on div "Day" at bounding box center [589, 204] width 43 height 18
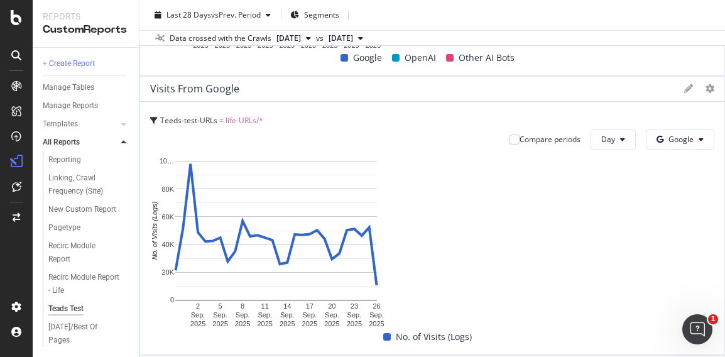
scroll to position [1235, 0]
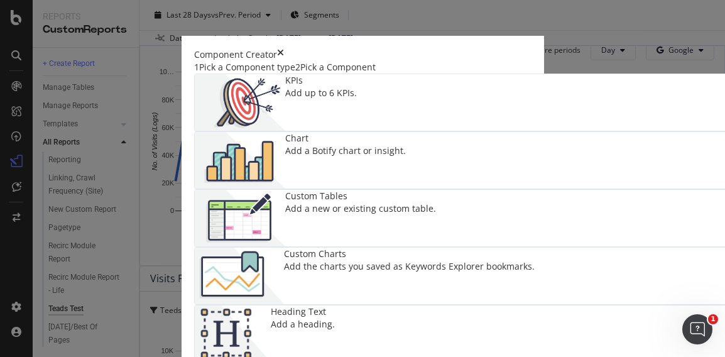
click at [406, 145] on div "Chart" at bounding box center [345, 138] width 121 height 13
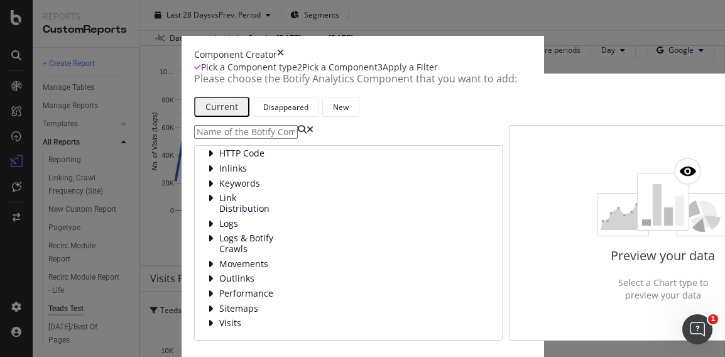
scroll to position [0, 0]
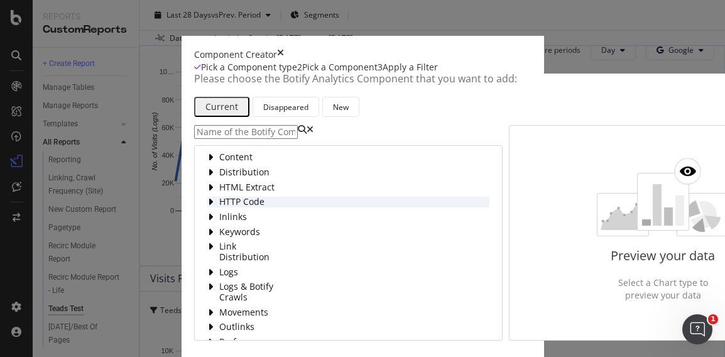
click at [219, 207] on span "HTTP Code" at bounding box center [247, 202] width 56 height 11
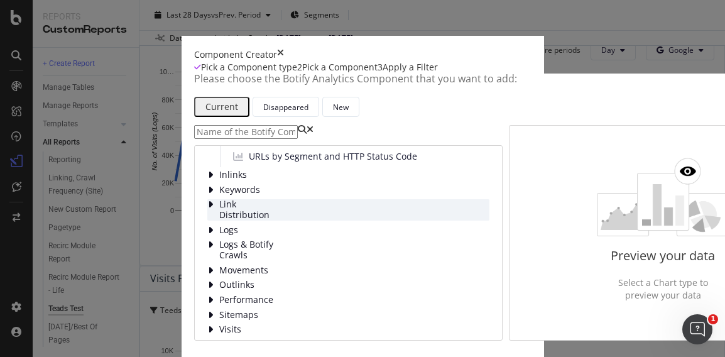
scroll to position [63, 0]
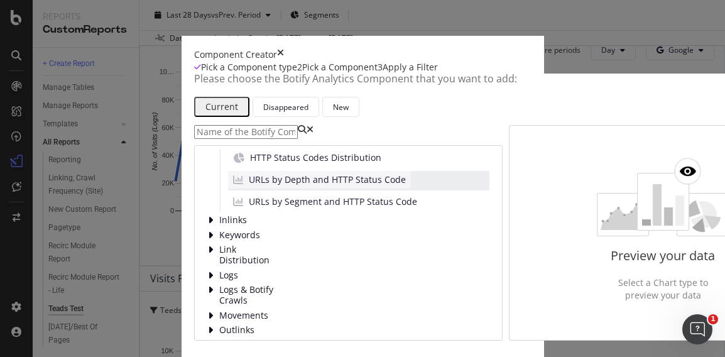
click at [249, 186] on span "URLs by Depth and HTTP Status Code" at bounding box center [327, 179] width 157 height 13
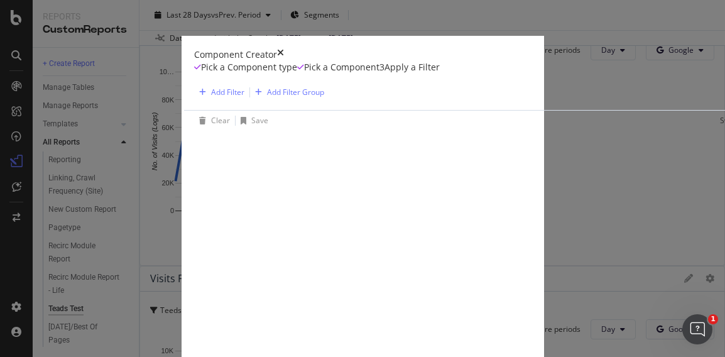
scroll to position [0, 0]
click at [211, 97] on div "Add Filter" at bounding box center [227, 92] width 33 height 11
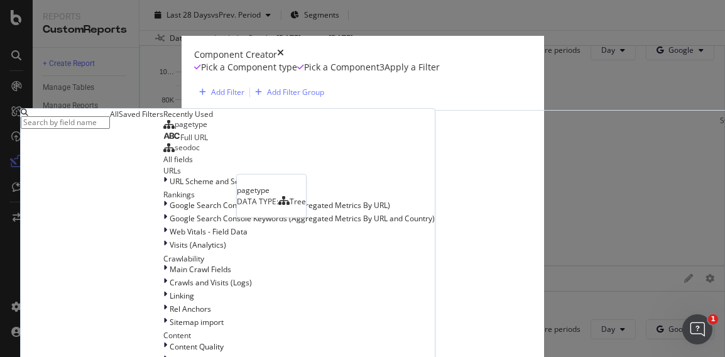
click at [163, 129] on div "pagetype" at bounding box center [185, 124] width 44 height 10
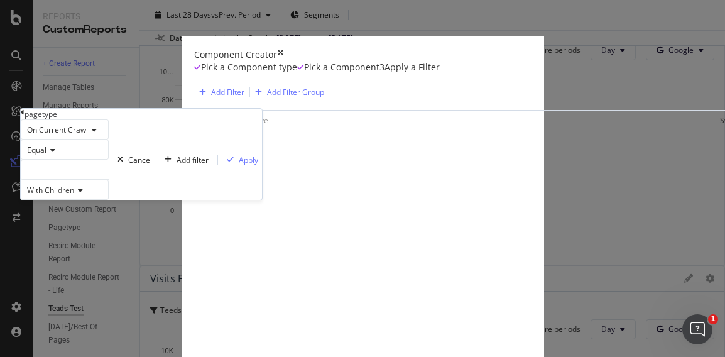
click at [63, 119] on div "pagetype" at bounding box center [141, 114] width 241 height 11
click at [25, 116] on icon "modal" at bounding box center [23, 113] width 4 height 8
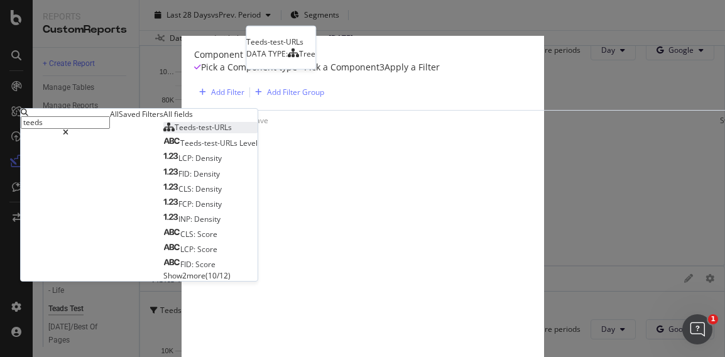
type input "teeds"
click at [175, 133] on span "Teeds-test-URLs" at bounding box center [203, 127] width 57 height 11
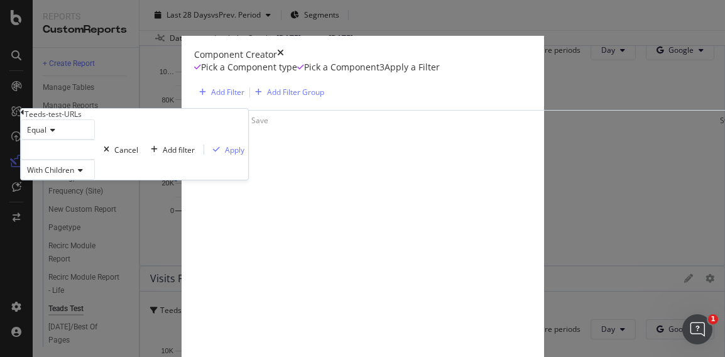
click at [94, 160] on div "modal" at bounding box center [58, 149] width 74 height 20
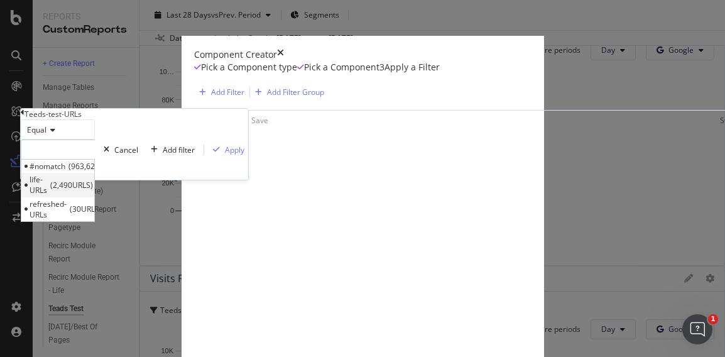
click at [47, 195] on span "life-URLs" at bounding box center [39, 184] width 18 height 21
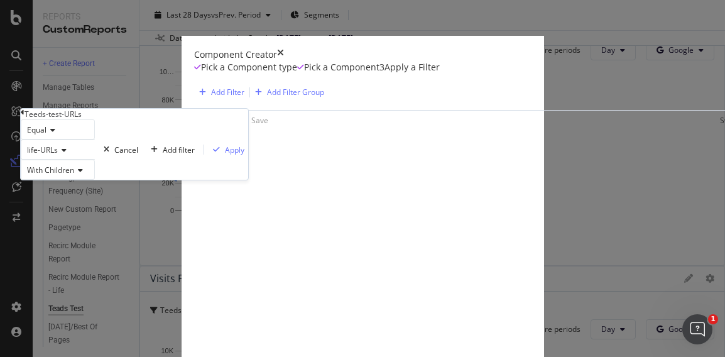
click at [95, 180] on div "With Children" at bounding box center [58, 170] width 74 height 20
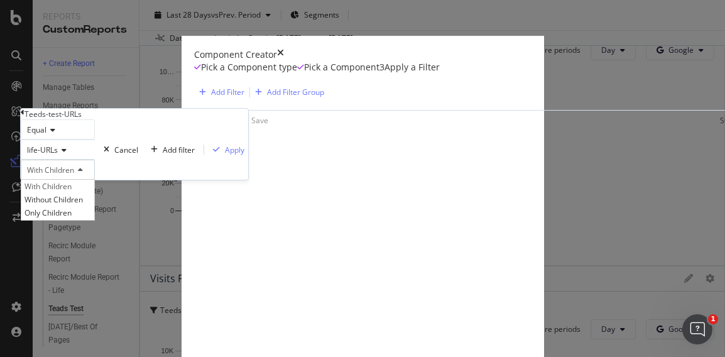
click at [95, 139] on div "Equal" at bounding box center [58, 129] width 74 height 20
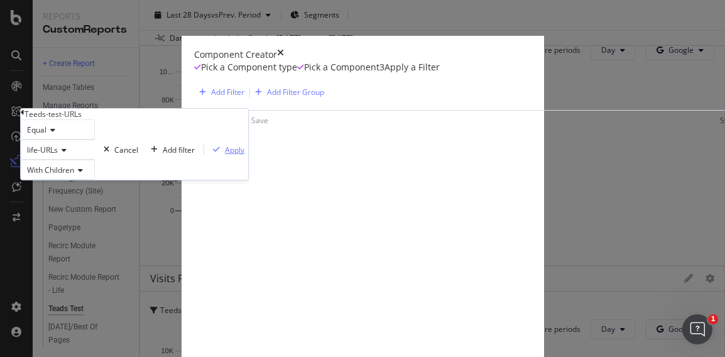
click at [225, 155] on div "Apply" at bounding box center [234, 150] width 19 height 11
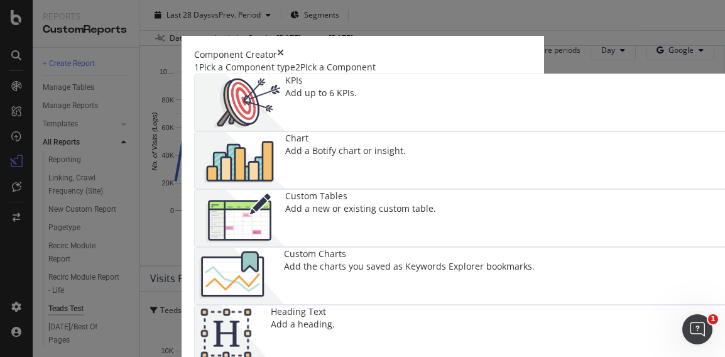
click at [285, 151] on img "modal" at bounding box center [240, 160] width 90 height 57
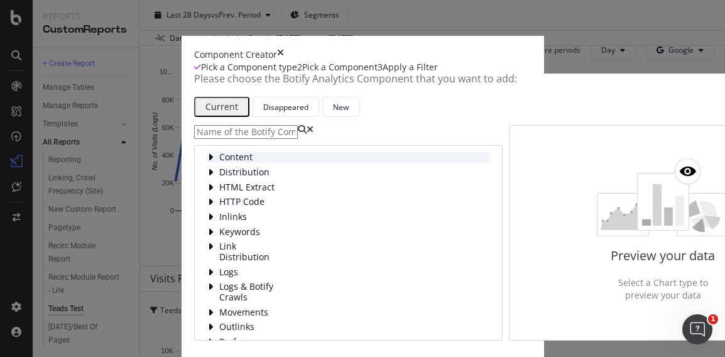
click at [219, 163] on span "Content" at bounding box center [247, 157] width 56 height 11
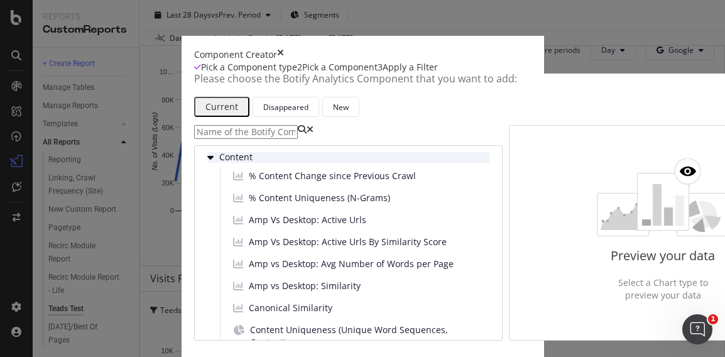
click at [219, 163] on span "Content" at bounding box center [247, 157] width 56 height 11
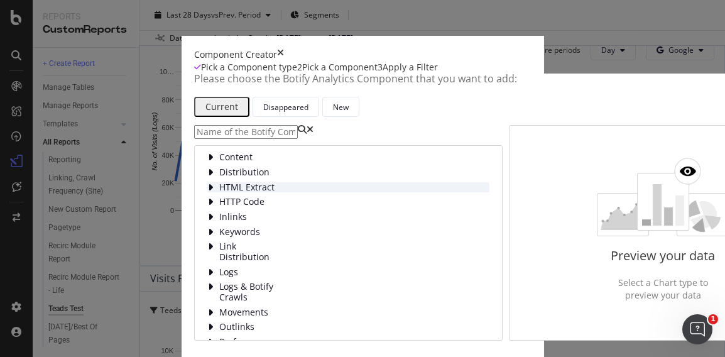
click at [219, 193] on span "HTML Extract" at bounding box center [247, 187] width 56 height 11
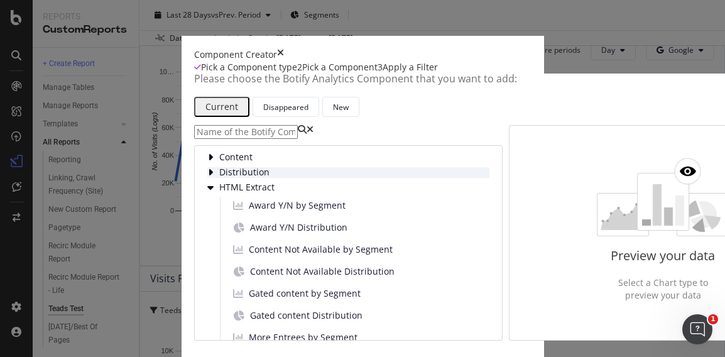
click at [219, 178] on span "Distribution" at bounding box center [247, 172] width 56 height 11
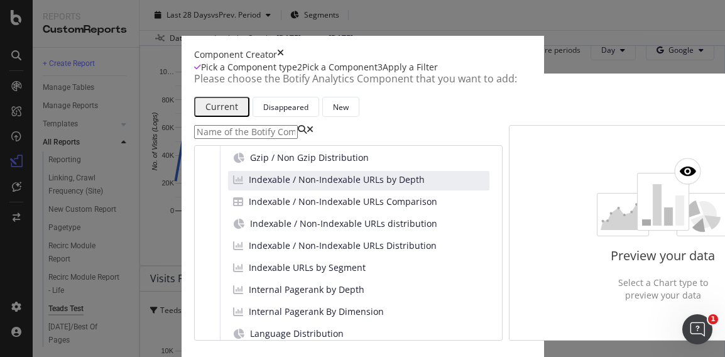
scroll to position [126, 0]
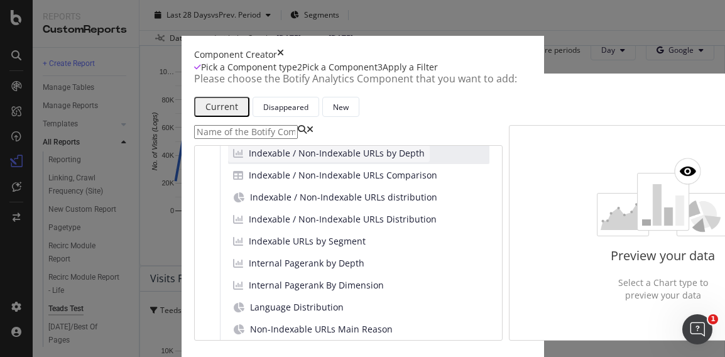
click at [266, 160] on span "Indexable / Non-Indexable URLs by Depth" at bounding box center [337, 153] width 176 height 13
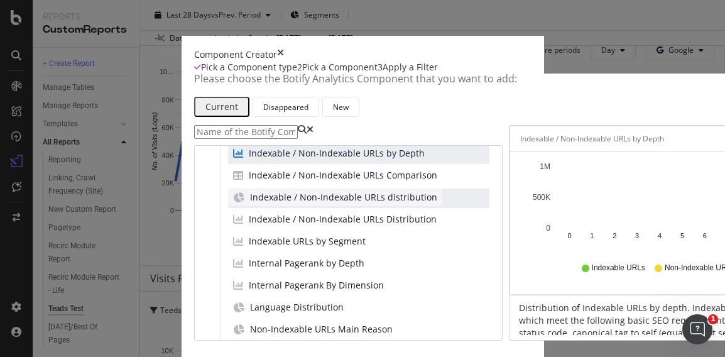
click at [250, 204] on span "Indexable / Non-Indexable URLs distribution" at bounding box center [343, 197] width 187 height 13
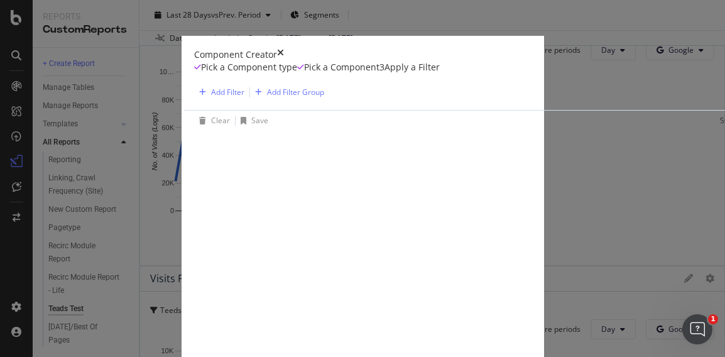
scroll to position [0, 0]
click at [211, 97] on div "Add Filter" at bounding box center [227, 92] width 33 height 11
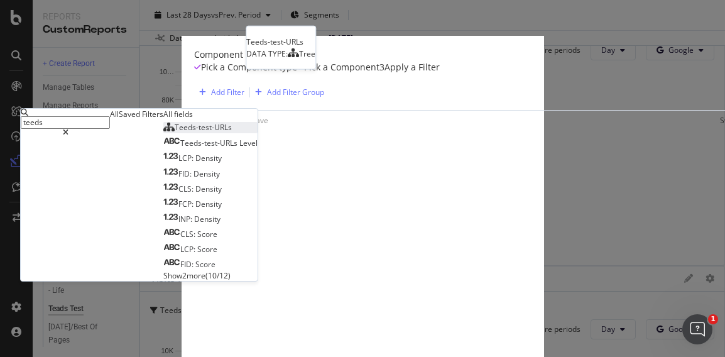
type input "teeds"
click at [175, 133] on span "Teeds-test-URLs" at bounding box center [203, 127] width 57 height 11
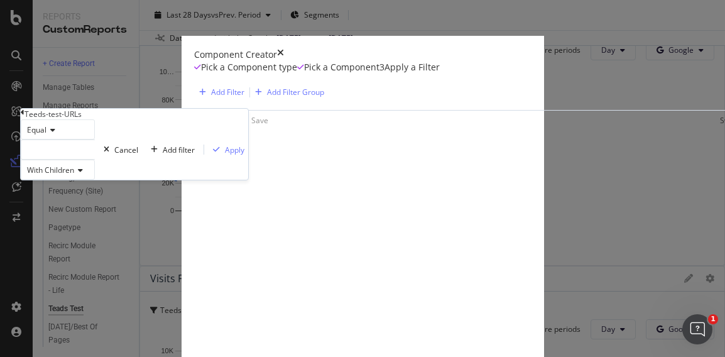
click at [74, 160] on div "modal" at bounding box center [58, 149] width 74 height 20
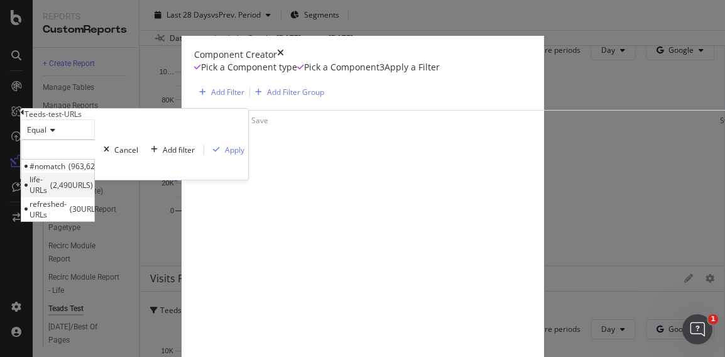
click at [93, 190] on span "2,490 URLS" at bounding box center [71, 185] width 43 height 11
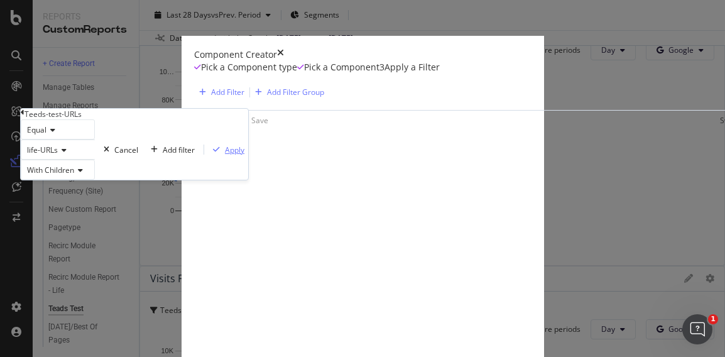
click at [225, 155] on div "Apply" at bounding box center [234, 150] width 19 height 11
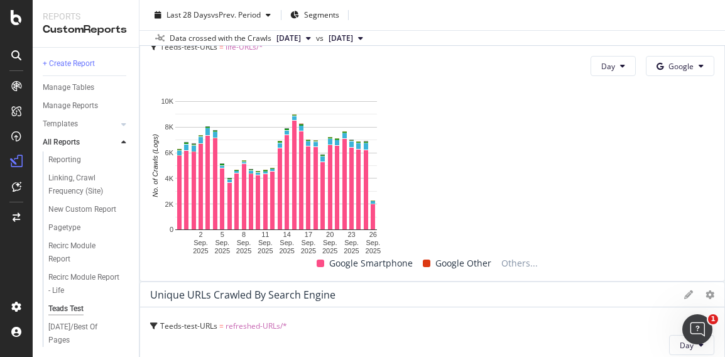
scroll to position [314, 0]
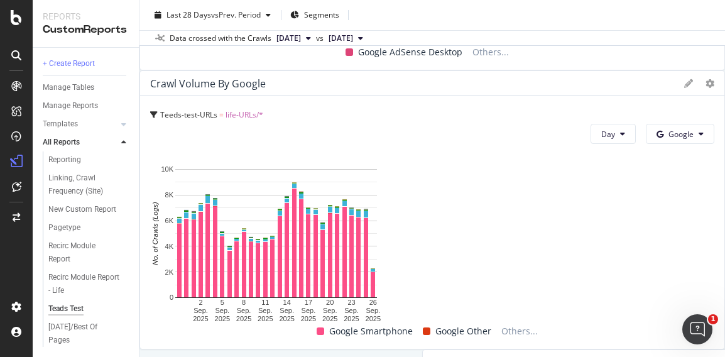
drag, startPoint x: 477, startPoint y: 109, endPoint x: 224, endPoint y: 107, distance: 252.6
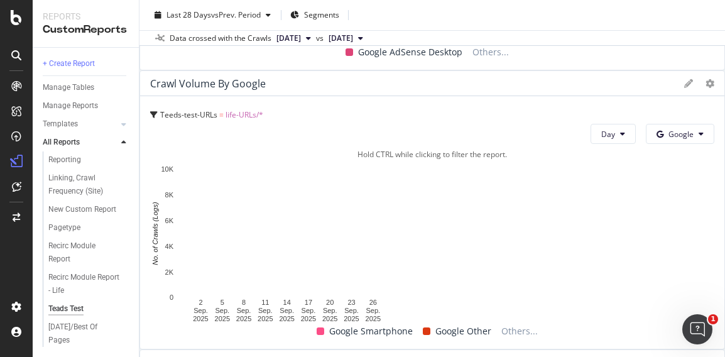
scroll to position [0, 0]
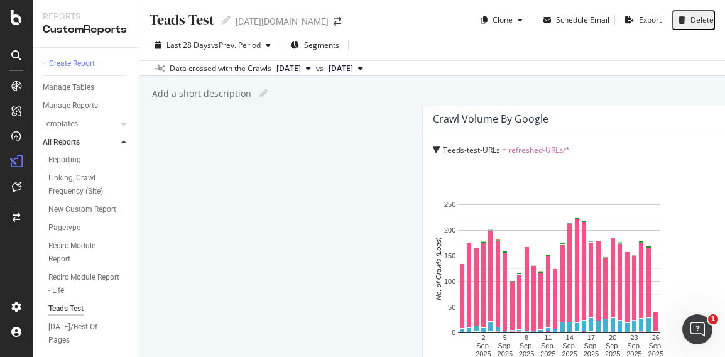
drag, startPoint x: 495, startPoint y: 126, endPoint x: 194, endPoint y: 119, distance: 301.7
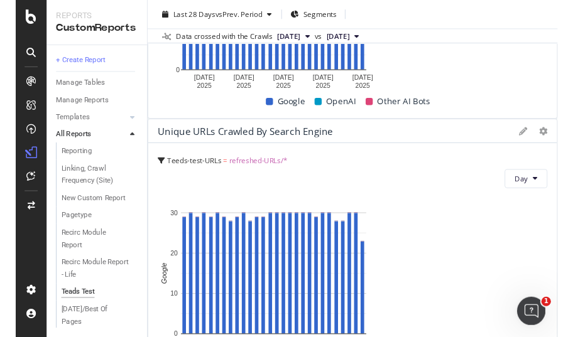
scroll to position [1402, 0]
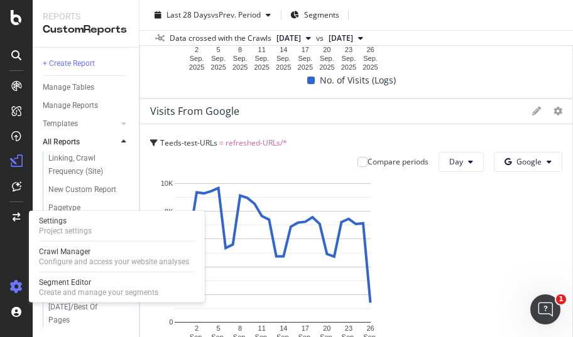
click at [19, 291] on icon at bounding box center [16, 287] width 13 height 13
click at [18, 284] on icon at bounding box center [16, 287] width 13 height 13
click at [14, 283] on icon at bounding box center [16, 287] width 13 height 13
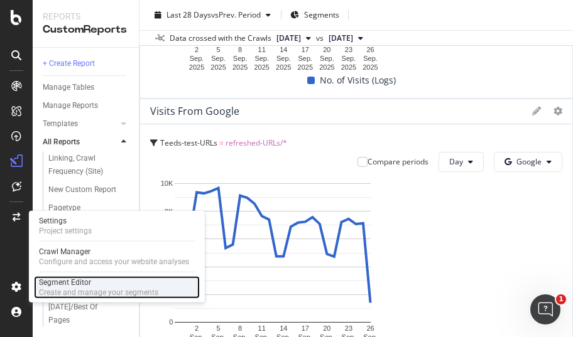
click at [65, 282] on div "Segment Editor" at bounding box center [98, 283] width 119 height 10
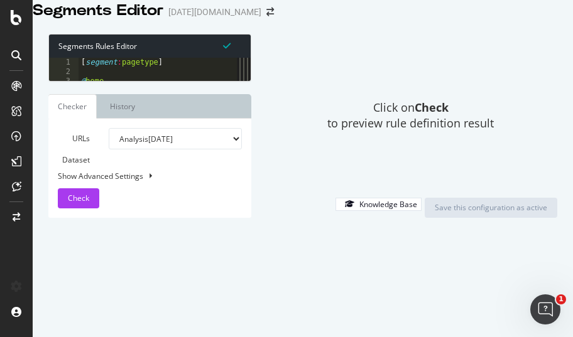
drag, startPoint x: 195, startPoint y: 134, endPoint x: 253, endPoint y: 129, distance: 58.1
click at [253, 129] on div "Segments Rules Editor 1 2 3 4 5 6 7 8 9 10 11 12 13 14 [ segment : pagetype ] @…" at bounding box center [303, 125] width 540 height 209
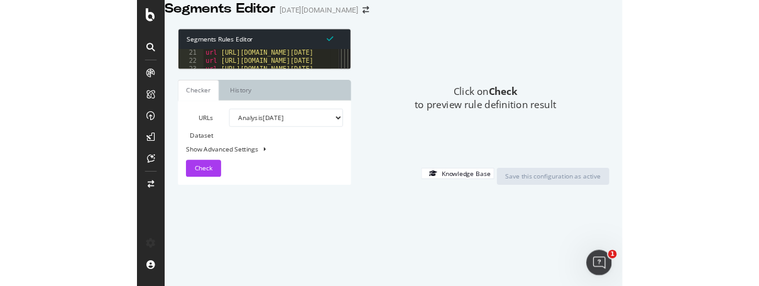
scroll to position [208, 0]
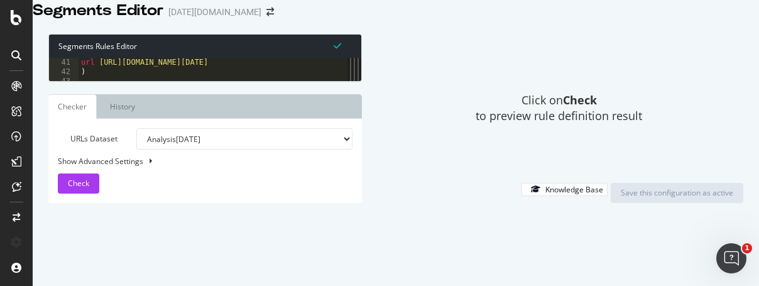
drag, startPoint x: 252, startPoint y: 117, endPoint x: 373, endPoint y: 117, distance: 121.3
click at [373, 117] on div "Segments Rules Editor 41 42 43 44 45 46 47 48 url https://www.today.com/shop/ta…" at bounding box center [396, 118] width 726 height 194
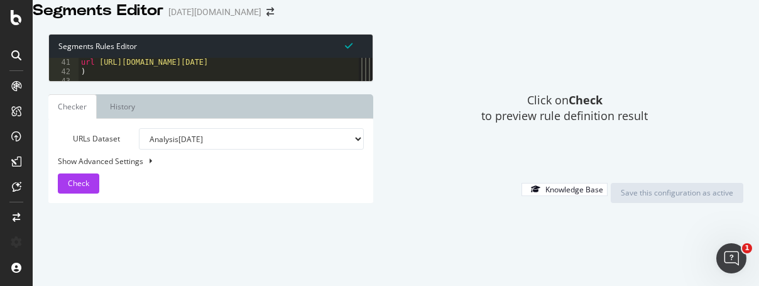
click at [449, 95] on div "Click on Check to preview rule definition result" at bounding box center [565, 108] width 358 height 148
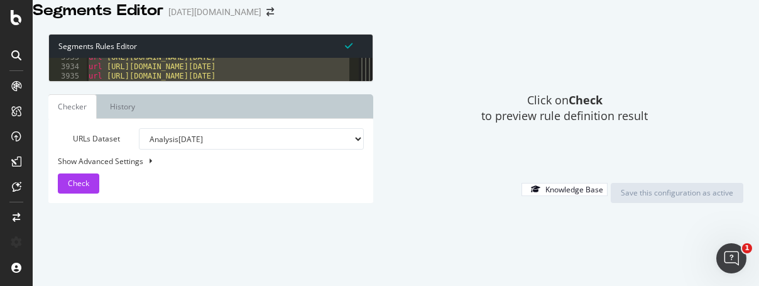
scroll to position [20519, 0]
drag, startPoint x: 87, startPoint y: 101, endPoint x: 100, endPoint y: 109, distance: 15.0
click at [100, 109] on div "url https://www.today.com/life/inspiration/sports-trivia-rcna160058 url https:/…" at bounding box center [325, 97] width 478 height 89
type textarea "url https://www.today.com/life/inspiration/dark-humor-jokes-rcna126169 )"
click at [464, 102] on div "Click on Check to preview rule definition result" at bounding box center [565, 108] width 358 height 148
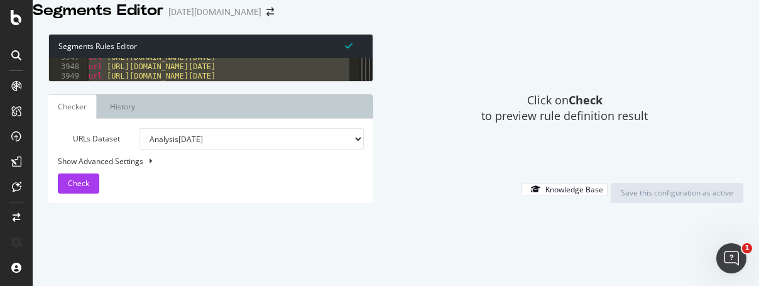
click at [343, 81] on div "url https://www.today.com/life/inspiration/sports-trivia-rcna160058 url https:/…" at bounding box center [217, 69] width 263 height 23
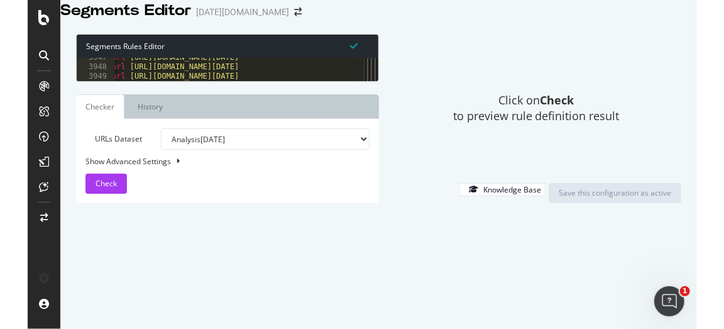
scroll to position [20476, 0]
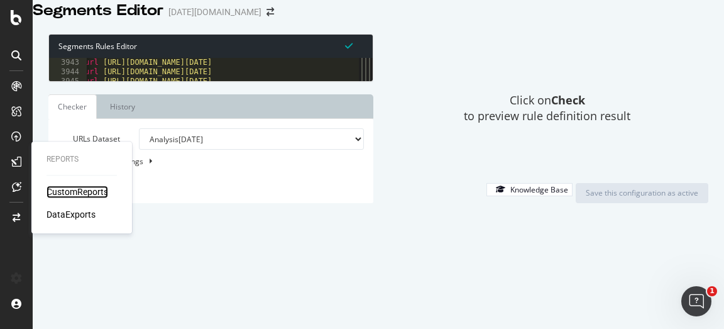
click at [89, 190] on div "CustomReports" at bounding box center [77, 191] width 62 height 13
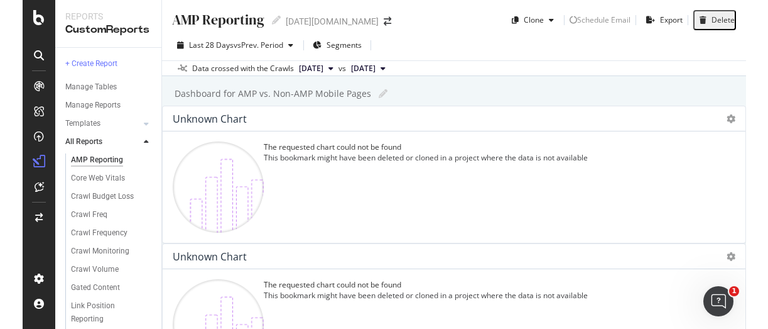
scroll to position [214, 0]
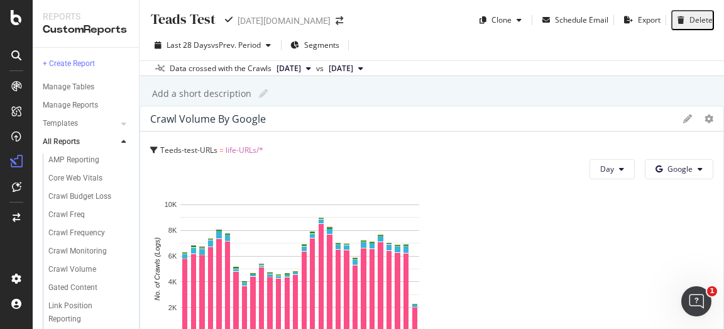
click at [151, 19] on input "Teads Test" at bounding box center [184, 19] width 68 height 17
type input "9/26 Teads Test"
click at [542, 112] on div "9/26 Teads Test 9/26 Teads Test today.com Clone Schedule Email Export Delete La…" at bounding box center [431, 164] width 584 height 329
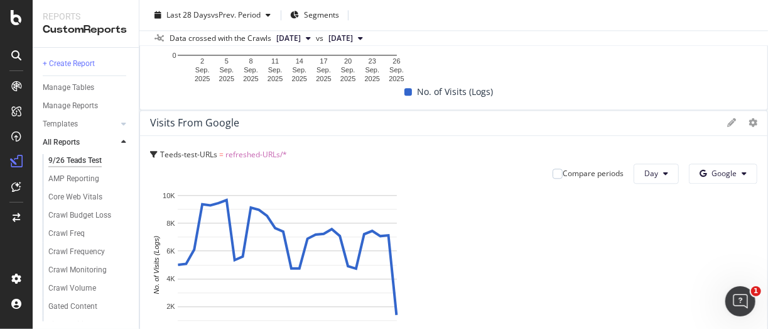
scroll to position [1273, 0]
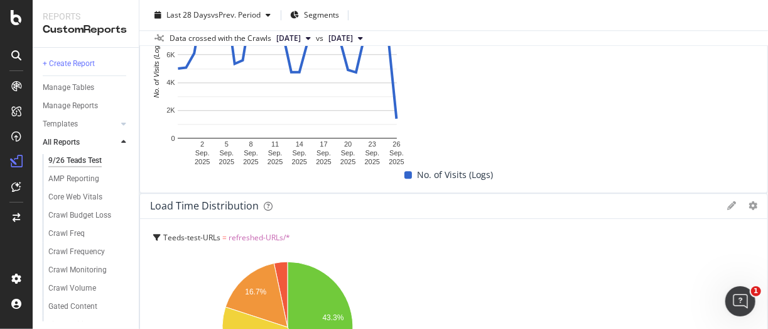
scroll to position [1524, 0]
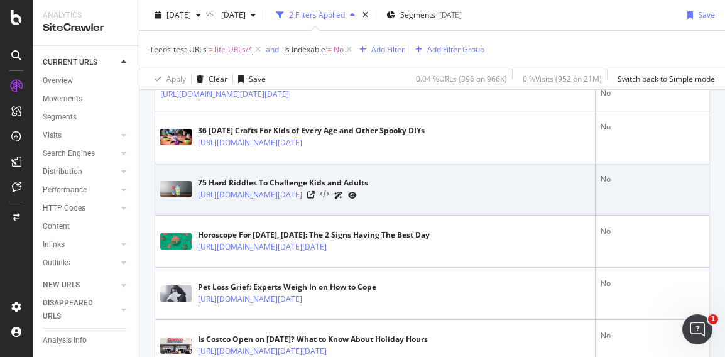
scroll to position [126, 0]
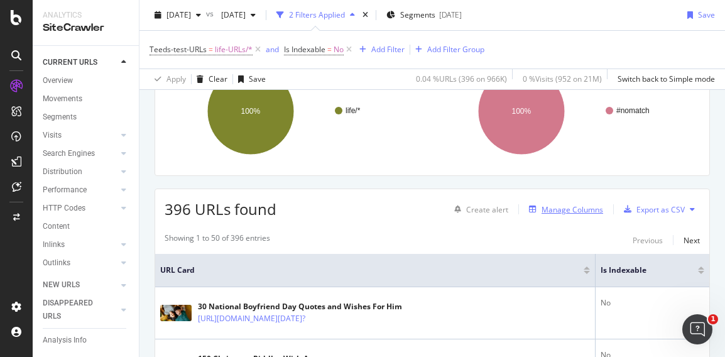
click at [565, 208] on div "Manage Columns" at bounding box center [573, 209] width 62 height 11
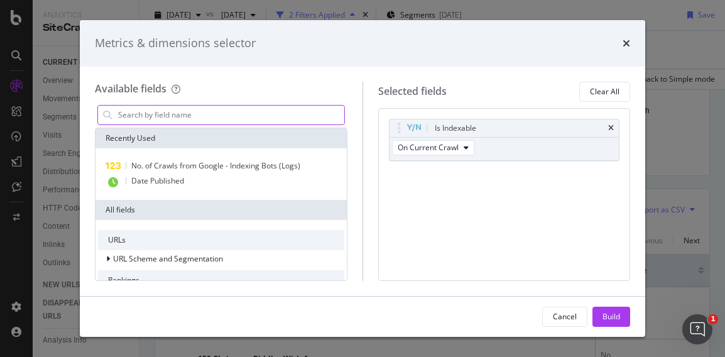
click at [182, 120] on input "modal" at bounding box center [230, 115] width 227 height 19
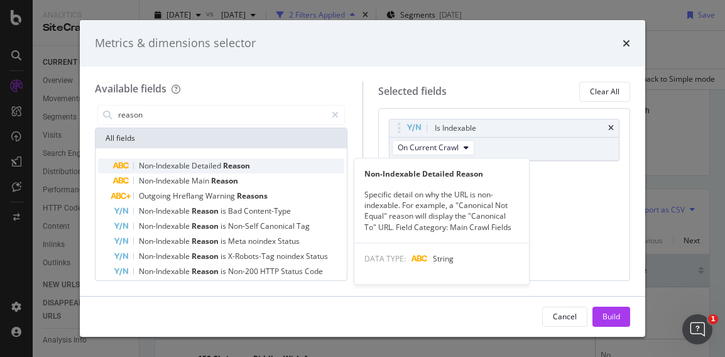
type input "reason"
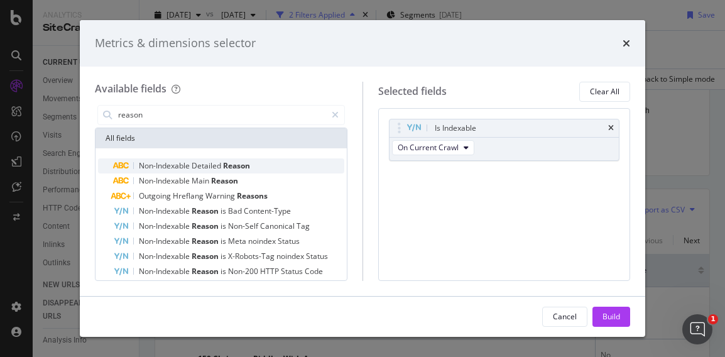
click at [194, 167] on span "Detailed" at bounding box center [207, 165] width 31 height 11
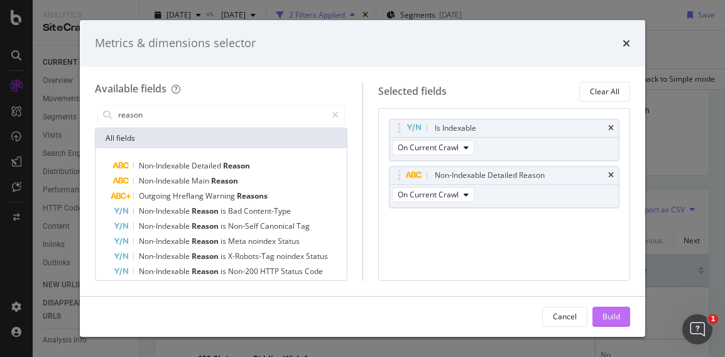
click at [606, 319] on div "Build" at bounding box center [612, 316] width 18 height 11
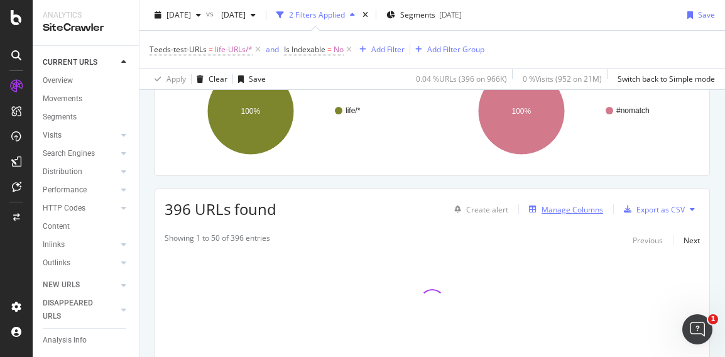
click at [555, 209] on div "Manage Columns" at bounding box center [573, 209] width 62 height 11
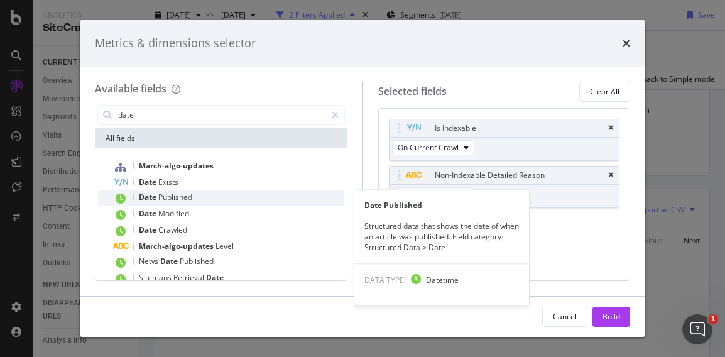
type input "date"
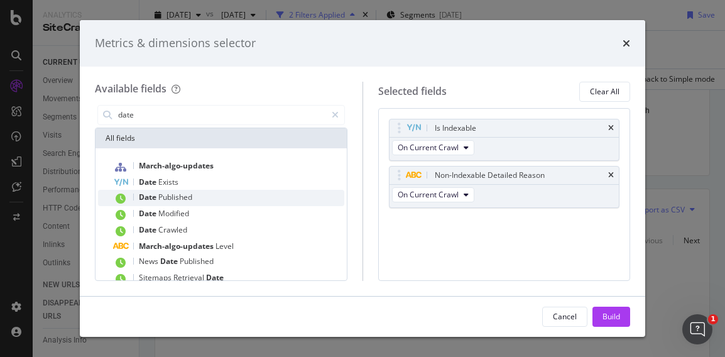
click at [184, 196] on span "Published" at bounding box center [175, 197] width 34 height 11
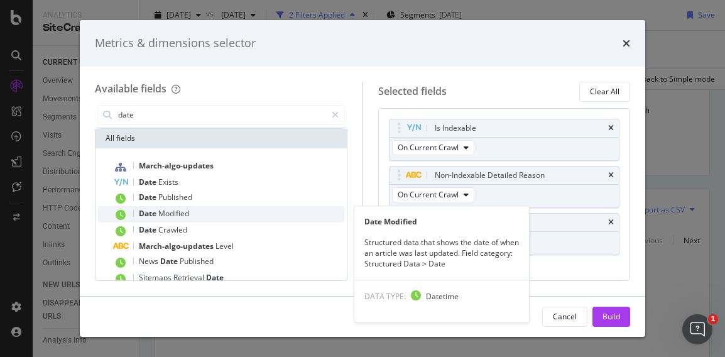
click at [185, 209] on span "Modified" at bounding box center [173, 213] width 31 height 11
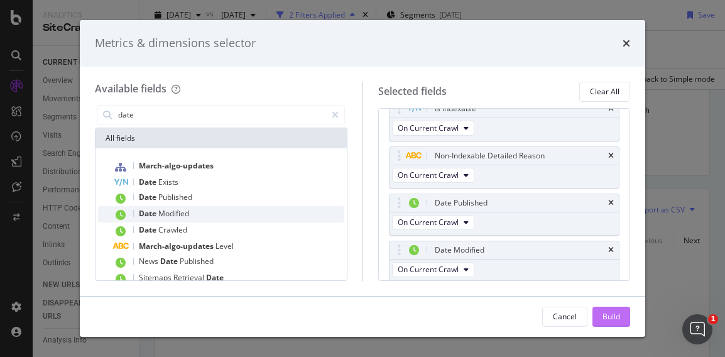
click at [619, 317] on div "Build" at bounding box center [612, 316] width 18 height 11
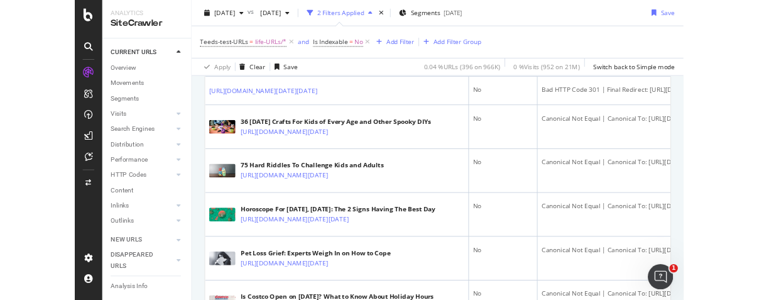
scroll to position [170, 0]
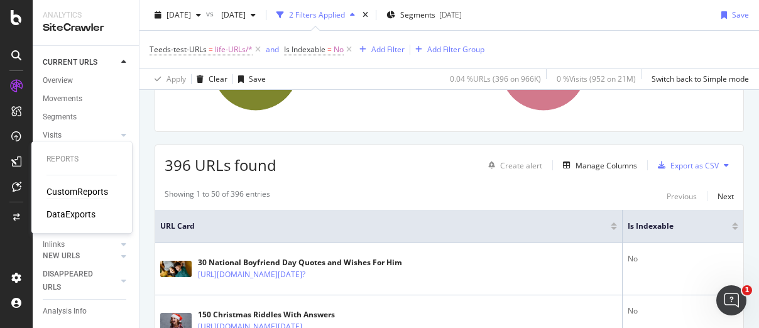
click at [83, 194] on div "CustomReports" at bounding box center [77, 191] width 62 height 13
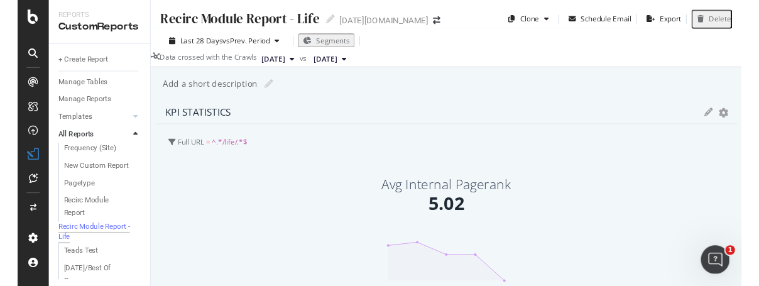
scroll to position [241, 0]
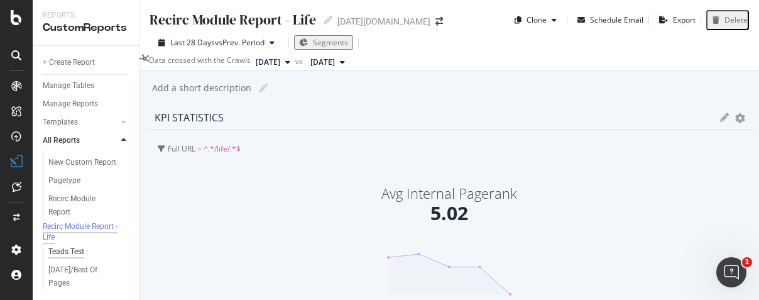
click at [77, 253] on div "Teads Test" at bounding box center [66, 251] width 36 height 13
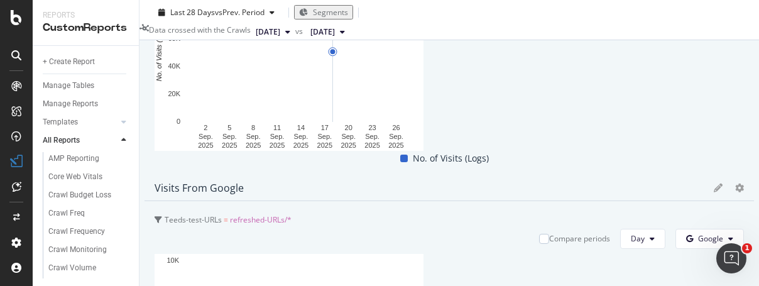
scroll to position [1508, 0]
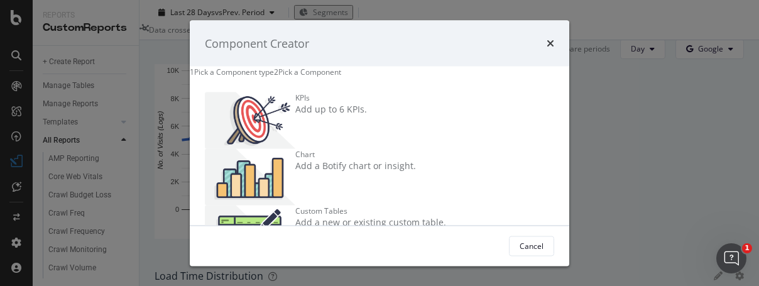
click at [416, 150] on div "Chart" at bounding box center [355, 154] width 121 height 11
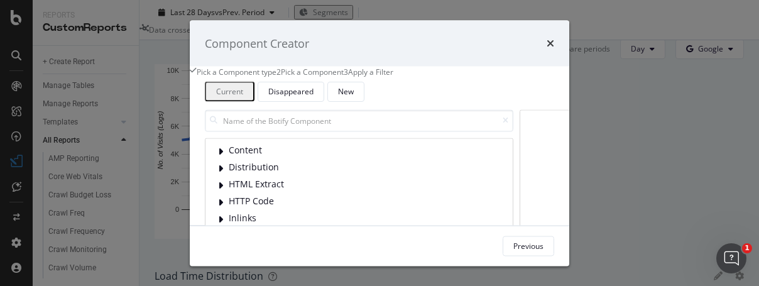
scroll to position [0, 0]
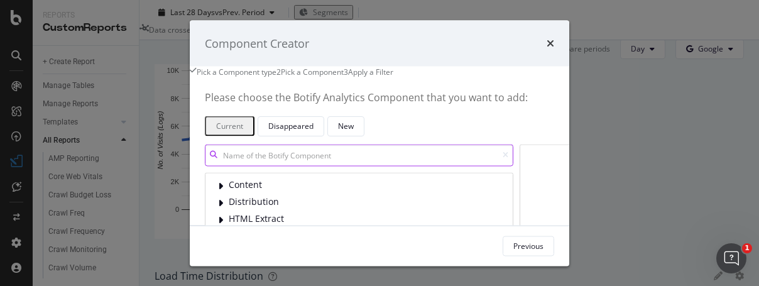
click at [205, 166] on input "modal" at bounding box center [359, 155] width 309 height 22
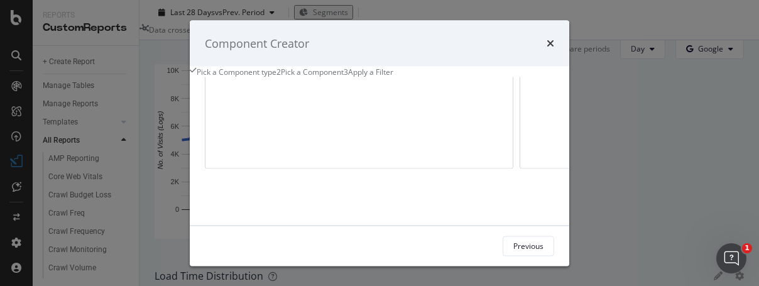
scroll to position [97, 0]
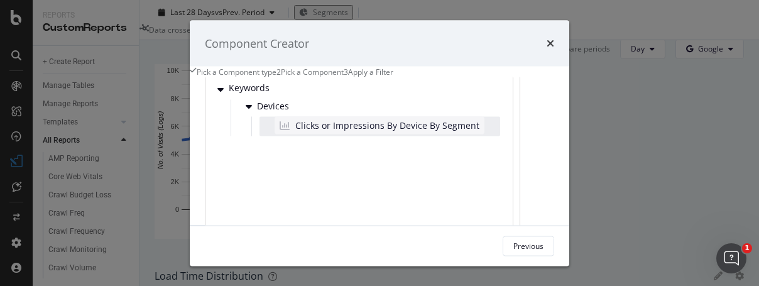
type input "impressions"
click at [295, 131] on span "Clicks or Impressions By Device By Segment" at bounding box center [387, 125] width 184 height 13
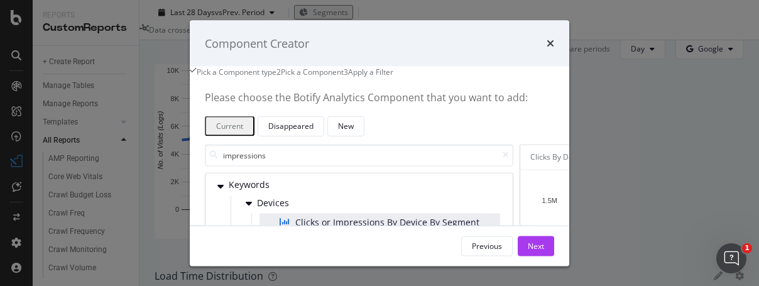
scroll to position [63, 0]
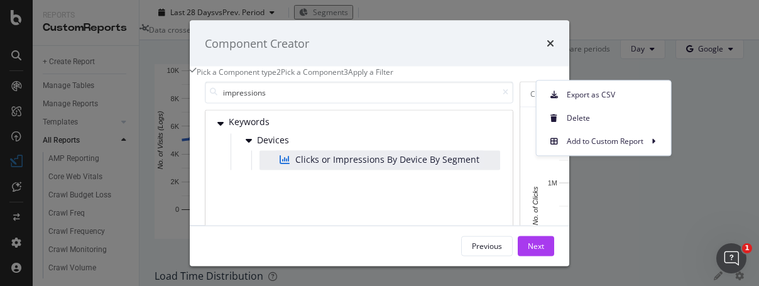
click at [469, 70] on div "Pick a Component type 2 Pick a Component 3 Apply a Filter" at bounding box center [380, 72] width 380 height 11
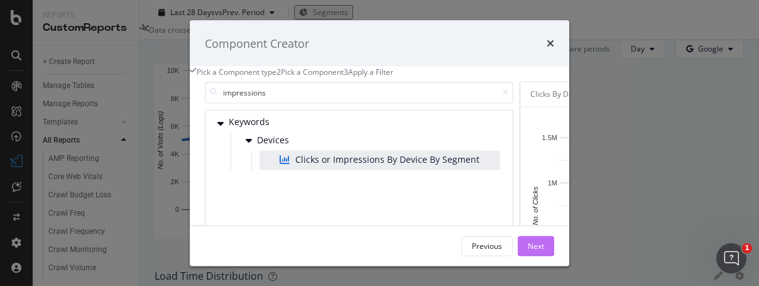
click at [544, 250] on div "Next" at bounding box center [536, 245] width 16 height 11
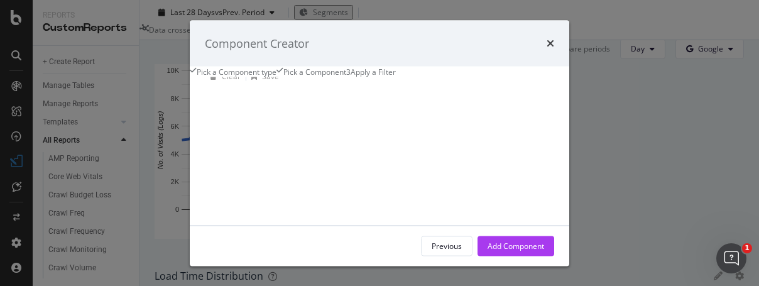
scroll to position [0, 0]
click at [222, 116] on div "Add Filter" at bounding box center [238, 110] width 33 height 11
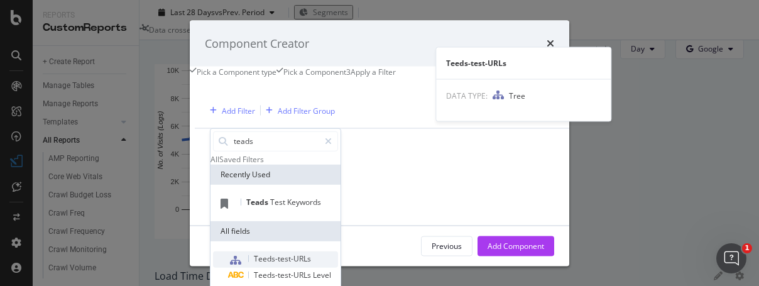
type input "teads"
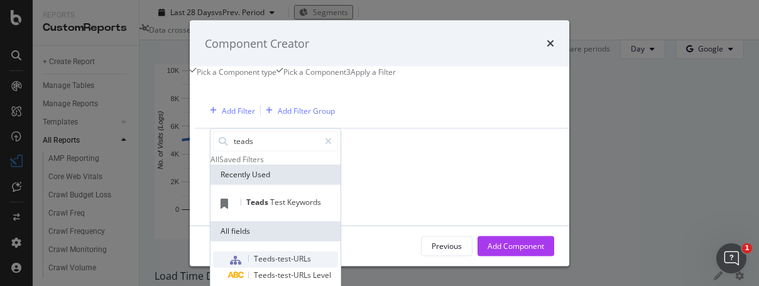
click at [254, 263] on span "Teeds-test-URLs" at bounding box center [282, 258] width 57 height 11
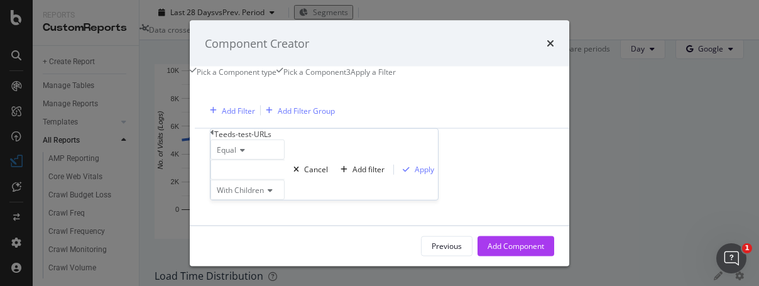
drag, startPoint x: 98, startPoint y: 185, endPoint x: 105, endPoint y: 185, distance: 6.9
click at [210, 179] on div "modal" at bounding box center [247, 169] width 74 height 20
click at [240, 210] on span "1,070 URLS" at bounding box center [261, 204] width 43 height 11
click at [210, 199] on div "With Children" at bounding box center [247, 189] width 74 height 20
click at [283, 149] on div "Clear Save Switch back to Simple mode" at bounding box center [516, 138] width 643 height 21
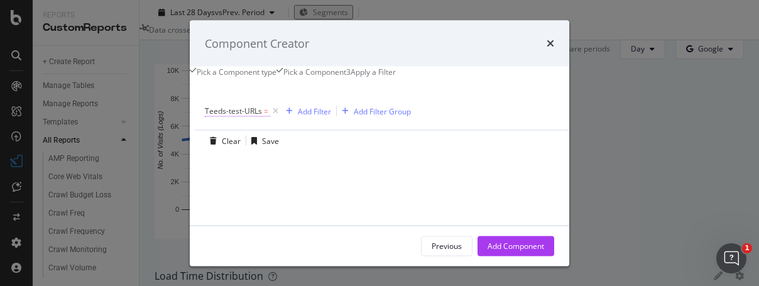
click at [205, 116] on span "Teeds-test-URLs" at bounding box center [233, 111] width 57 height 11
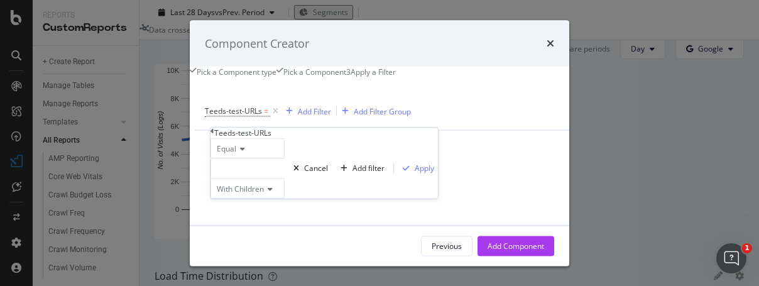
click at [217, 194] on span "With Children" at bounding box center [240, 188] width 47 height 11
click at [210, 178] on div "modal" at bounding box center [247, 168] width 74 height 20
click at [211, 239] on div "refreshed-URLs 30 URLS" at bounding box center [247, 228] width 73 height 24
drag, startPoint x: 207, startPoint y: 243, endPoint x: 217, endPoint y: 243, distance: 10.7
click at [422, 173] on div "Apply" at bounding box center [431, 168] width 19 height 11
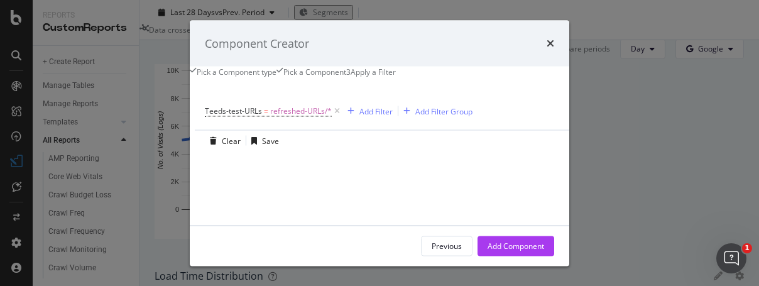
drag, startPoint x: 651, startPoint y: 248, endPoint x: 640, endPoint y: 246, distance: 11.5
click at [544, 248] on div "Add Component" at bounding box center [516, 245] width 57 height 11
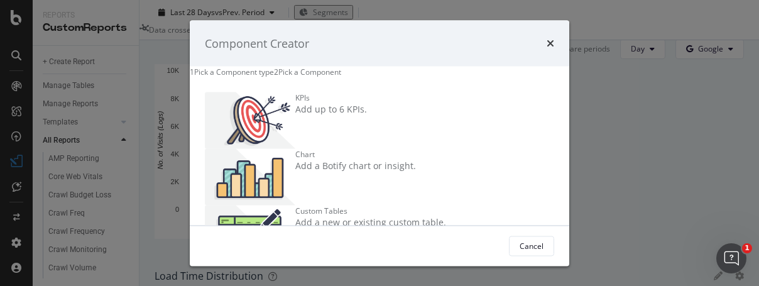
click at [482, 13] on div "Component Creator 1 Pick a Component type 2 Pick a Component KPIs Add up to 6 K…" at bounding box center [379, 143] width 759 height 286
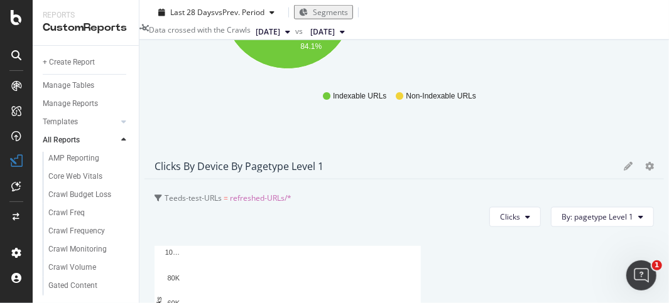
scroll to position [2654, 0]
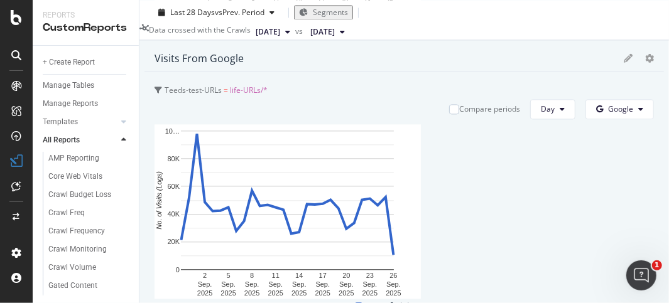
scroll to position [1146, 0]
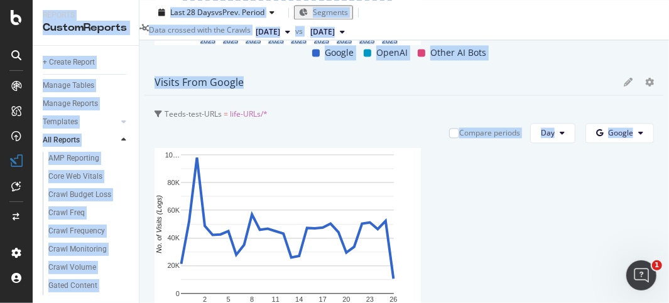
drag, startPoint x: 501, startPoint y: 303, endPoint x: 495, endPoint y: 329, distance: 27.1
click at [495, 303] on html "Reports CustomReports + Create Report Manage Tables Manage Reports Templates AI…" at bounding box center [334, 151] width 669 height 303
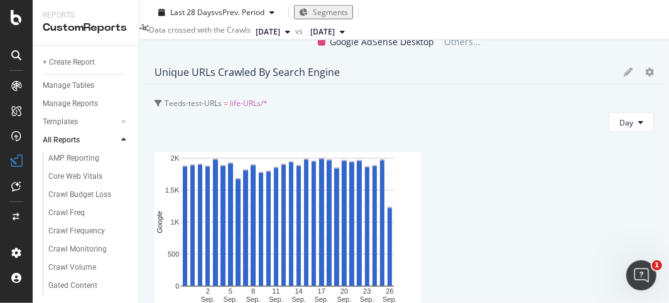
scroll to position [581, 0]
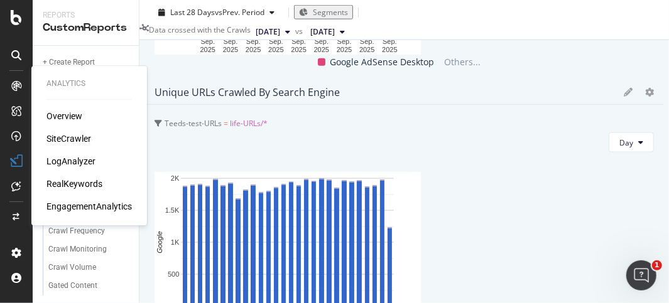
click at [75, 135] on div "SiteCrawler" at bounding box center [68, 139] width 45 height 13
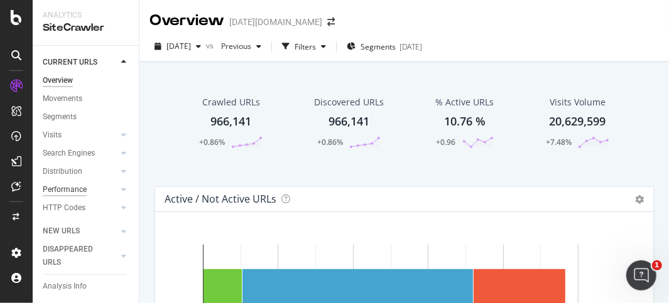
click at [69, 189] on div "Performance" at bounding box center [65, 189] width 44 height 13
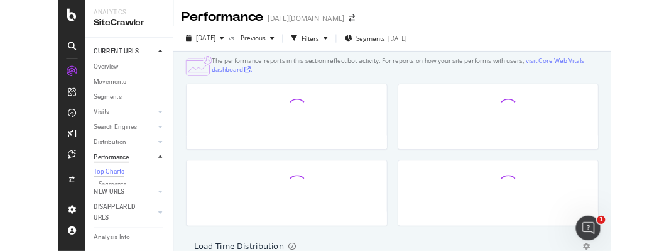
scroll to position [63, 0]
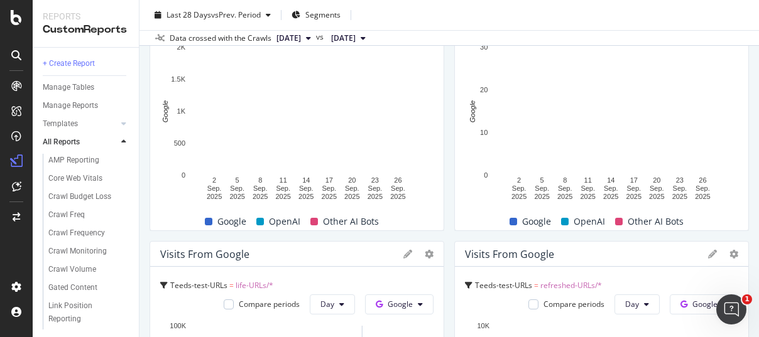
scroll to position [440, 0]
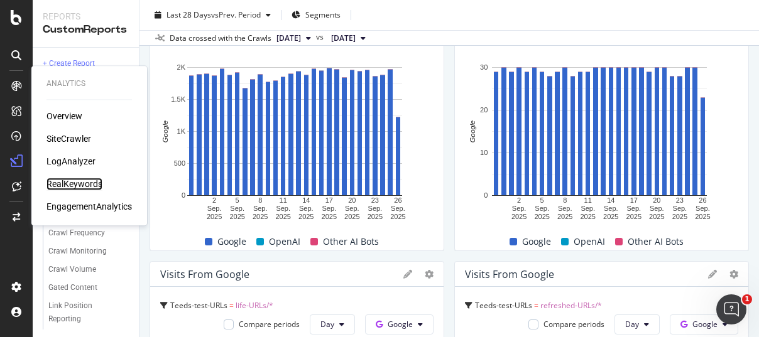
click at [78, 183] on div "RealKeywords" at bounding box center [74, 184] width 56 height 13
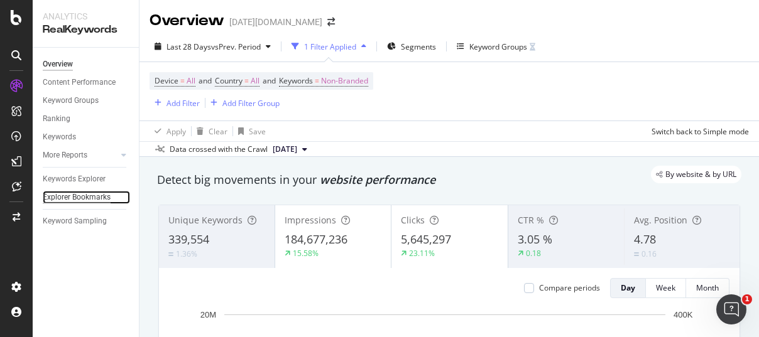
click at [101, 202] on div "Explorer Bookmarks" at bounding box center [77, 197] width 68 height 13
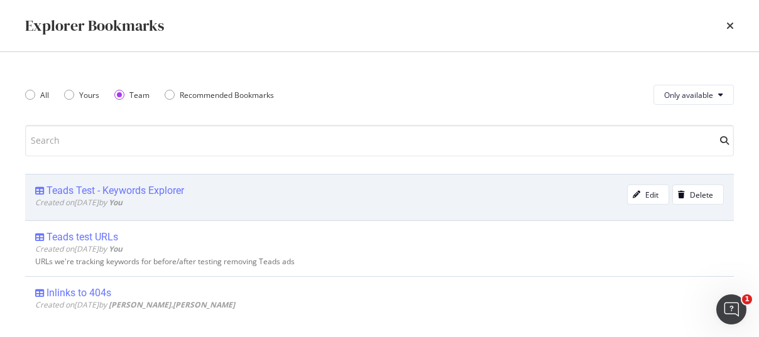
click at [124, 189] on div "Teads Test - Keywords Explorer" at bounding box center [115, 191] width 138 height 13
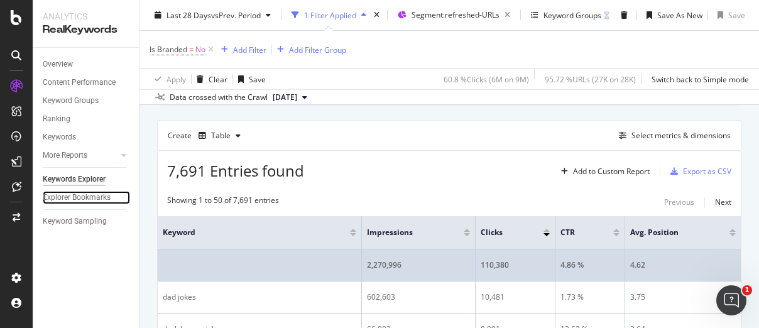
scroll to position [377, 0]
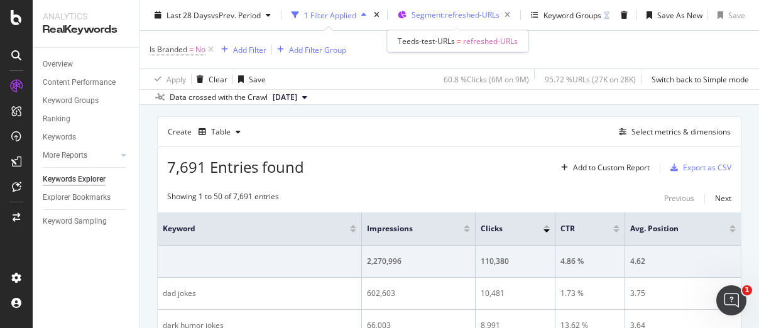
click at [460, 13] on span "Segment: refreshed-URLs" at bounding box center [456, 14] width 88 height 11
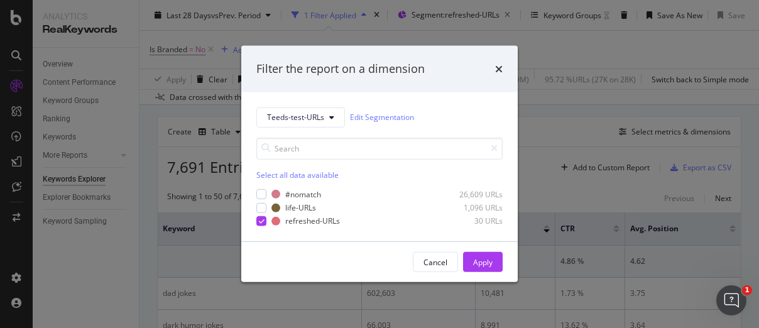
drag, startPoint x: 493, startPoint y: 68, endPoint x: 484, endPoint y: 80, distance: 14.8
click at [493, 68] on div "Filter the report on a dimension" at bounding box center [379, 69] width 246 height 16
click at [501, 62] on div "times" at bounding box center [499, 69] width 8 height 16
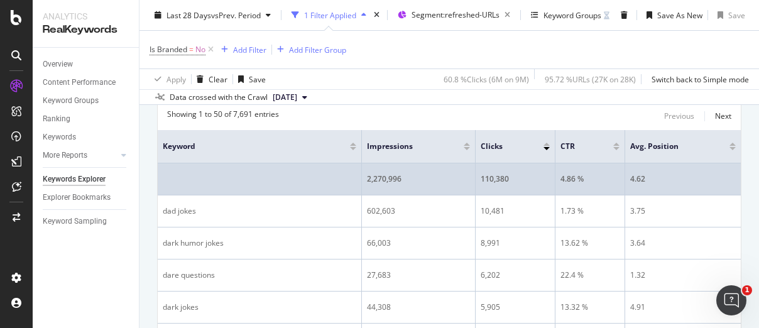
scroll to position [440, 0]
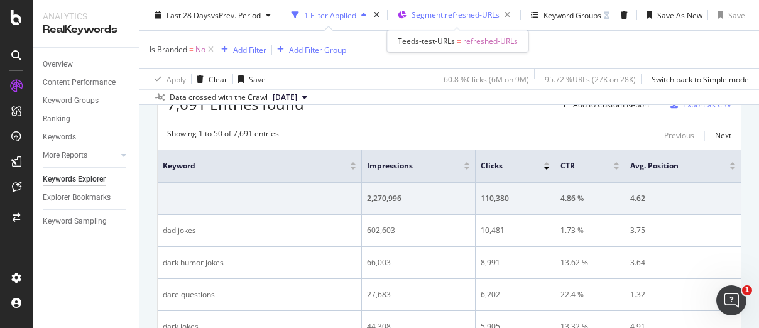
click at [476, 19] on div "Segment: refreshed-URLs" at bounding box center [464, 15] width 104 height 18
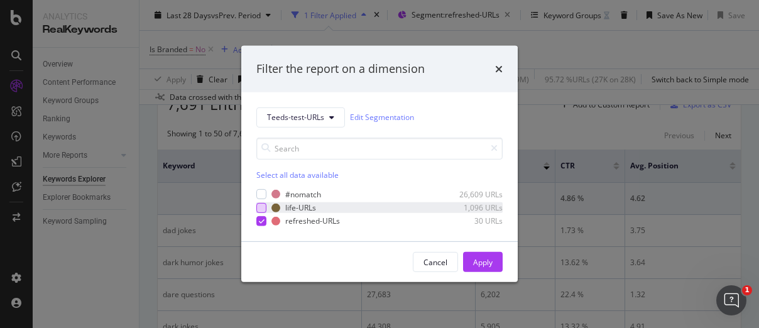
drag, startPoint x: 270, startPoint y: 209, endPoint x: 264, endPoint y: 210, distance: 6.3
click at [266, 209] on div "life-URLs 1,096 URLs" at bounding box center [379, 207] width 246 height 11
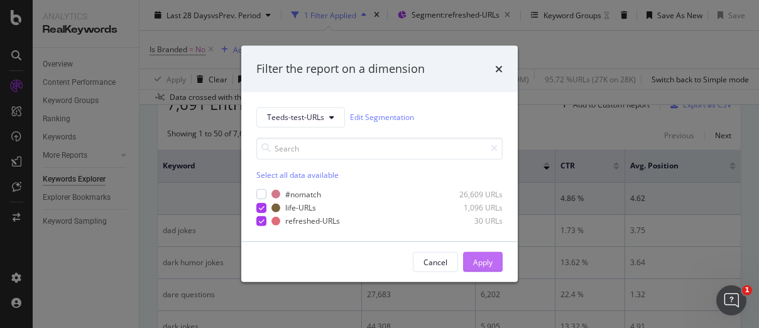
click at [491, 261] on div "Apply" at bounding box center [482, 262] width 19 height 11
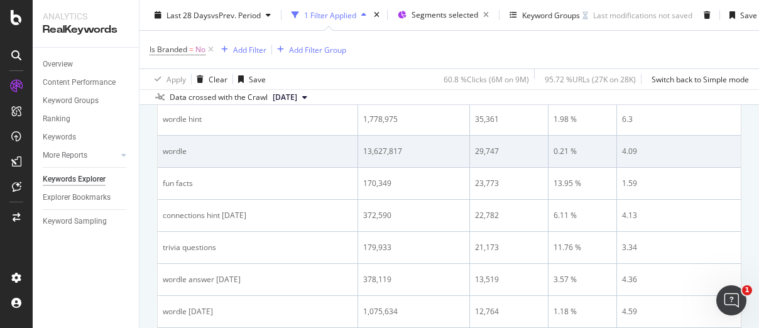
scroll to position [562, 0]
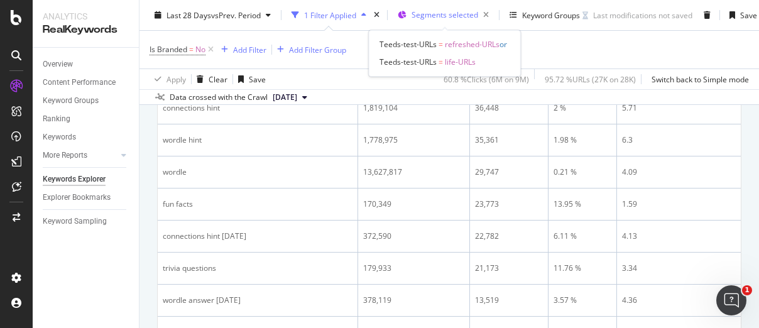
click at [445, 21] on div "Segments selected" at bounding box center [453, 15] width 82 height 18
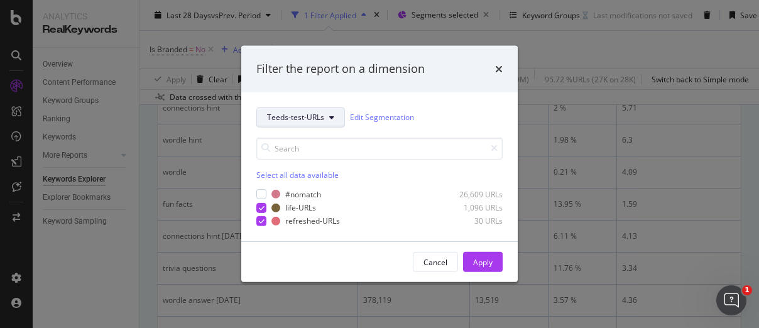
click at [321, 117] on span "Teeds-test-URLs" at bounding box center [295, 117] width 57 height 11
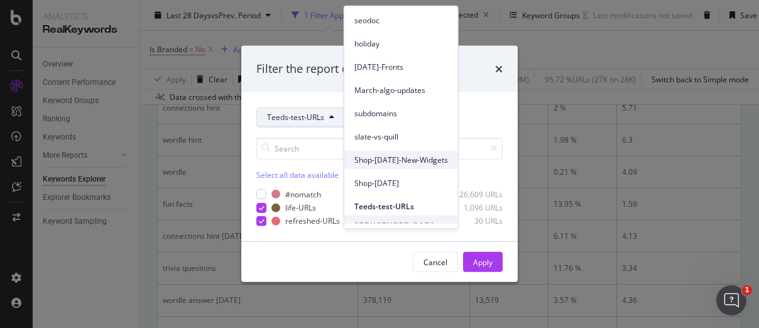
scroll to position [124, 0]
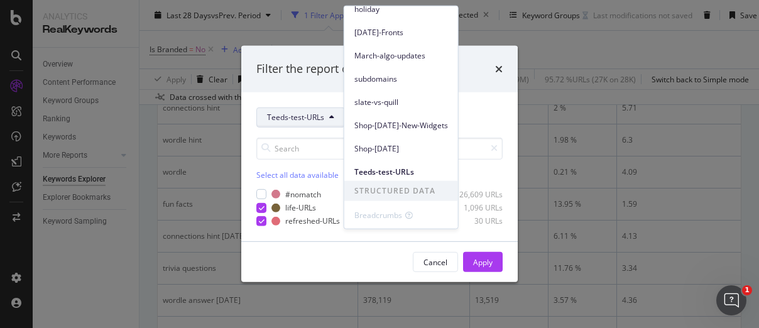
click at [87, 266] on div "Filter the report on a dimension Teeds-test-URLs Edit Segmentation Select all d…" at bounding box center [379, 164] width 759 height 328
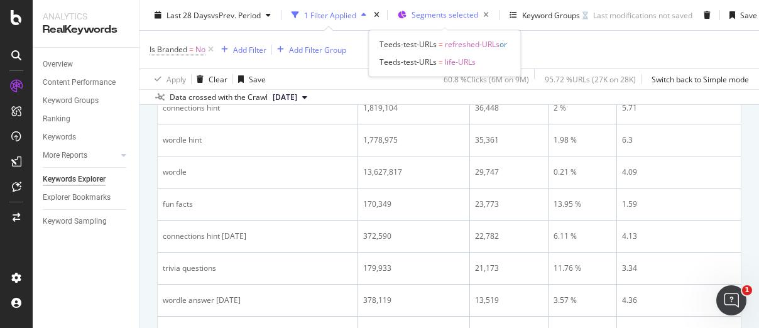
click at [452, 14] on span "Segments selected" at bounding box center [445, 14] width 67 height 11
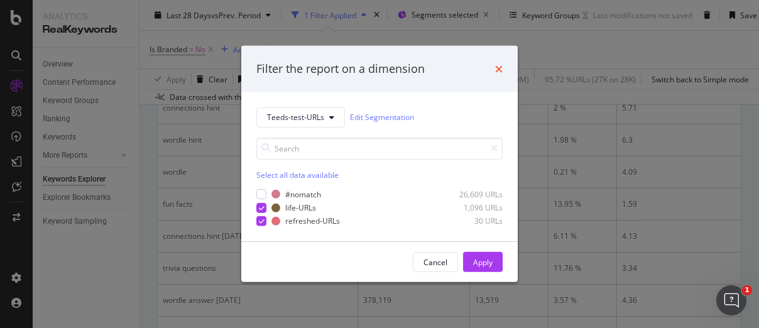
click at [498, 68] on icon "times" at bounding box center [499, 69] width 8 height 10
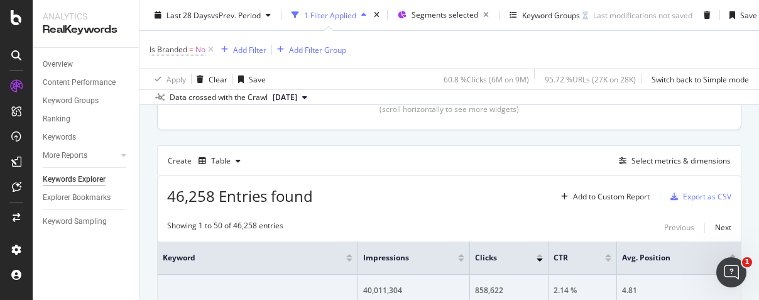
scroll to position [311, 0]
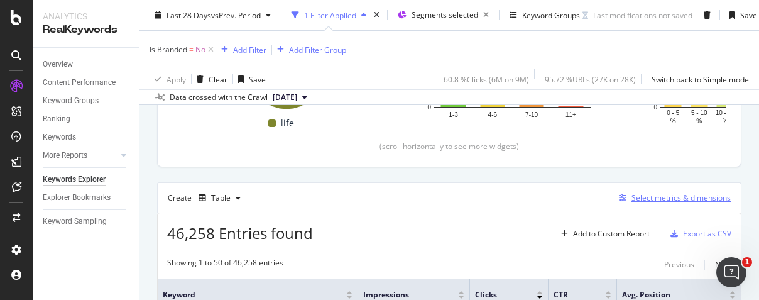
click at [658, 197] on div "Select metrics & dimensions" at bounding box center [680, 197] width 99 height 11
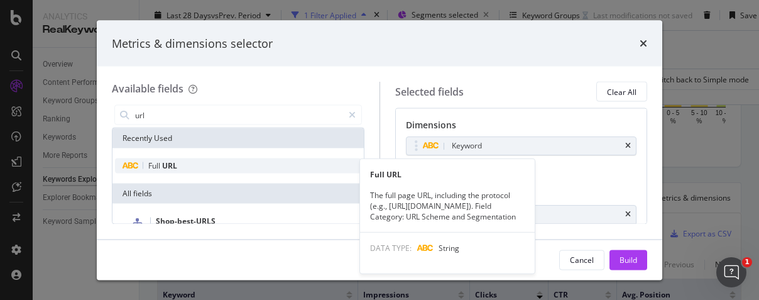
type input "url"
drag, startPoint x: 166, startPoint y: 167, endPoint x: 192, endPoint y: 165, distance: 26.4
click at [167, 167] on span "URL" at bounding box center [169, 165] width 15 height 11
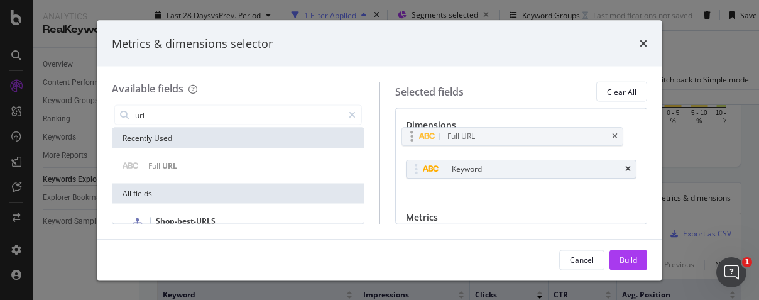
drag, startPoint x: 505, startPoint y: 163, endPoint x: 501, endPoint y: 131, distance: 32.9
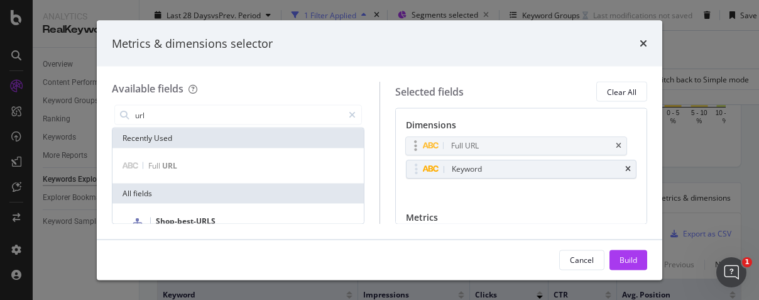
click at [501, 131] on body "Analytics RealKeywords Overview Content Performance Keyword Groups Ranking Keyw…" at bounding box center [379, 150] width 759 height 300
drag, startPoint x: 625, startPoint y: 260, endPoint x: 530, endPoint y: 257, distance: 94.3
click at [625, 260] on div "Build" at bounding box center [629, 259] width 18 height 11
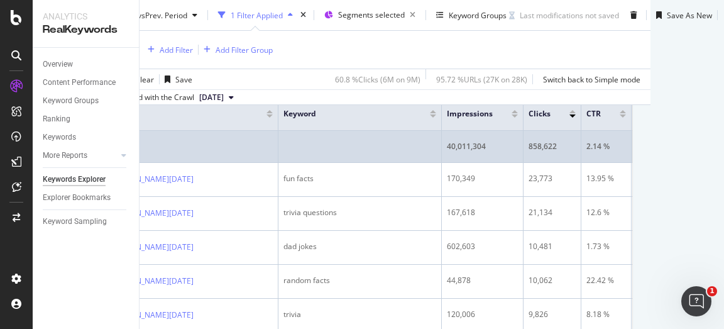
scroll to position [374, 74]
